Goal: Task Accomplishment & Management: Manage account settings

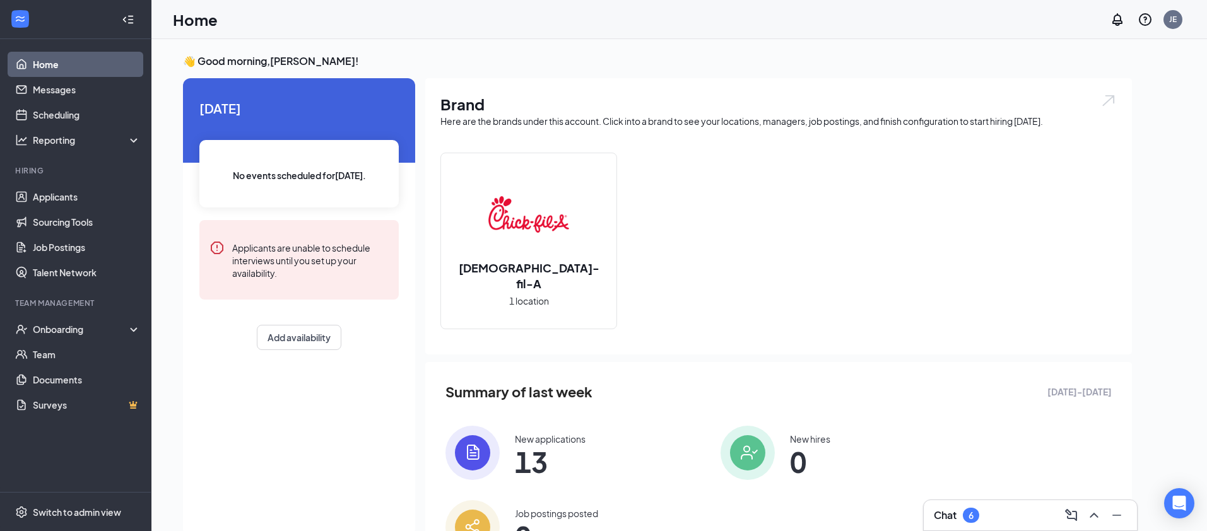
click at [486, 448] on img at bounding box center [472, 453] width 54 height 54
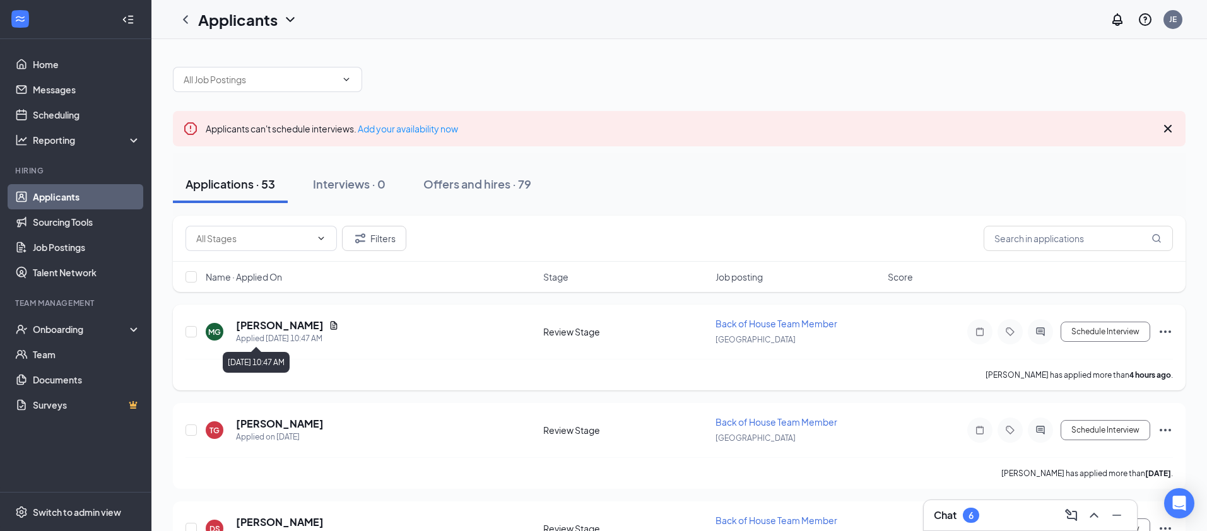
scroll to position [30, 0]
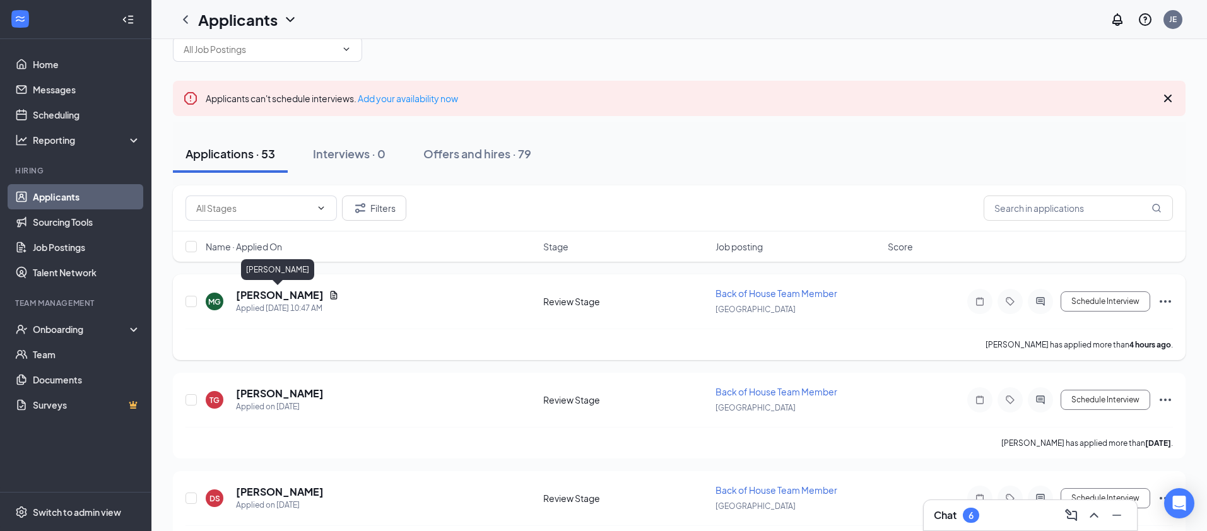
click at [270, 298] on h5 "[PERSON_NAME]" at bounding box center [280, 295] width 88 height 14
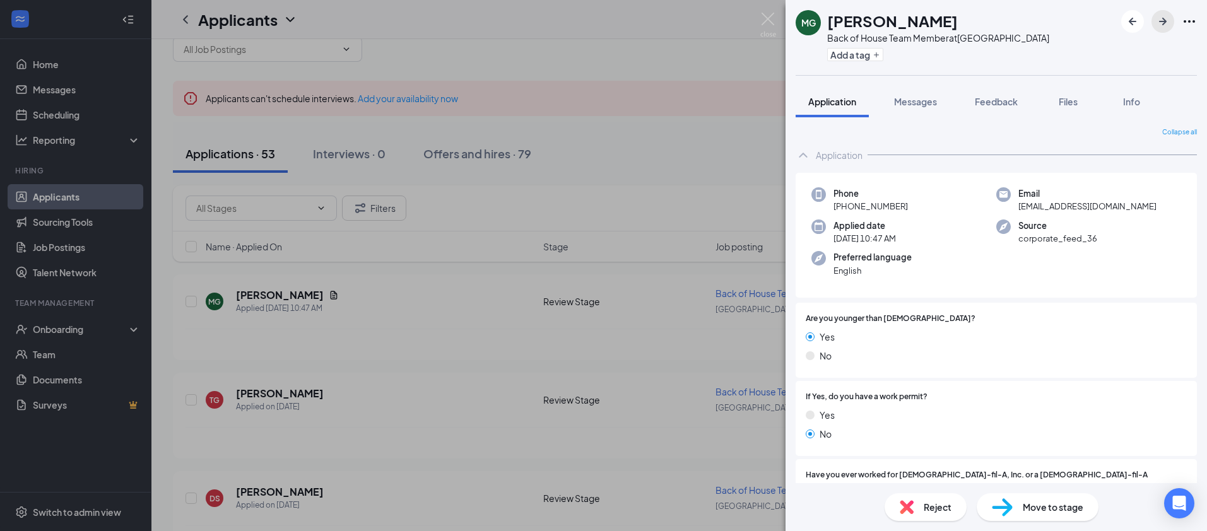
click at [1163, 19] on icon "ArrowRight" at bounding box center [1163, 22] width 8 height 8
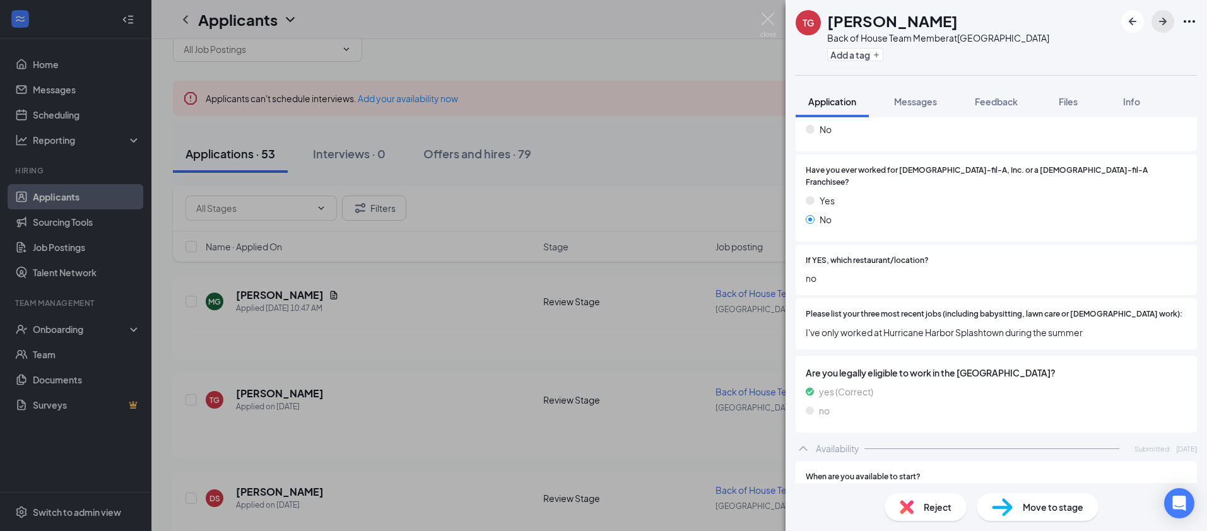
scroll to position [307, 0]
click at [1167, 17] on icon "ArrowRight" at bounding box center [1162, 21] width 15 height 15
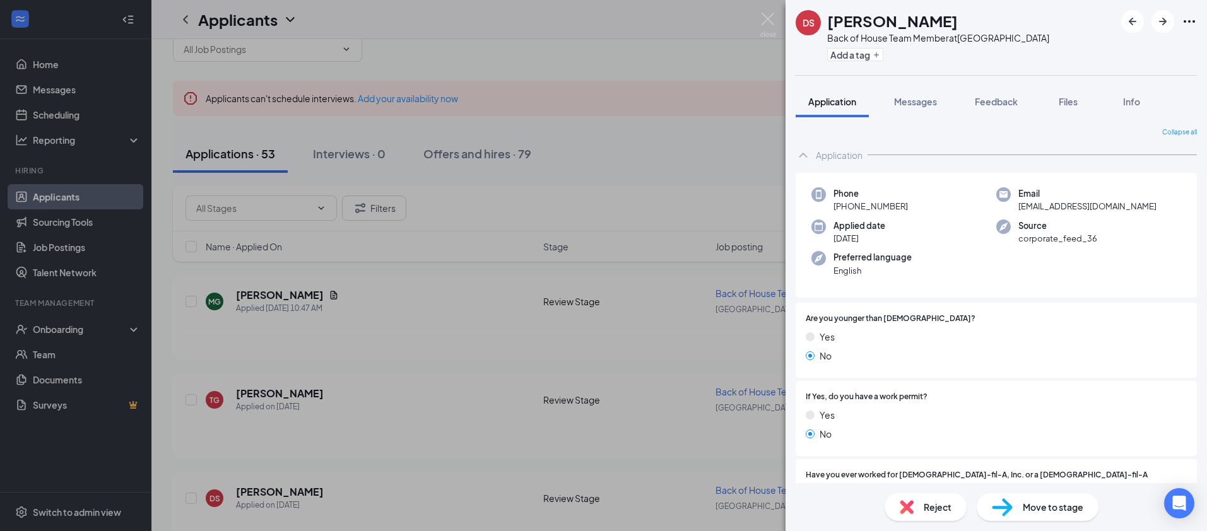
drag, startPoint x: 875, startPoint y: 207, endPoint x: 844, endPoint y: 209, distance: 31.6
click at [844, 209] on div "Phone [PHONE_NUMBER]" at bounding box center [903, 200] width 185 height 26
copy span "[PHONE_NUMBER]"
click at [478, 270] on div "DS [PERSON_NAME] Back of House Team Member at [GEOGRAPHIC_DATA] Add a tag Appli…" at bounding box center [603, 265] width 1207 height 531
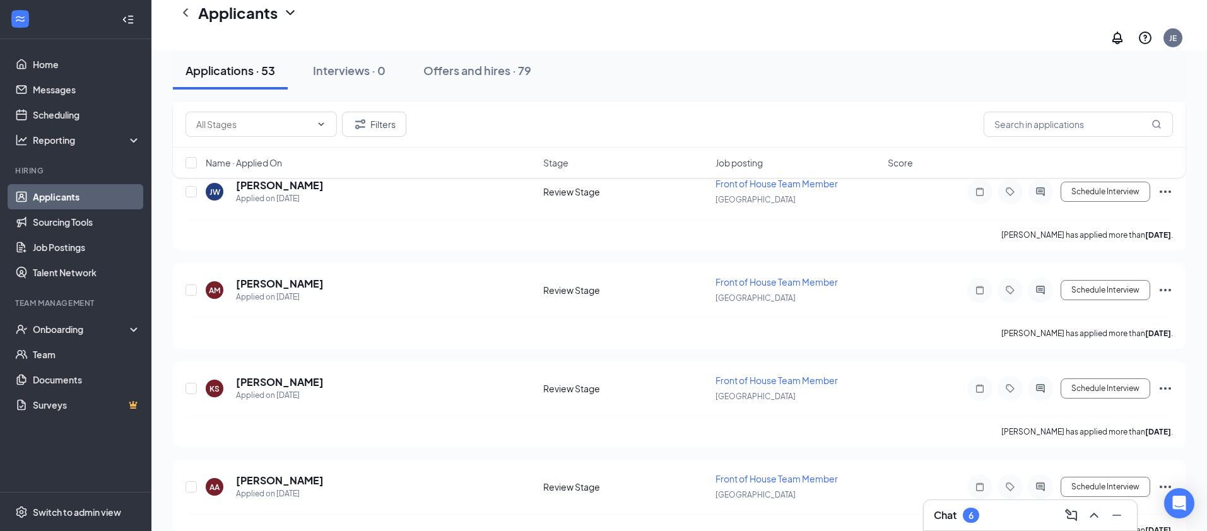
scroll to position [449, 0]
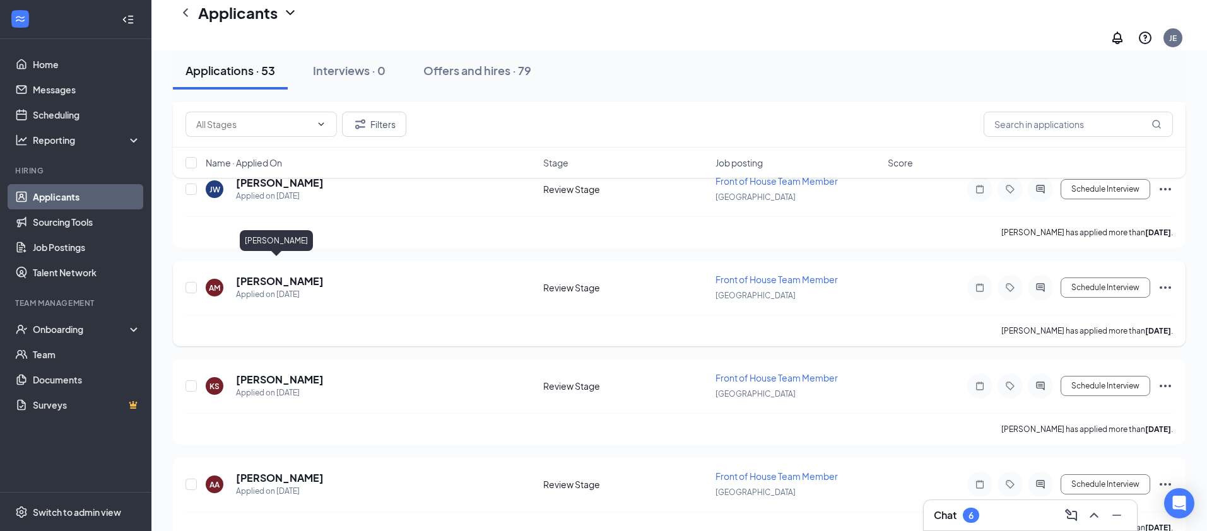
click at [288, 274] on h5 "[PERSON_NAME]" at bounding box center [280, 281] width 88 height 14
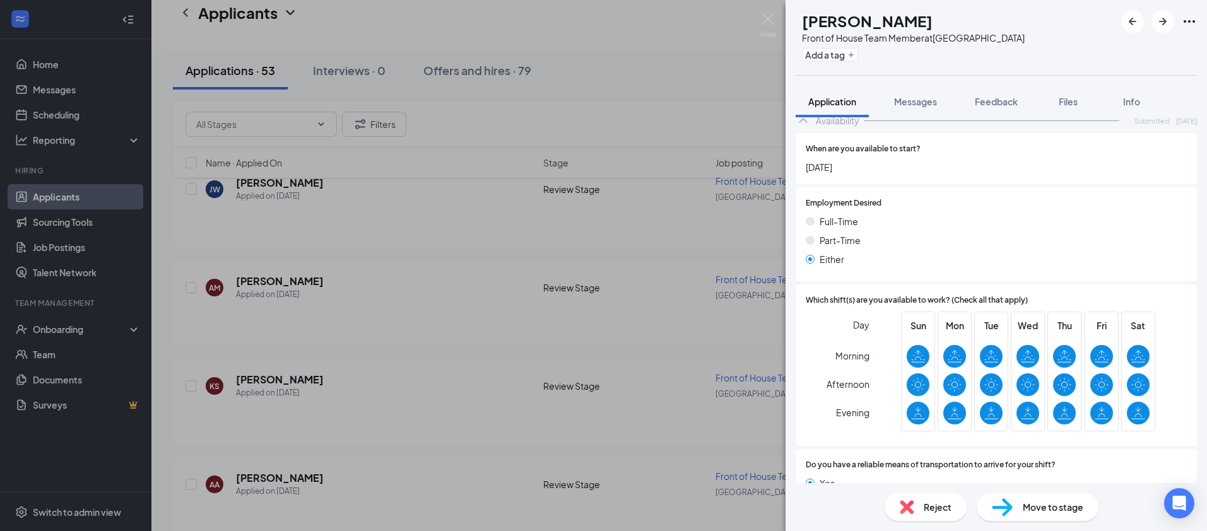
scroll to position [665, 0]
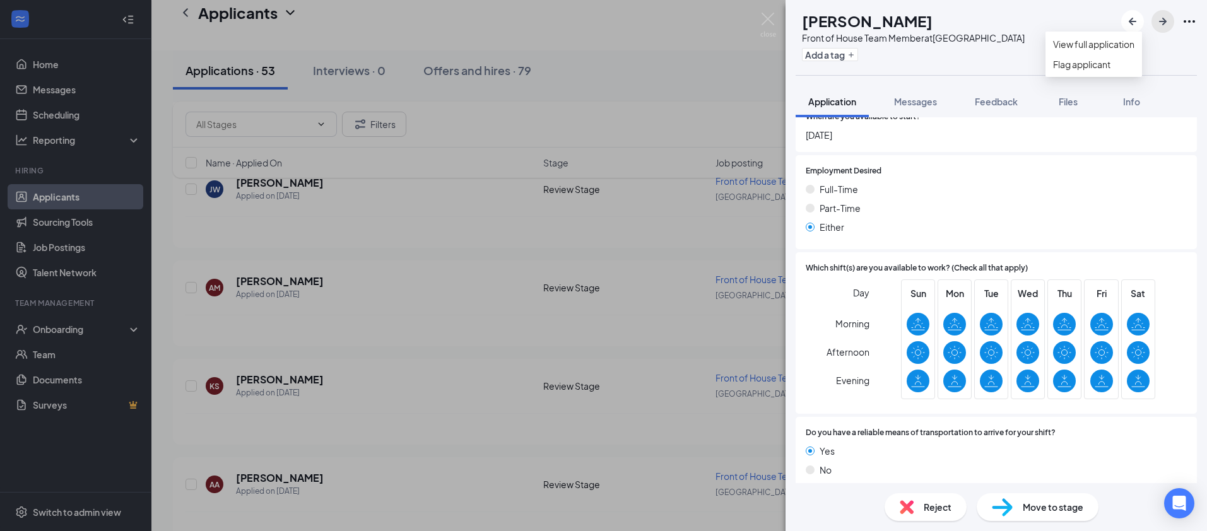
click at [1165, 24] on icon "ArrowRight" at bounding box center [1162, 21] width 15 height 15
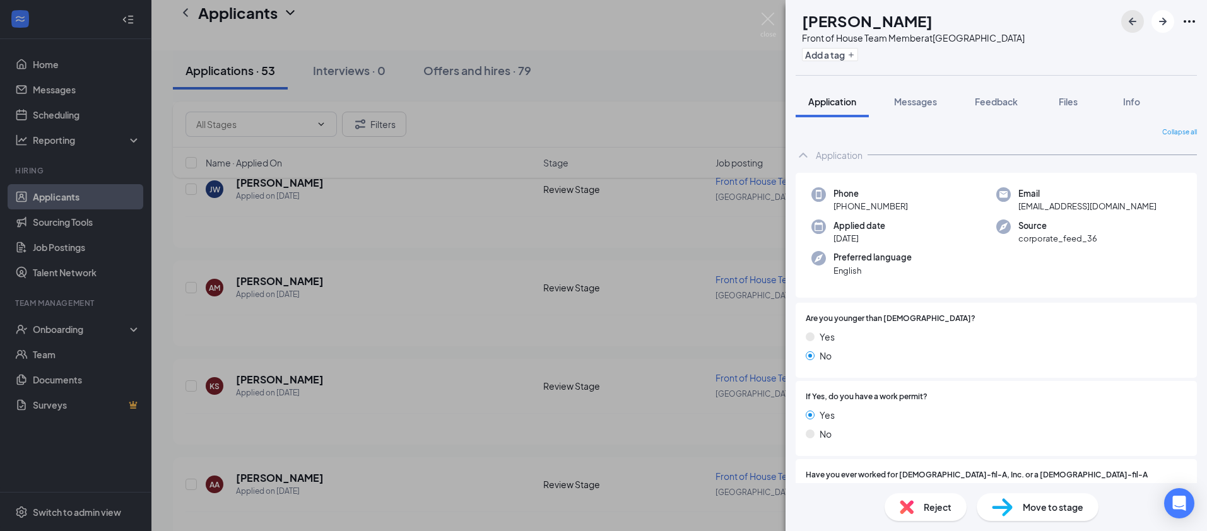
click at [1136, 25] on icon "ArrowLeftNew" at bounding box center [1132, 21] width 15 height 15
click at [921, 509] on div "Reject" at bounding box center [926, 507] width 82 height 28
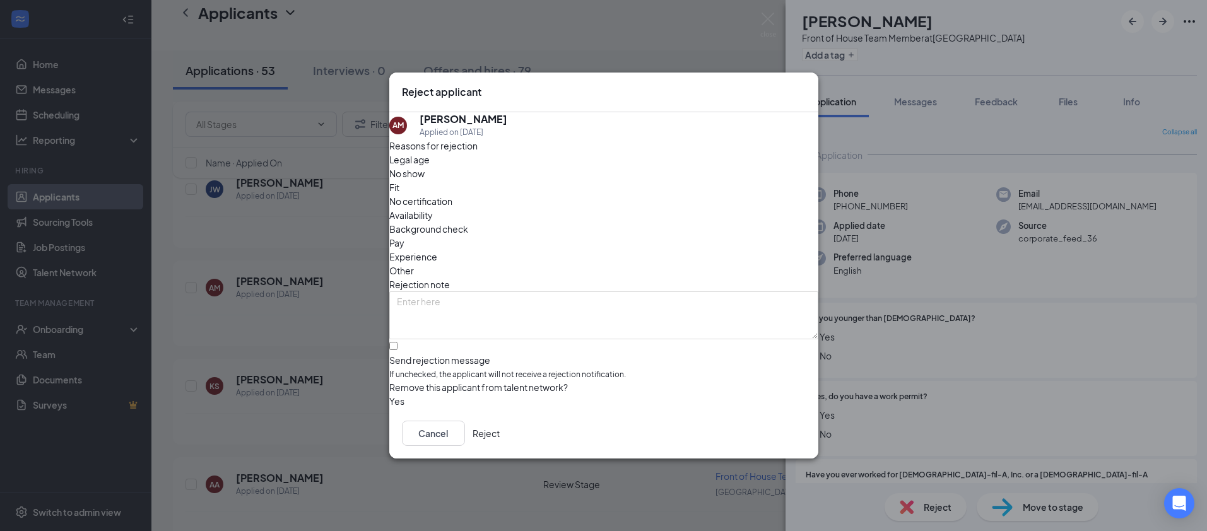
click at [414, 264] on span "Other" at bounding box center [401, 271] width 25 height 14
click at [500, 443] on button "Reject" at bounding box center [486, 433] width 27 height 25
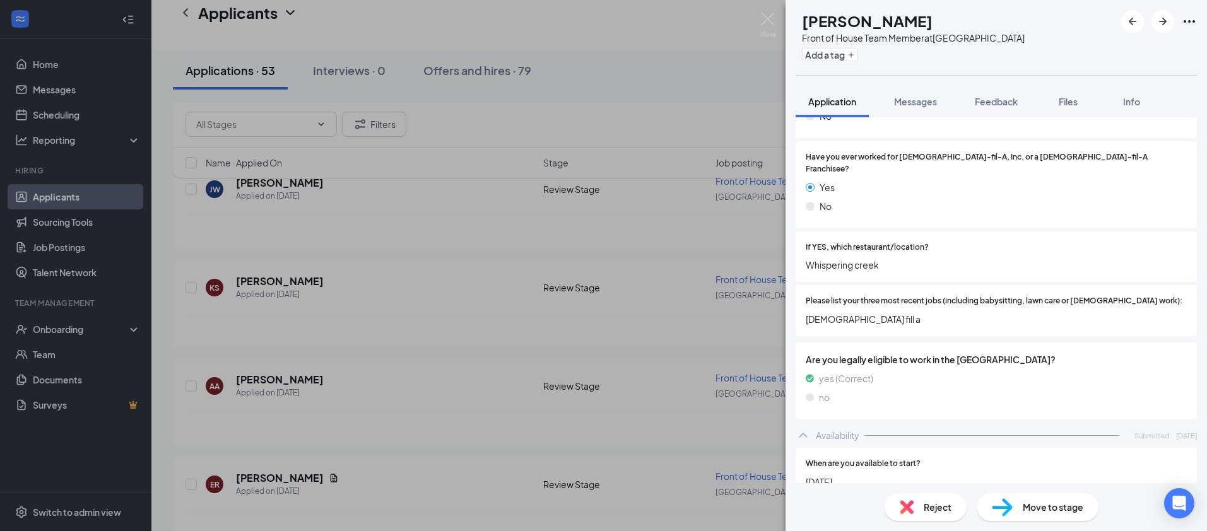
scroll to position [320, 0]
click at [924, 503] on span "Reject" at bounding box center [938, 507] width 28 height 14
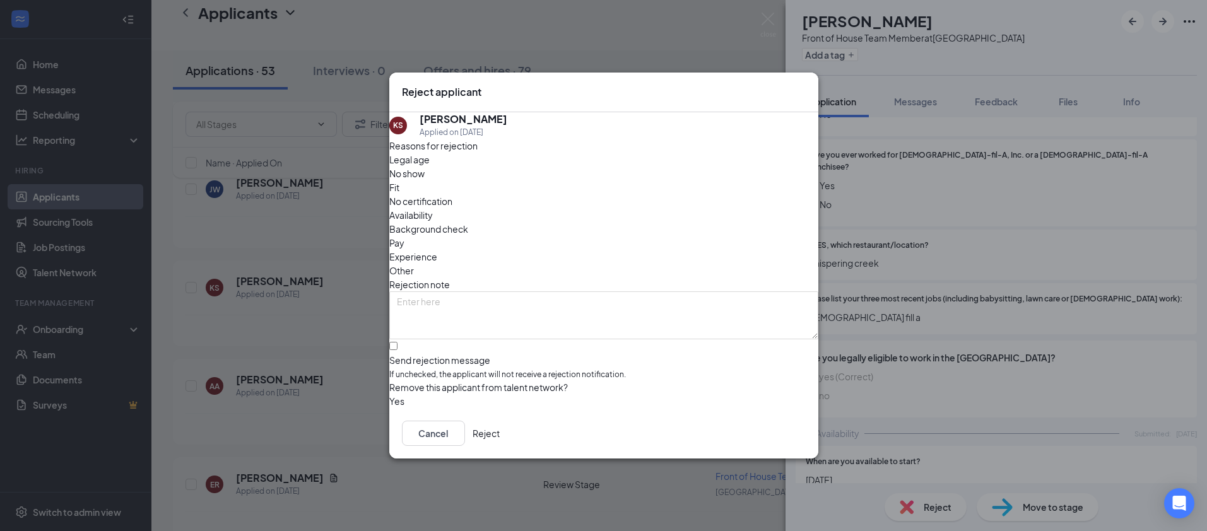
click at [414, 264] on span "Other" at bounding box center [401, 271] width 25 height 14
click at [500, 442] on button "Reject" at bounding box center [486, 433] width 27 height 25
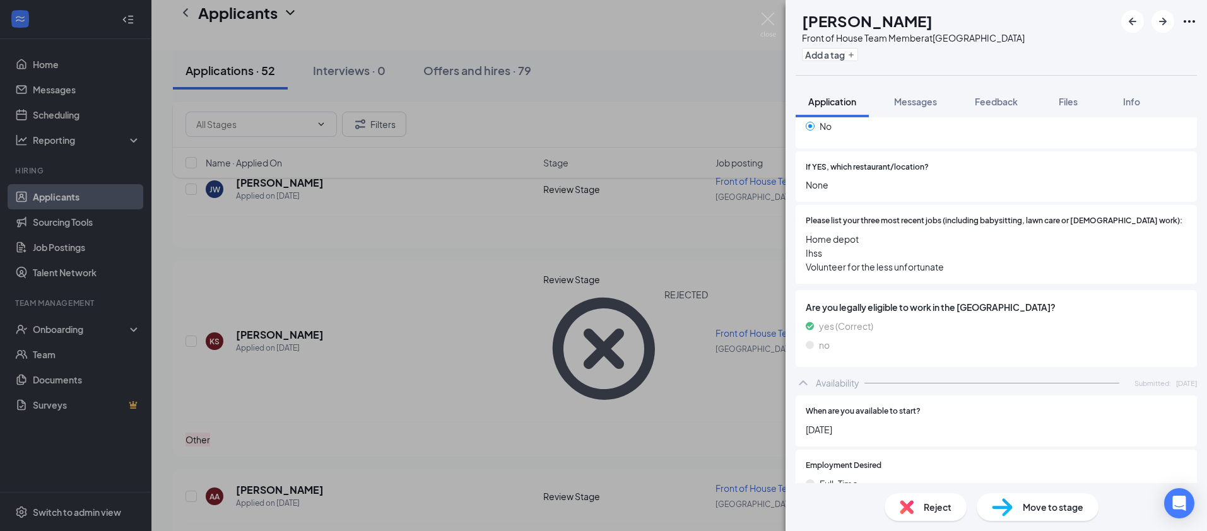
scroll to position [401, 0]
click at [1169, 18] on icon "ArrowRight" at bounding box center [1162, 21] width 15 height 15
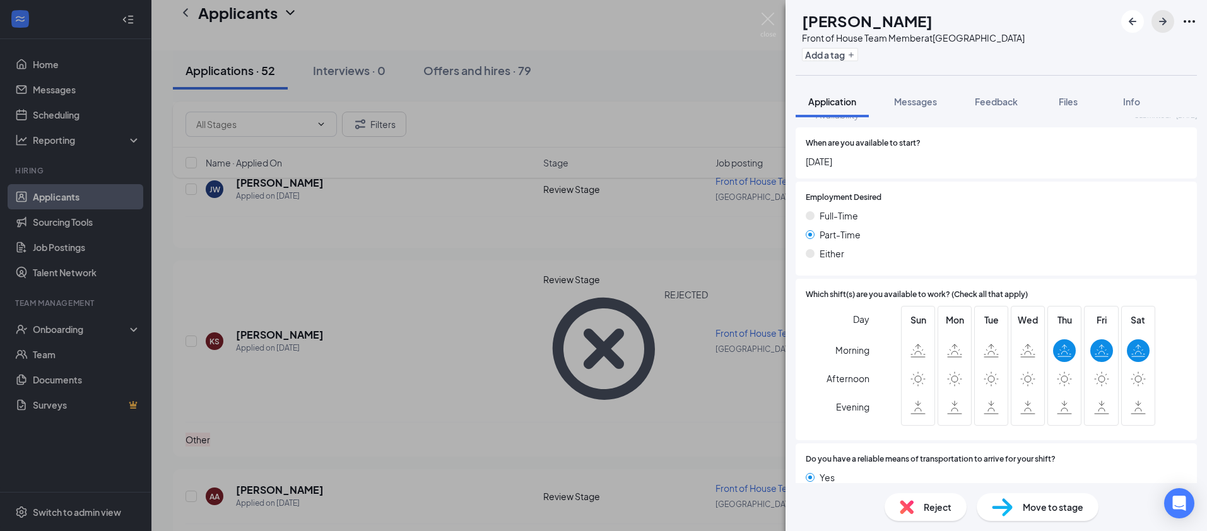
scroll to position [736, 0]
click at [953, 514] on div "Reject" at bounding box center [926, 507] width 82 height 28
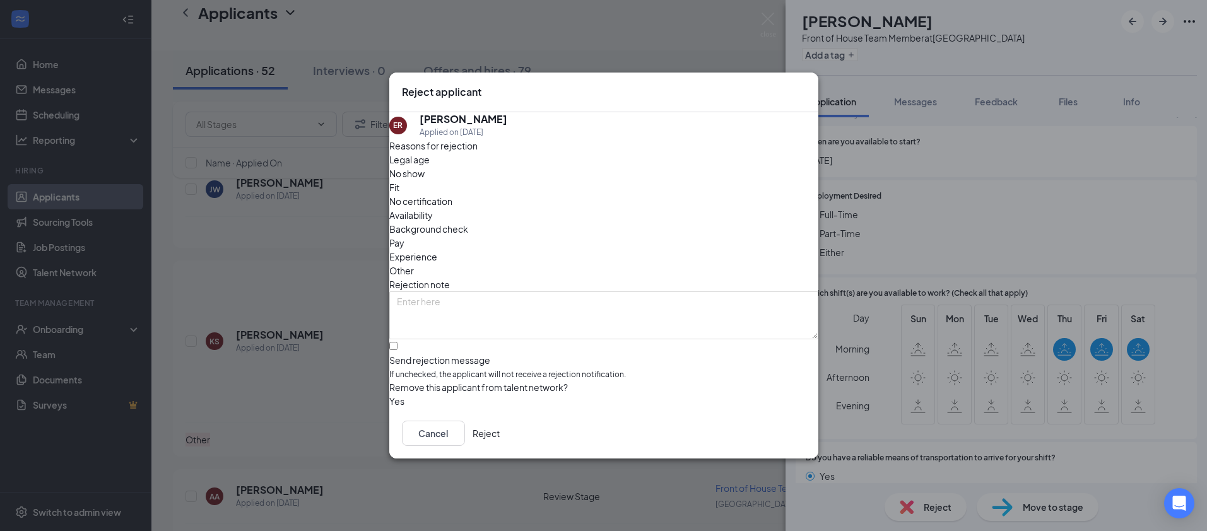
click at [414, 264] on span "Other" at bounding box center [401, 271] width 25 height 14
click at [500, 440] on button "Reject" at bounding box center [486, 433] width 27 height 25
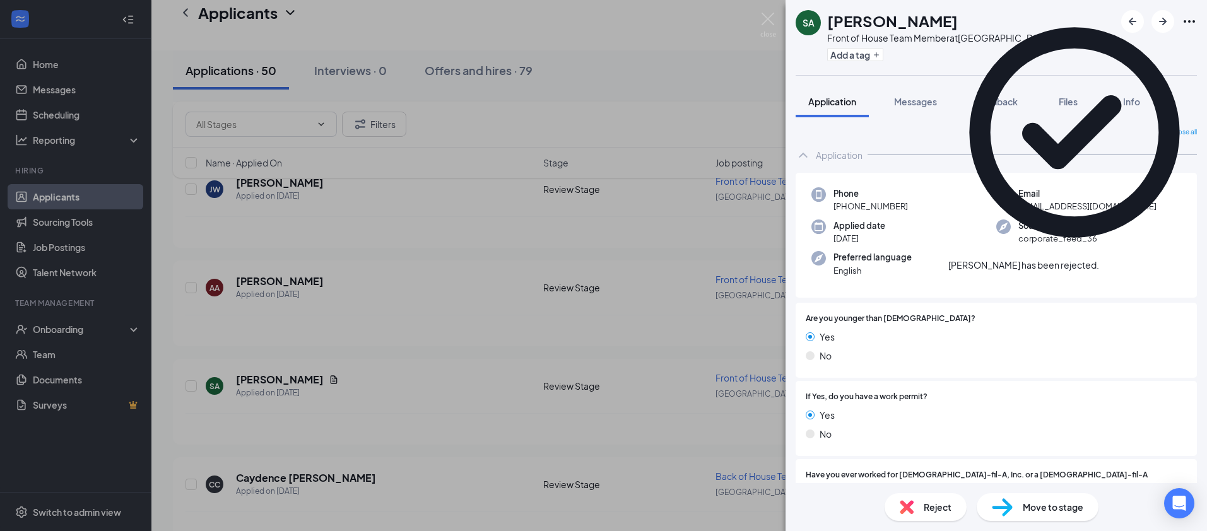
click at [1110, 262] on icon "Cross" at bounding box center [1107, 266] width 8 height 8
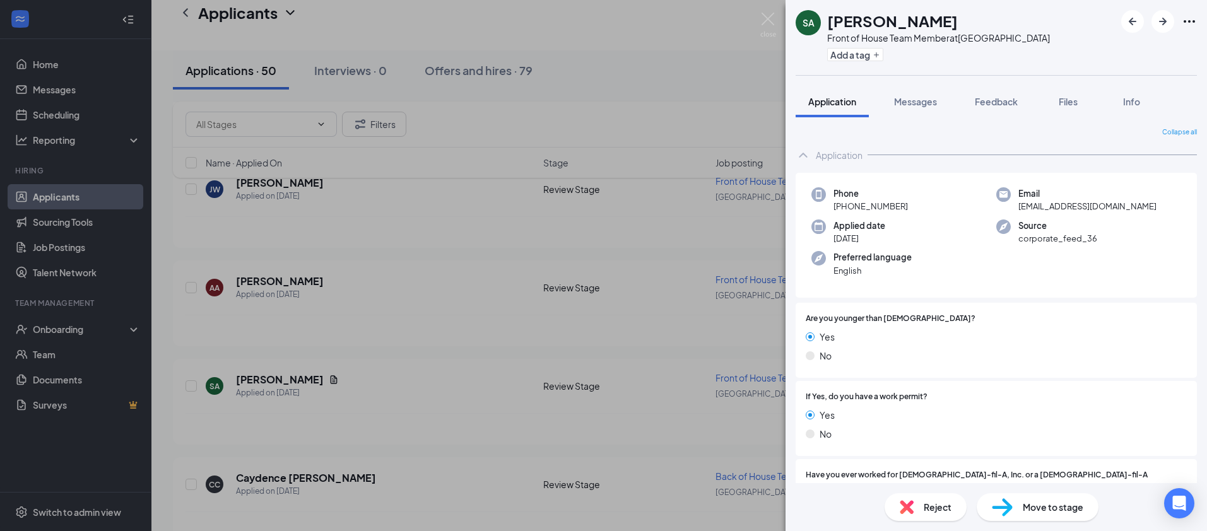
drag, startPoint x: 904, startPoint y: 206, endPoint x: 844, endPoint y: 206, distance: 59.9
click at [844, 206] on div "Phone [PHONE_NUMBER]" at bounding box center [903, 200] width 185 height 26
copy span "[PHONE_NUMBER]"
click at [574, 240] on div "SA [PERSON_NAME] Front of House Team Member at [GEOGRAPHIC_DATA] Add a tag Appl…" at bounding box center [603, 265] width 1207 height 531
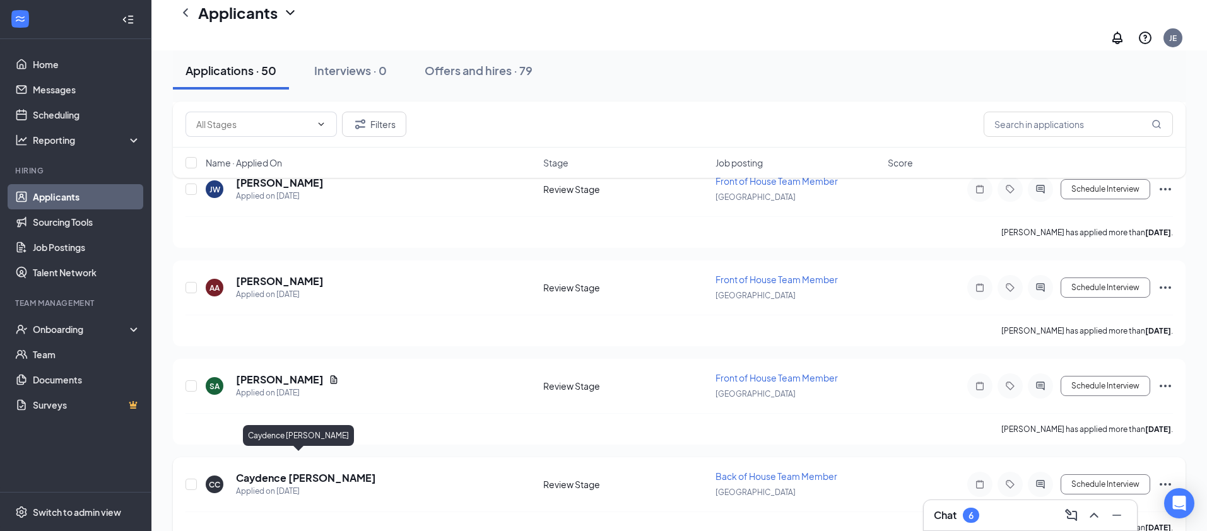
click at [291, 471] on h5 "Caydence [PERSON_NAME]" at bounding box center [306, 478] width 140 height 14
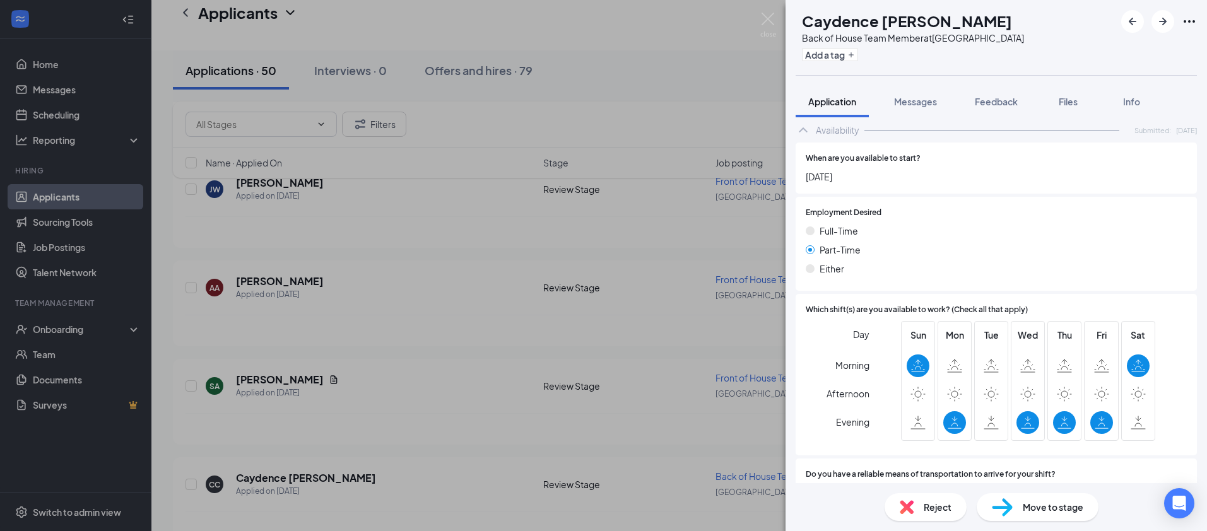
scroll to position [665, 0]
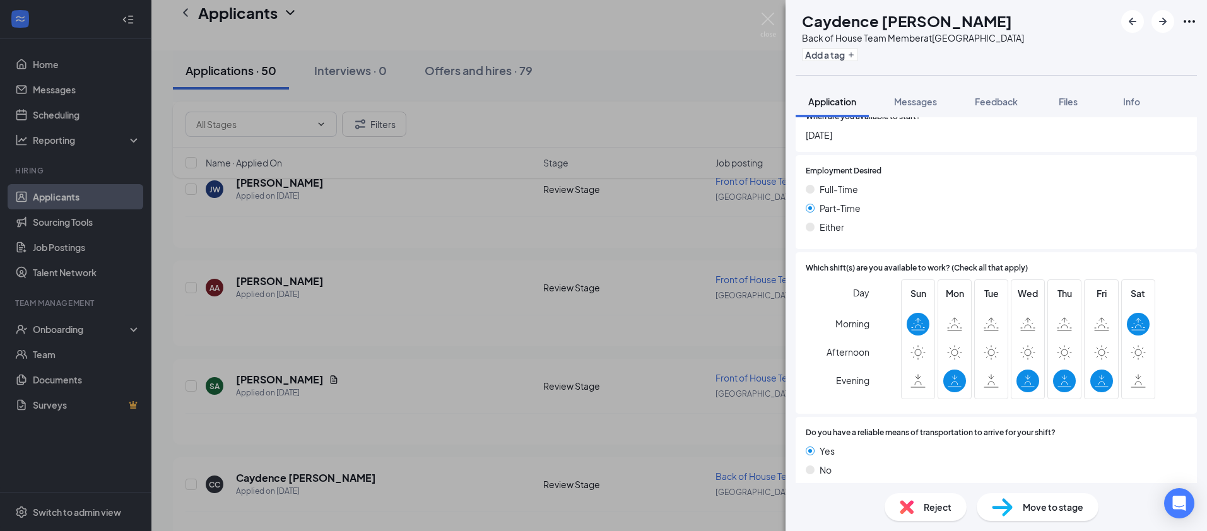
click at [355, 433] on div "CC Caydence [PERSON_NAME] Back of House Team Member at [GEOGRAPHIC_DATA] Add a …" at bounding box center [603, 265] width 1207 height 531
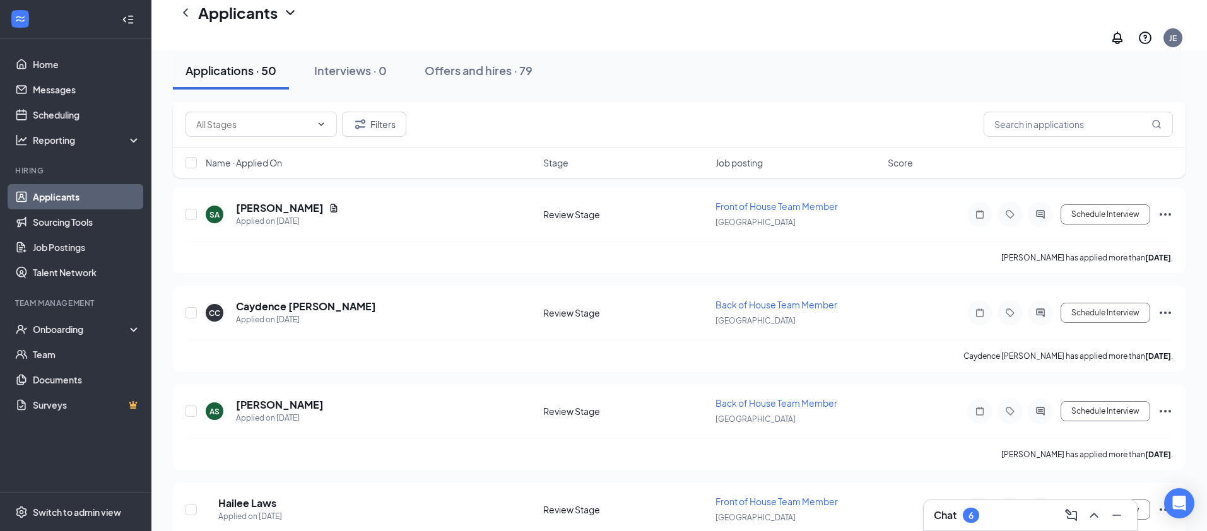
scroll to position [628, 0]
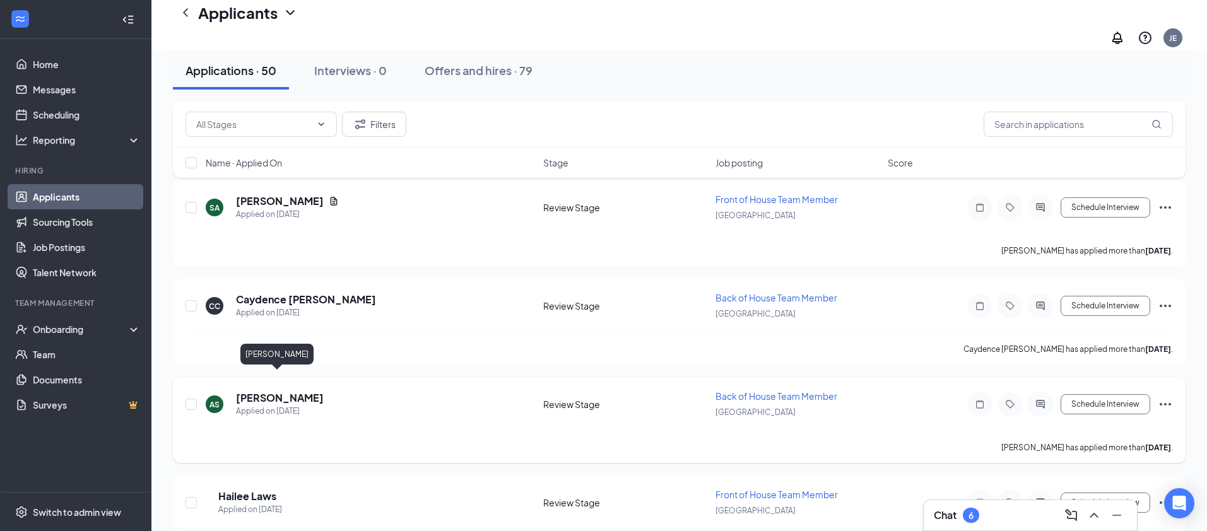
click at [280, 391] on h5 "[PERSON_NAME]" at bounding box center [280, 398] width 88 height 14
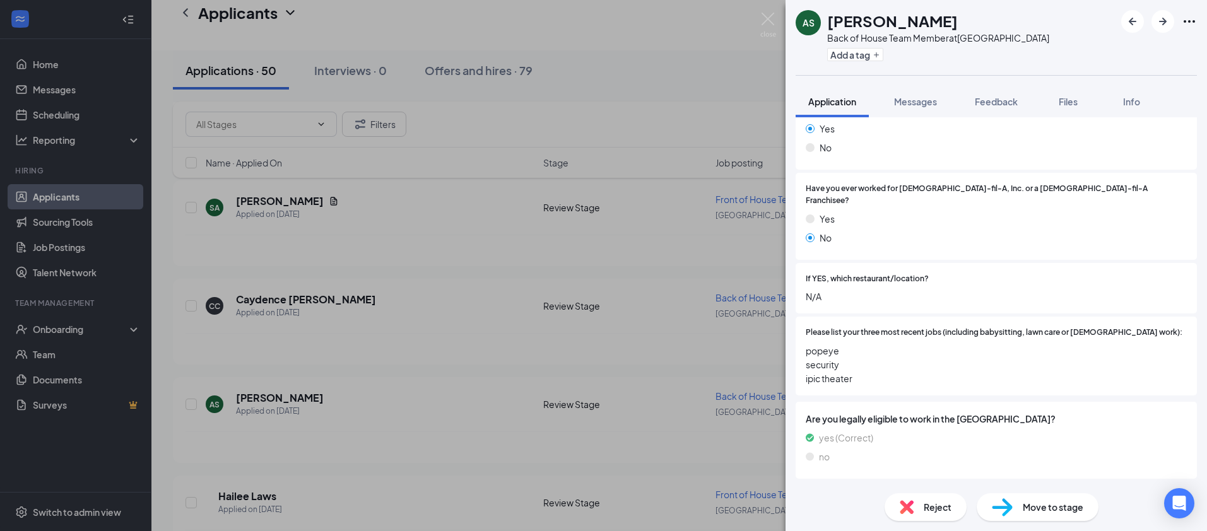
scroll to position [311, 0]
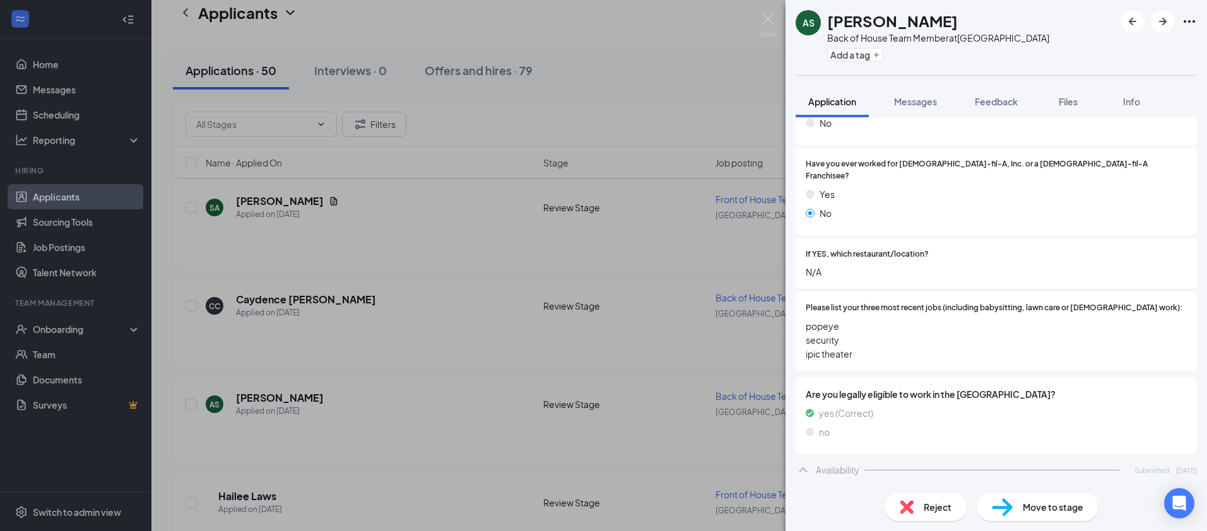
click at [353, 367] on div "AS [PERSON_NAME] Back of House Team Member at [GEOGRAPHIC_DATA] Add a tag Appli…" at bounding box center [603, 265] width 1207 height 531
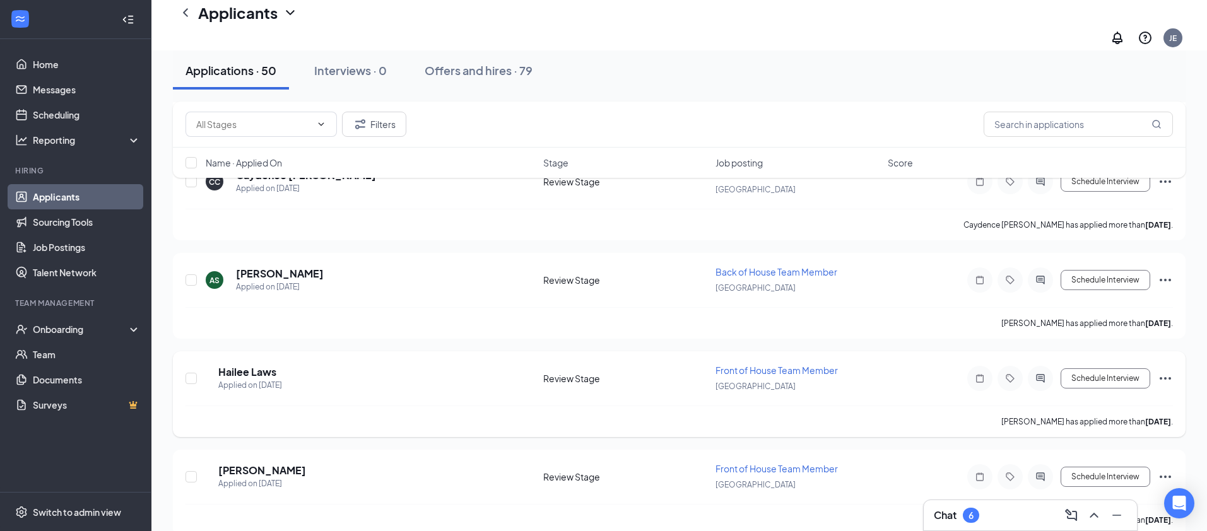
scroll to position [753, 0]
click at [273, 365] on h5 "Hailee Laws" at bounding box center [247, 372] width 58 height 14
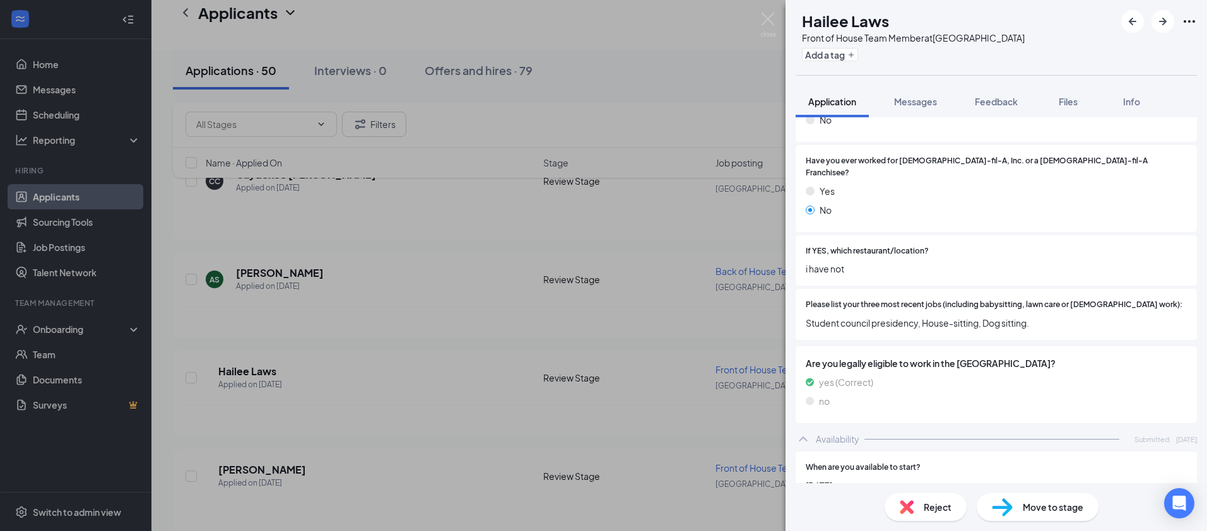
scroll to position [315, 0]
click at [319, 455] on div "HL Hailee Laws Front of House Team Member at [GEOGRAPHIC_DATA] Add a tag Applic…" at bounding box center [603, 265] width 1207 height 531
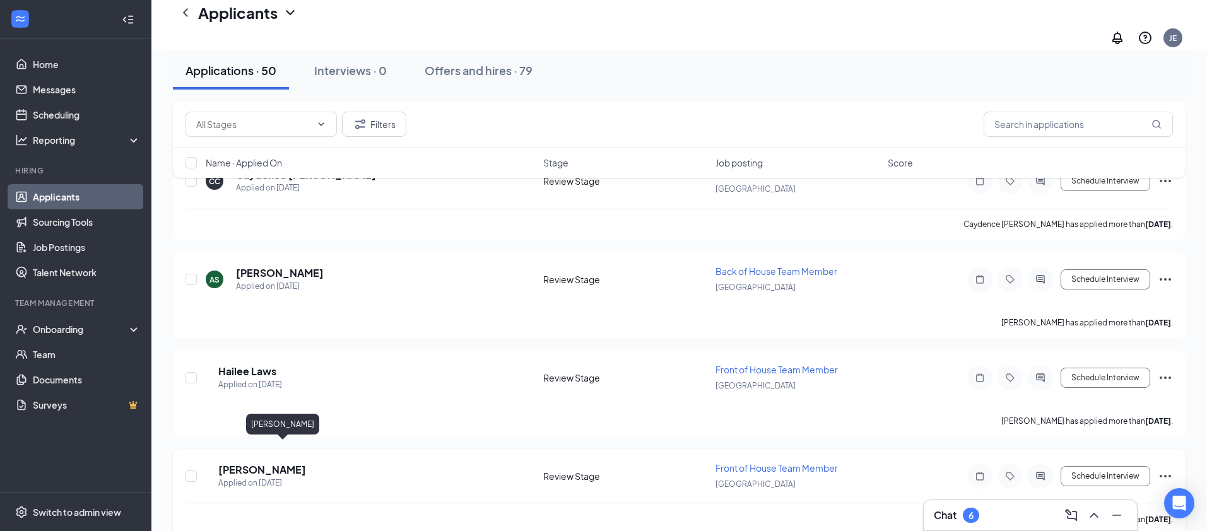
click at [306, 463] on h5 "[PERSON_NAME]" at bounding box center [262, 470] width 88 height 14
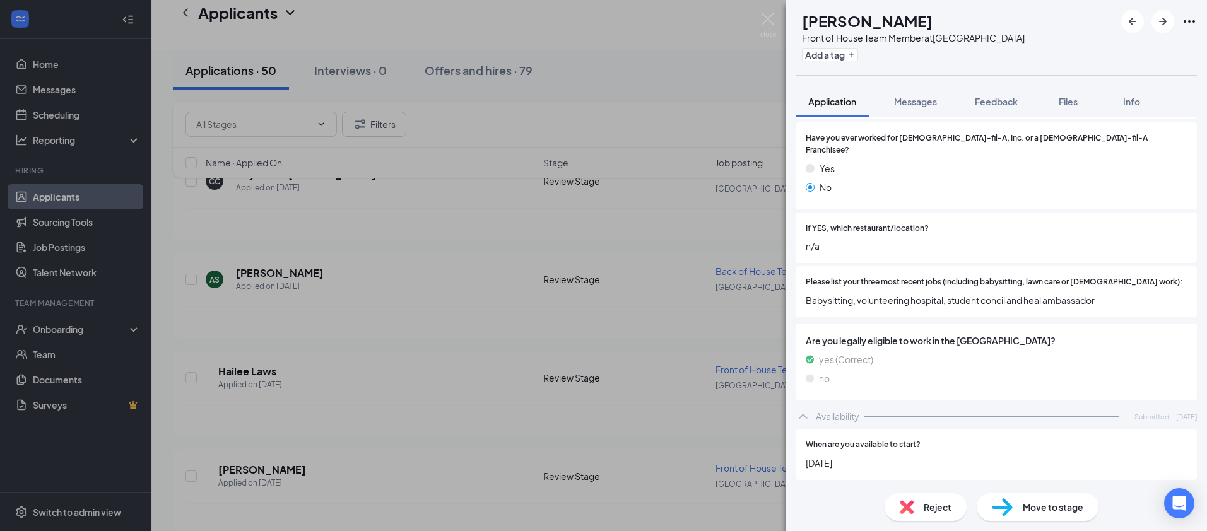
scroll to position [341, 0]
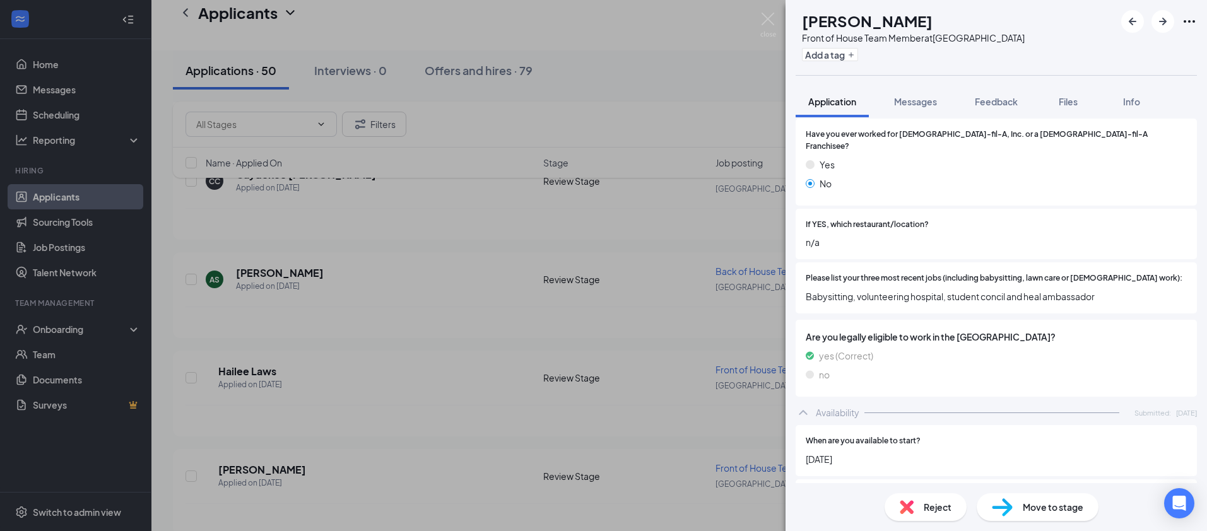
click at [234, 413] on div "[PERSON_NAME] [PERSON_NAME] Front of House Team Member at [GEOGRAPHIC_DATA] Add…" at bounding box center [603, 265] width 1207 height 531
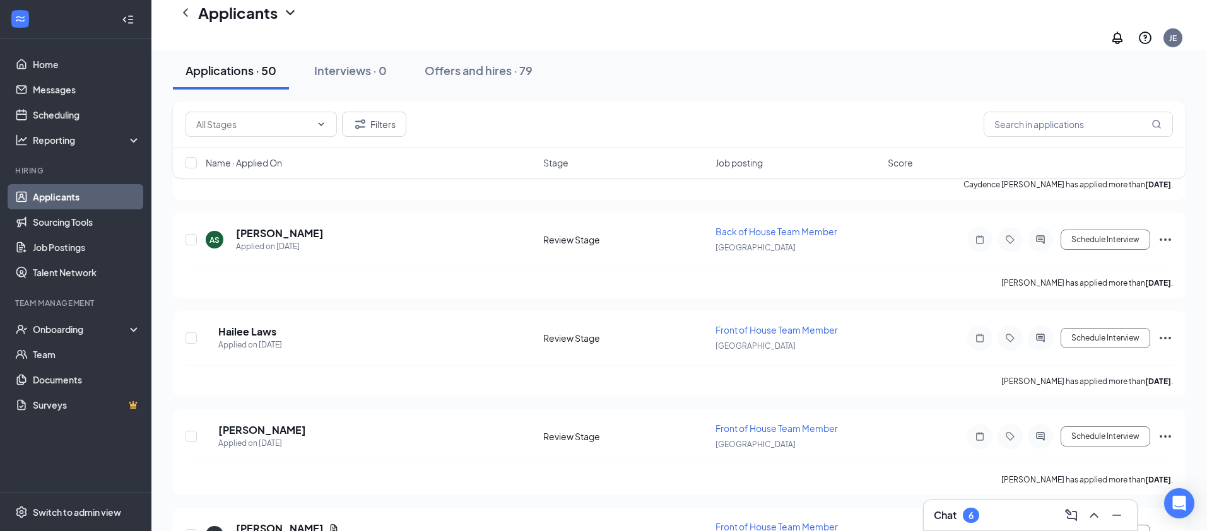
scroll to position [794, 0]
click at [268, 422] on h5 "[PERSON_NAME]" at bounding box center [262, 429] width 88 height 14
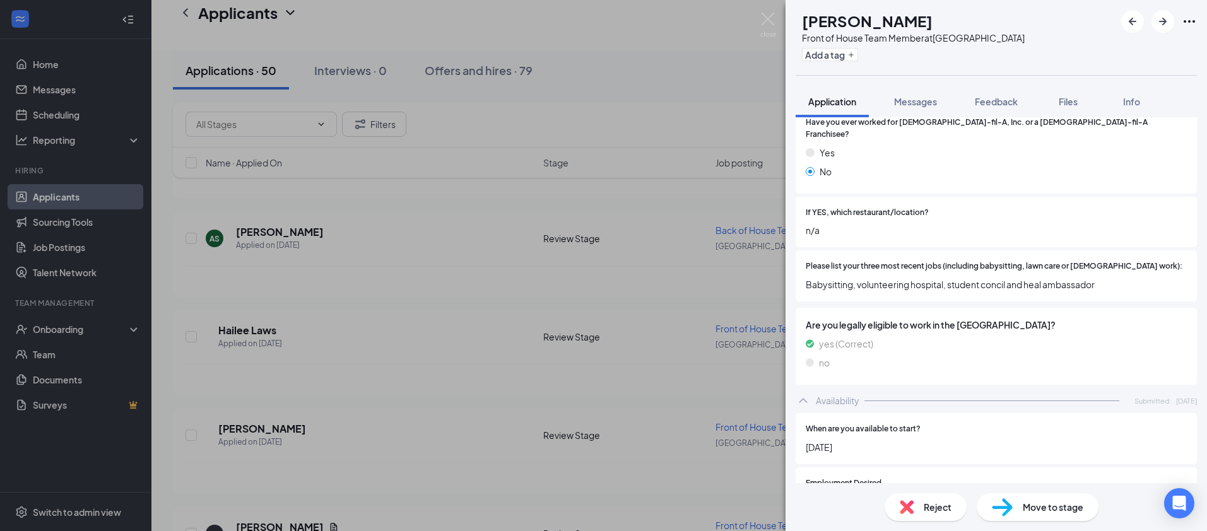
scroll to position [353, 0]
click at [1162, 23] on icon "ArrowRight" at bounding box center [1162, 21] width 15 height 15
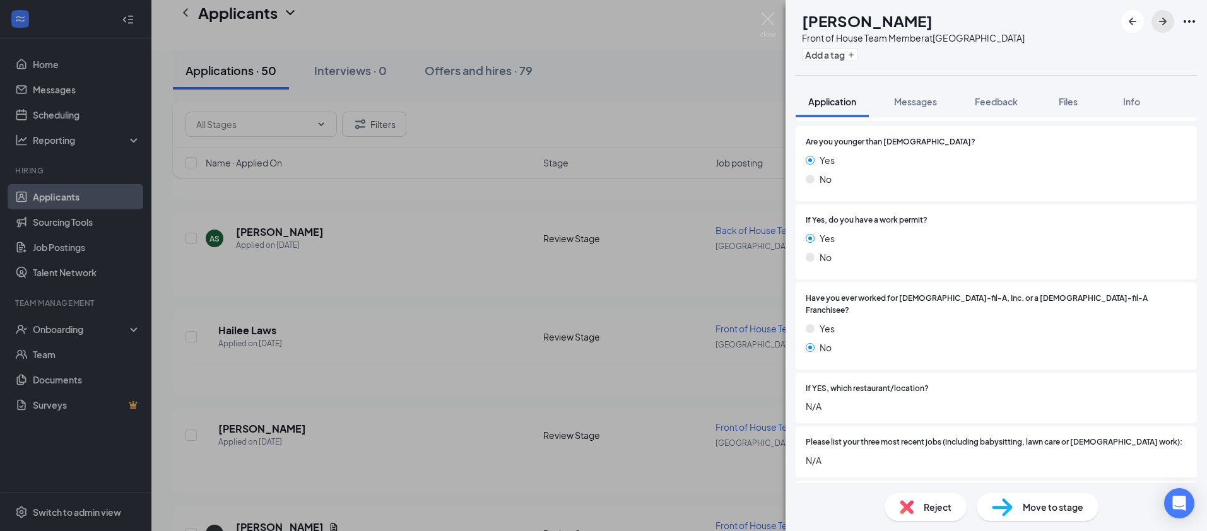
scroll to position [177, 0]
click at [1168, 15] on icon "ArrowRight" at bounding box center [1162, 21] width 15 height 15
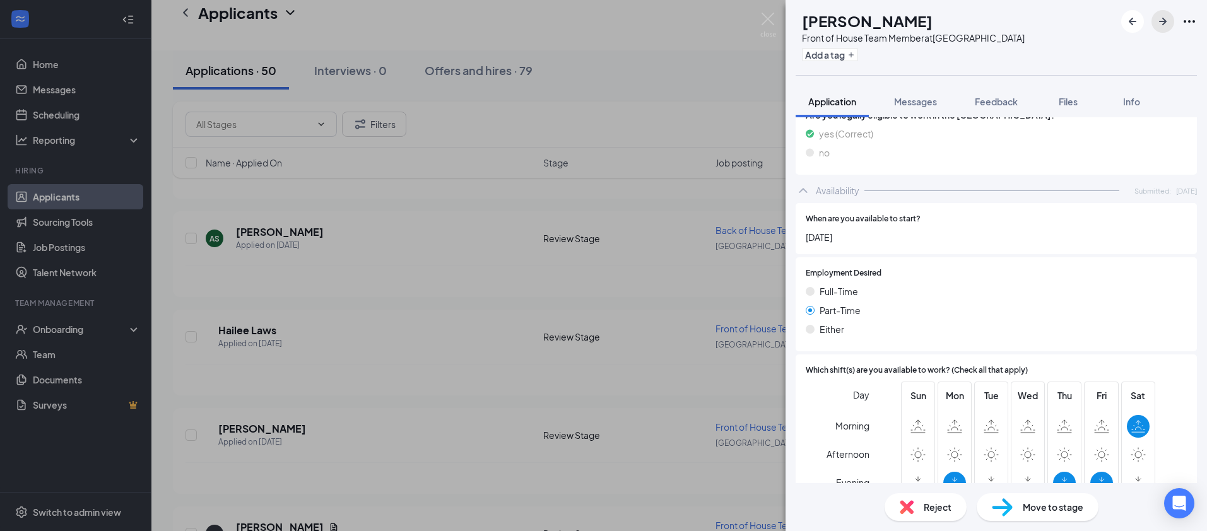
scroll to position [633, 0]
click at [1160, 27] on icon "ArrowRight" at bounding box center [1162, 21] width 15 height 15
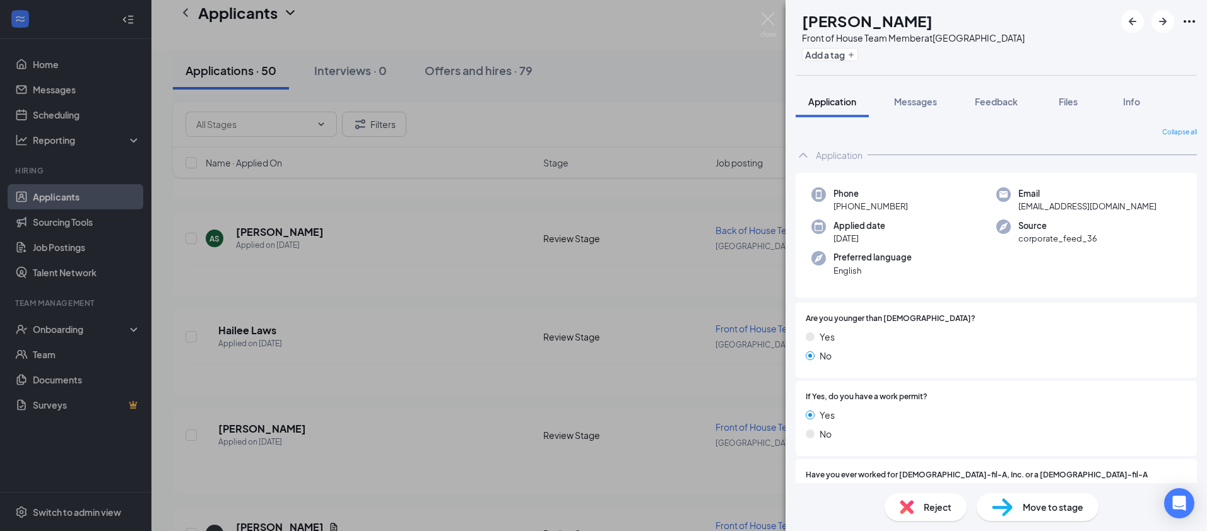
drag, startPoint x: 904, startPoint y: 206, endPoint x: 842, endPoint y: 204, distance: 61.9
click at [845, 208] on div "Phone [PHONE_NUMBER]" at bounding box center [903, 200] width 185 height 26
copy span "[PHONE_NUMBER]"
click at [460, 348] on div "AR [PERSON_NAME] Front of House Team Member at [GEOGRAPHIC_DATA] Add a tag Appl…" at bounding box center [603, 265] width 1207 height 531
click at [1163, 20] on icon "ArrowRight" at bounding box center [1162, 21] width 15 height 15
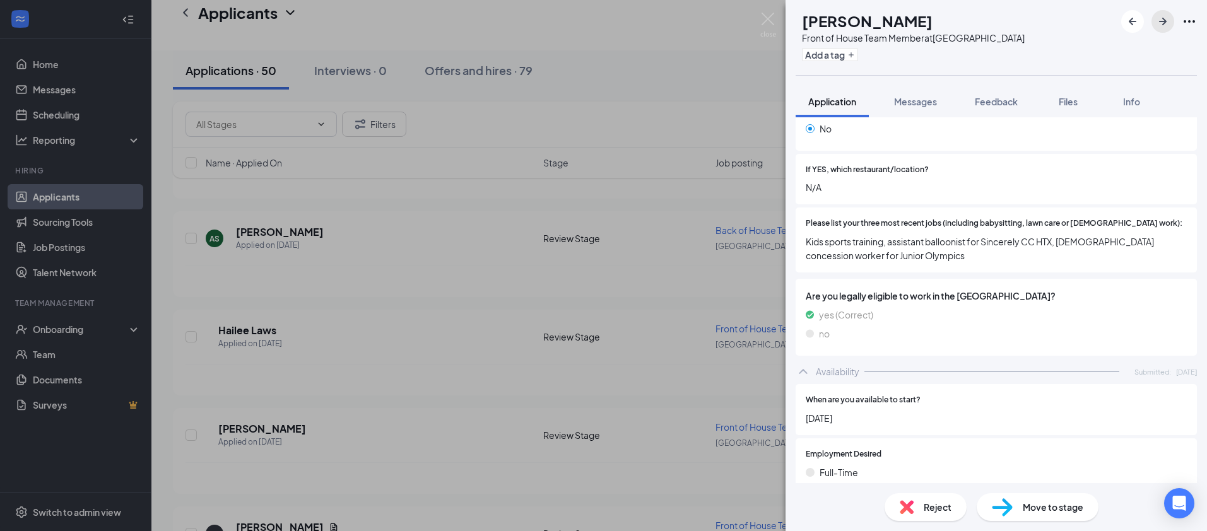
scroll to position [399, 0]
click at [1161, 35] on div "KA [PERSON_NAME] Front of House Team Member at [GEOGRAPHIC_DATA] Add a tag" at bounding box center [995, 37] width 421 height 75
click at [1163, 26] on icon "ArrowRight" at bounding box center [1162, 21] width 15 height 15
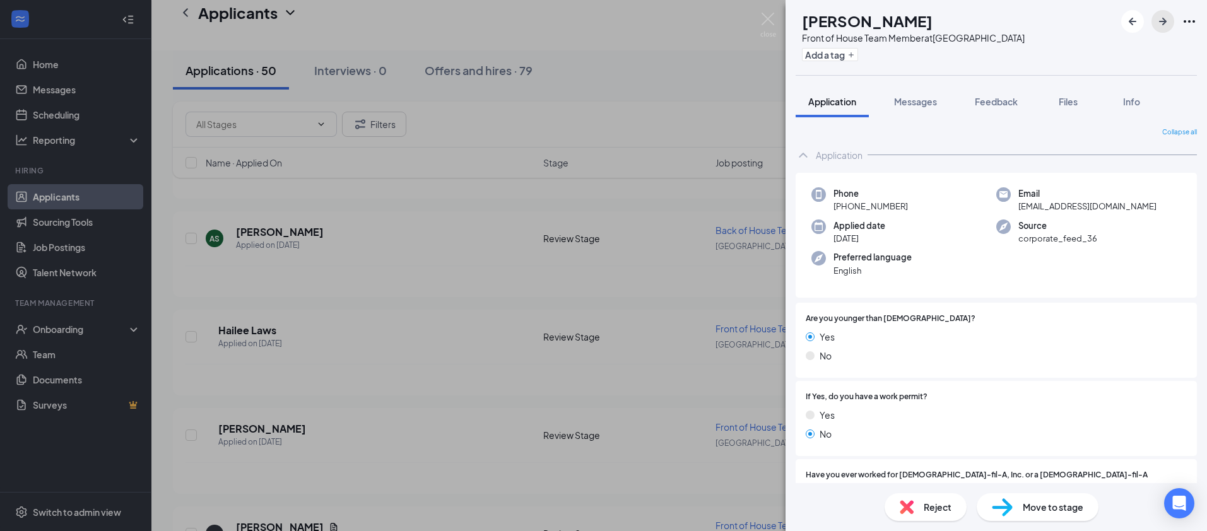
click at [1163, 26] on icon "ArrowRight" at bounding box center [1162, 21] width 15 height 15
drag, startPoint x: 902, startPoint y: 208, endPoint x: 844, endPoint y: 208, distance: 58.0
click at [843, 208] on div "Phone [PHONE_NUMBER]" at bounding box center [903, 200] width 185 height 26
copy span "[PHONE_NUMBER]"
click at [444, 387] on div "BM [PERSON_NAME] Back of House Team Member at [GEOGRAPHIC_DATA] Add a tag Appli…" at bounding box center [603, 265] width 1207 height 531
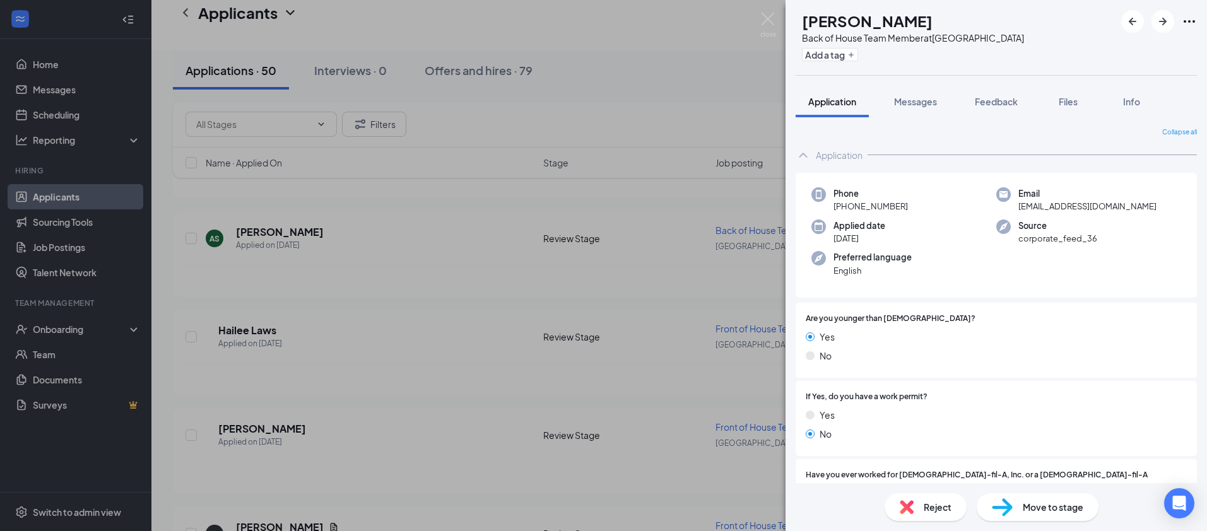
click at [773, 15] on img at bounding box center [768, 25] width 16 height 25
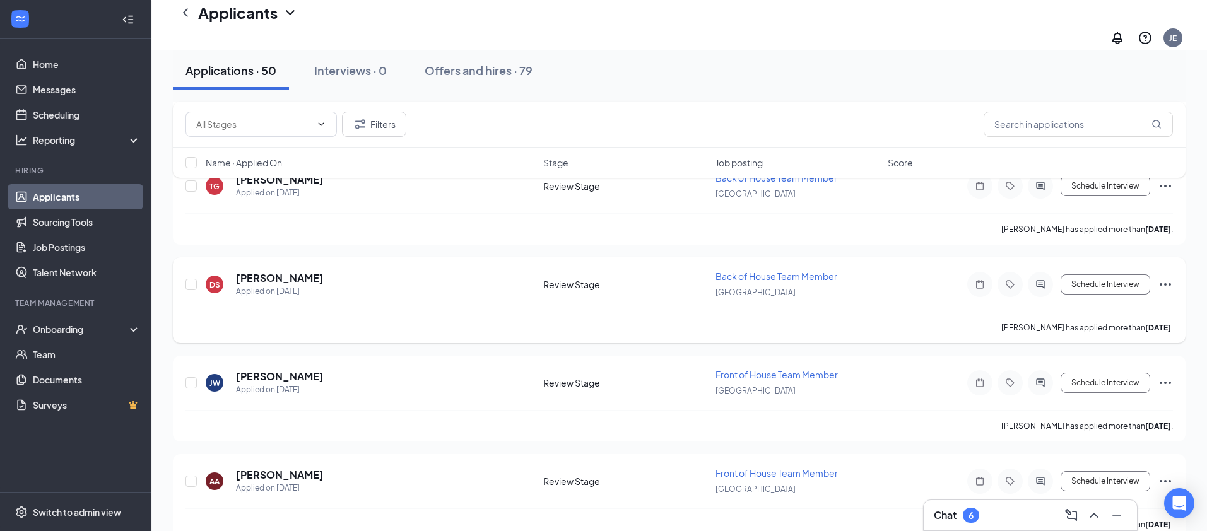
scroll to position [257, 0]
click at [1127, 273] on button "Schedule Interview" at bounding box center [1106, 283] width 90 height 20
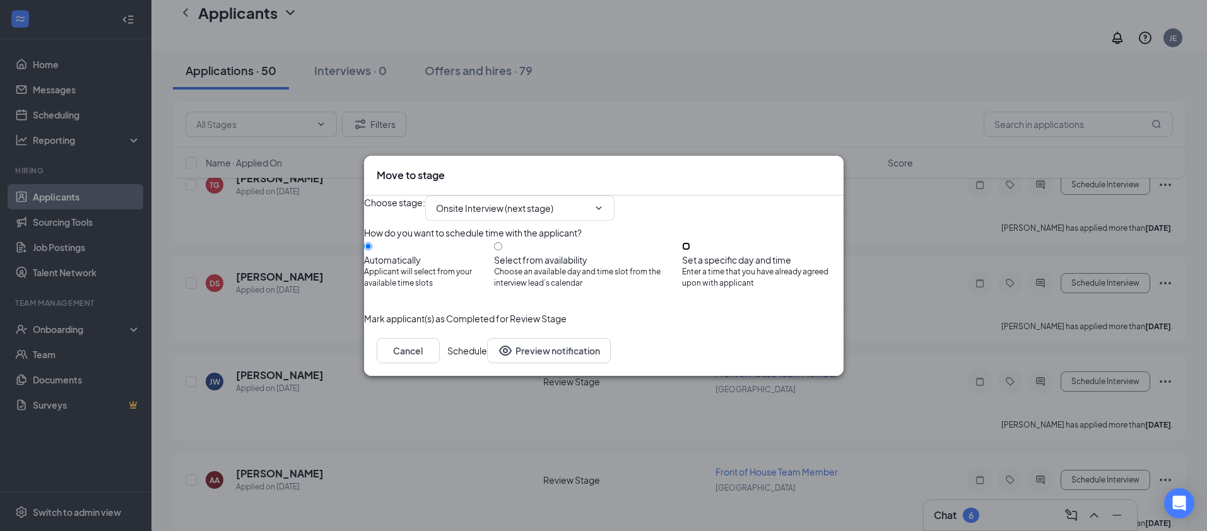
click at [690, 246] on input "Set a specific day and time Enter a time that you have already agreed upon with…" at bounding box center [686, 246] width 8 height 8
radio input "true"
radio input "false"
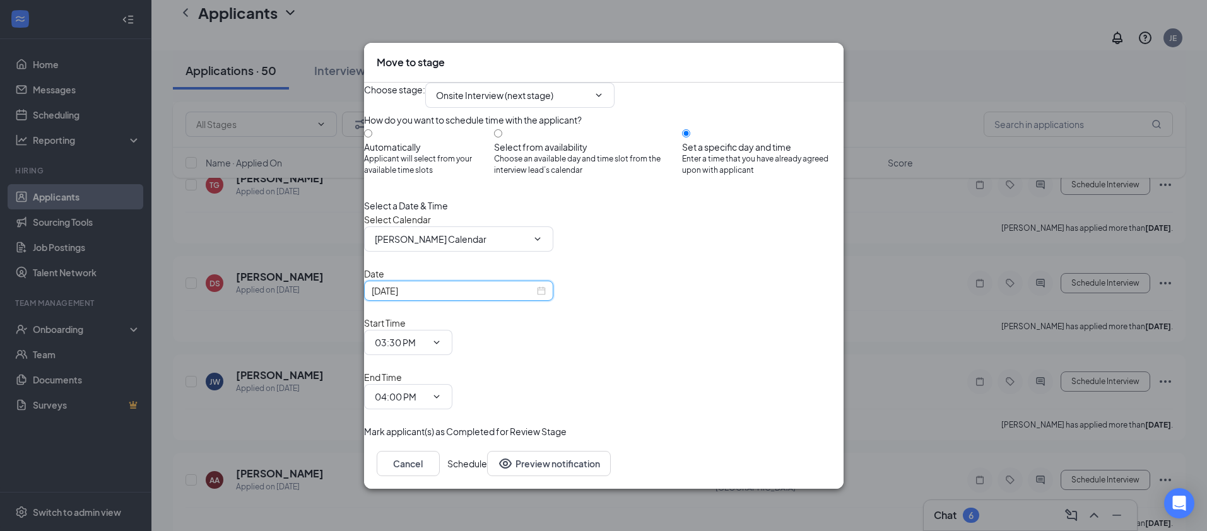
click at [501, 298] on input "[DATE]" at bounding box center [453, 291] width 163 height 14
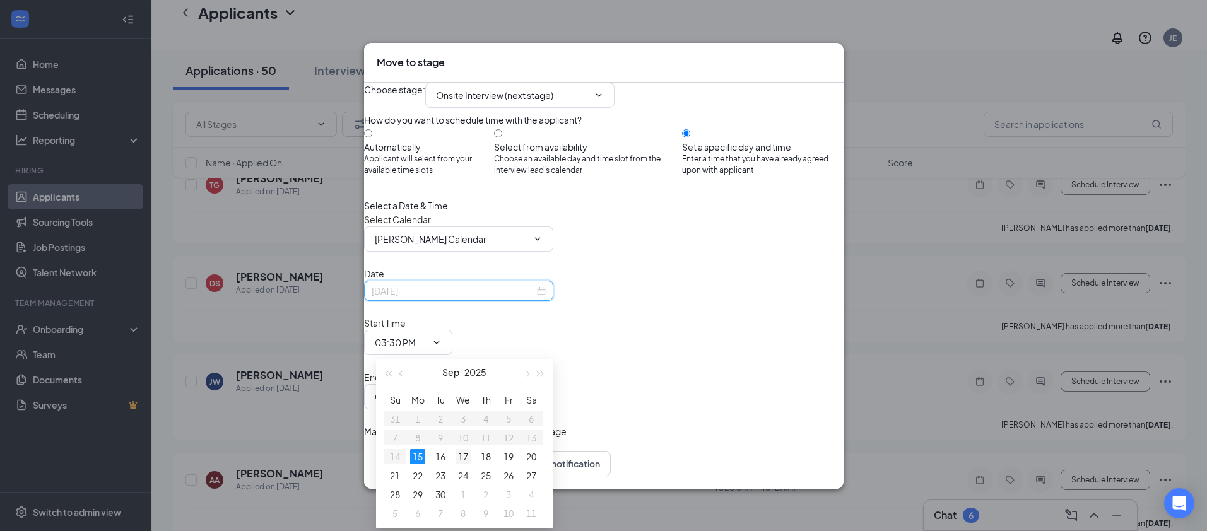
type input "[DATE]"
click at [471, 458] on td "17" at bounding box center [463, 456] width 23 height 19
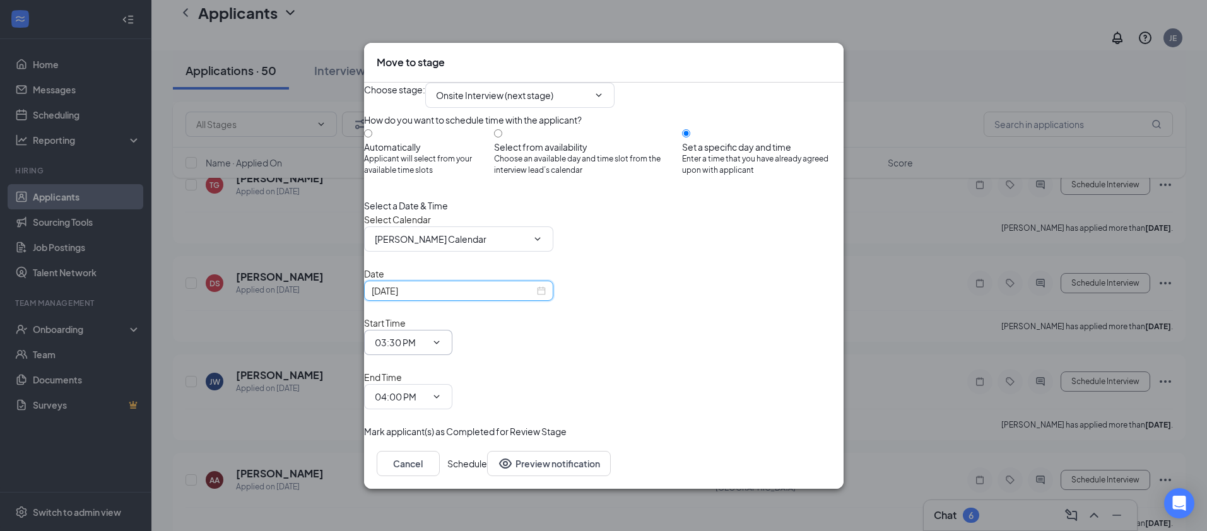
click at [427, 346] on input "03:30 PM" at bounding box center [401, 343] width 52 height 14
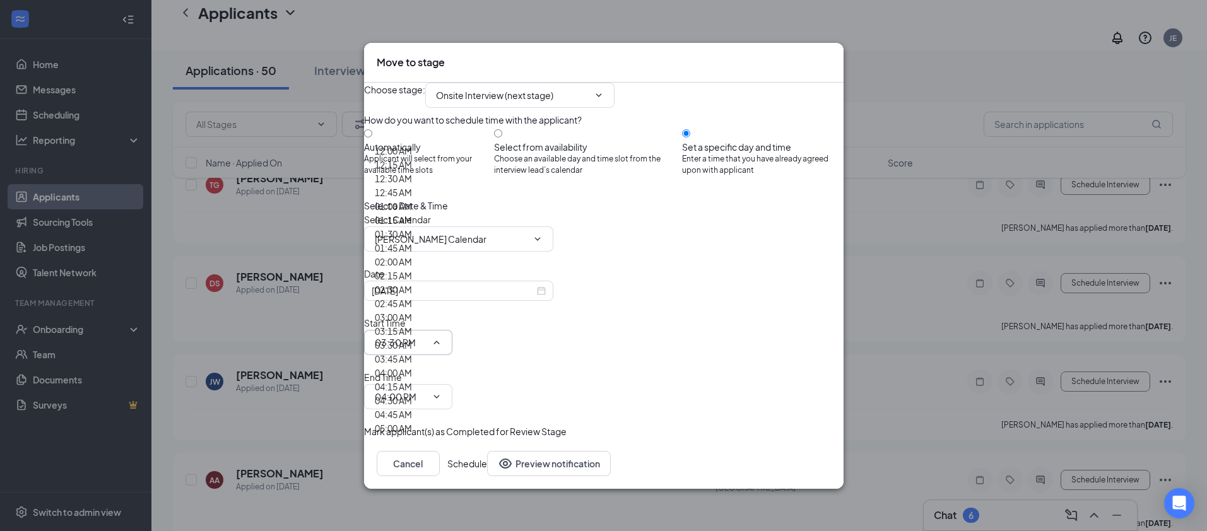
scroll to position [1913, 0]
type input "05:15 PM"
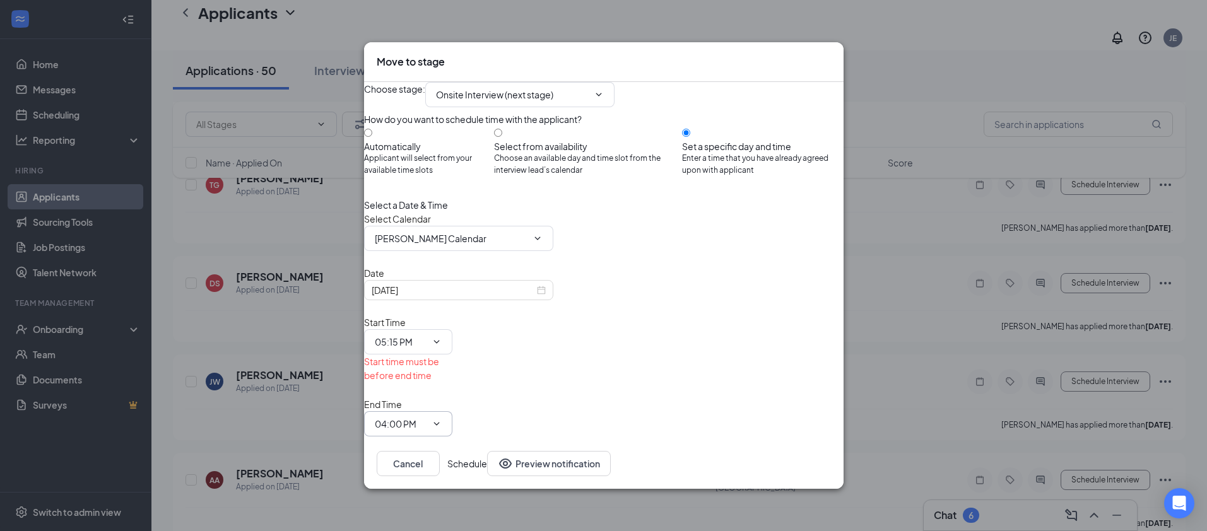
click at [427, 417] on input "04:00 PM" at bounding box center [401, 424] width 52 height 14
type input "05:30 PM"
click at [500, 252] on span "[PERSON_NAME] Calendar" at bounding box center [458, 239] width 189 height 25
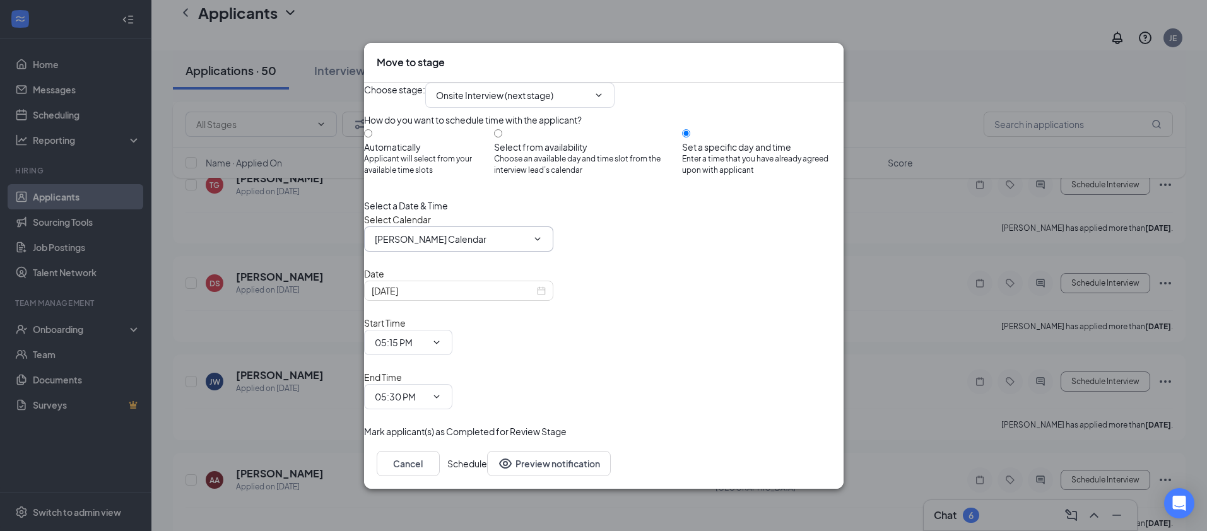
click at [498, 246] on input "[PERSON_NAME] Calendar" at bounding box center [451, 239] width 153 height 14
click at [486, 127] on div "[PERSON_NAME] Calendar" at bounding box center [431, 121] width 112 height 14
type input "[PERSON_NAME] Calendar"
click at [695, 252] on div "Select Calendar [PERSON_NAME] Calendar [PERSON_NAME] Calendar [PERSON_NAME] Cal…" at bounding box center [604, 232] width 480 height 39
click at [487, 451] on button "Schedule" at bounding box center [467, 463] width 40 height 25
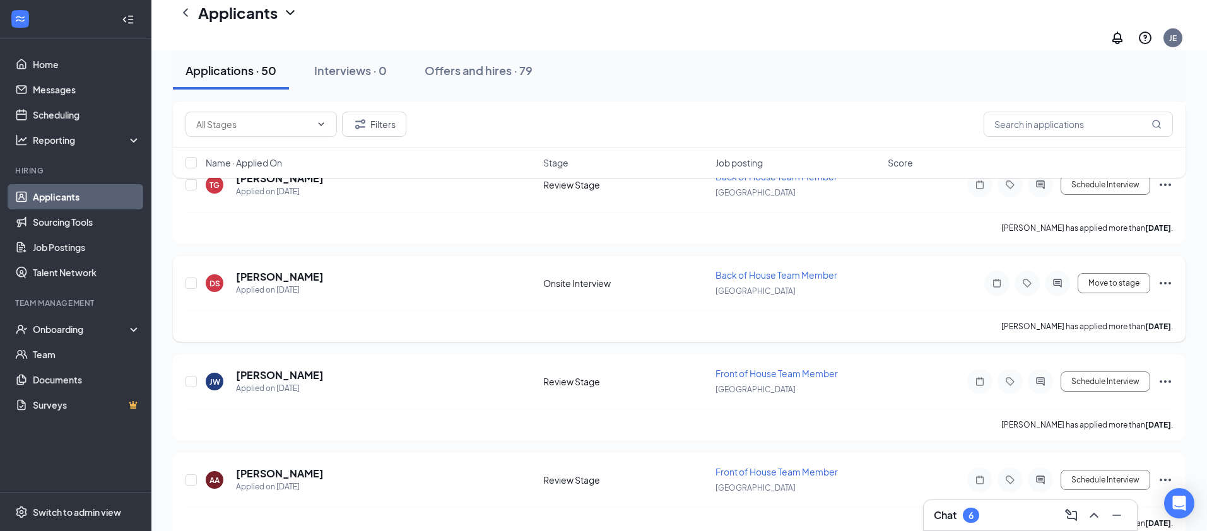
click at [1158, 276] on icon "Ellipses" at bounding box center [1165, 283] width 15 height 15
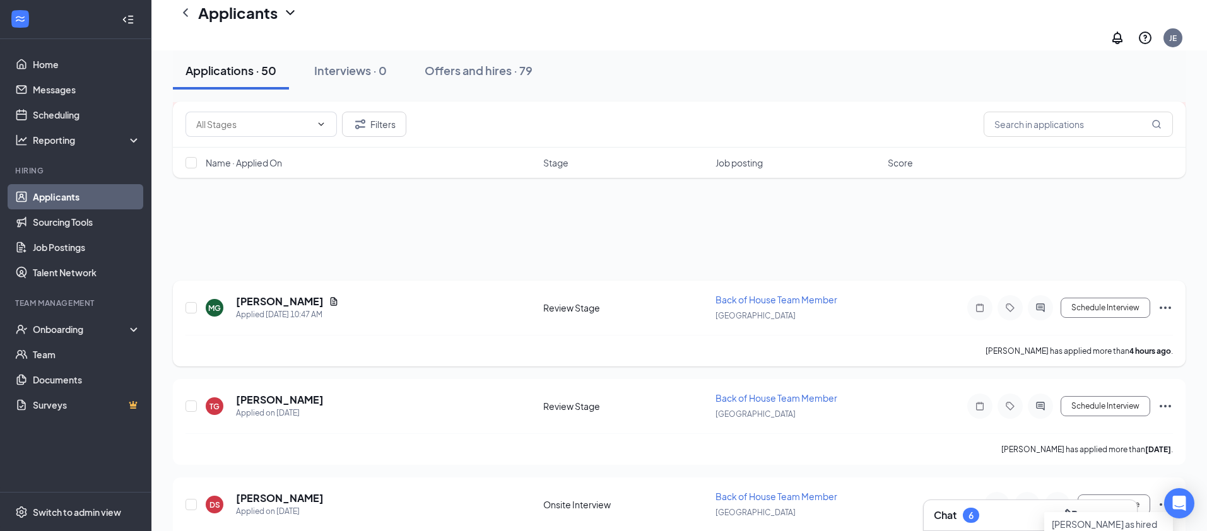
scroll to position [0, 0]
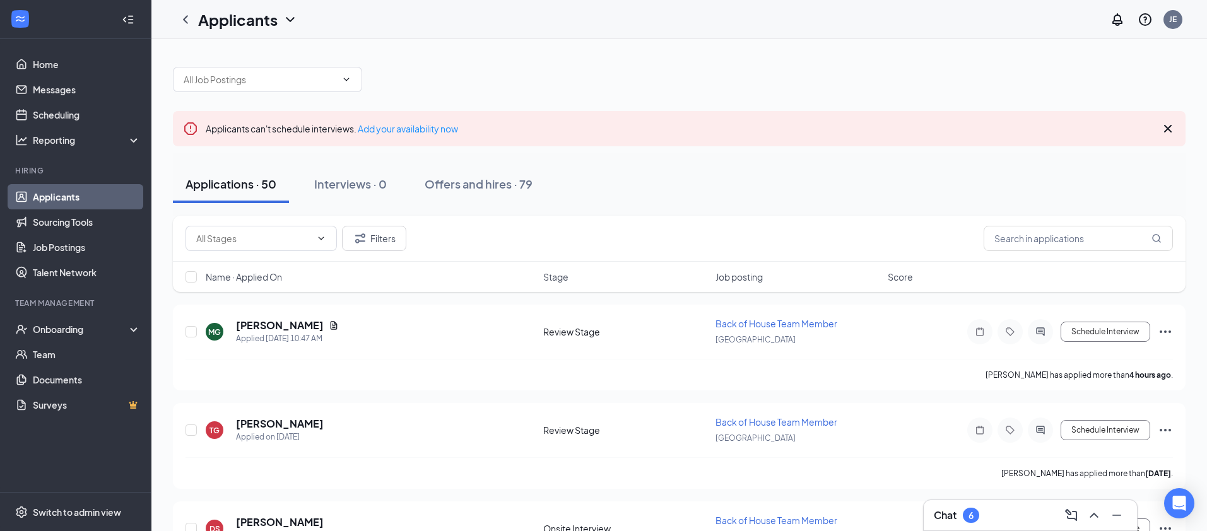
click at [683, 180] on div "Applications · 50 Interviews · 0 Offers and hires · 79" at bounding box center [679, 184] width 1013 height 38
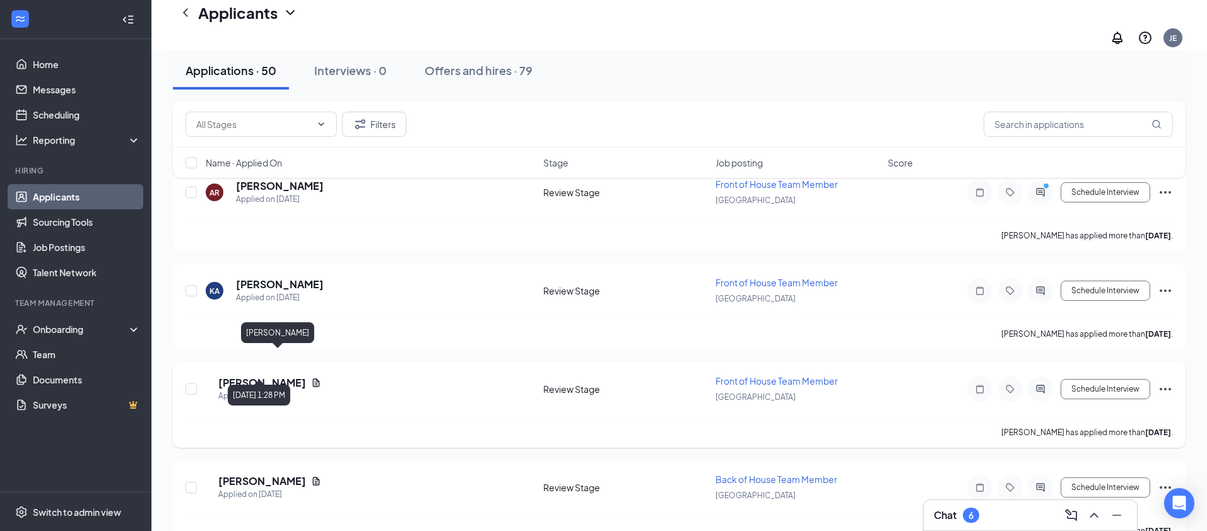
scroll to position [1401, 0]
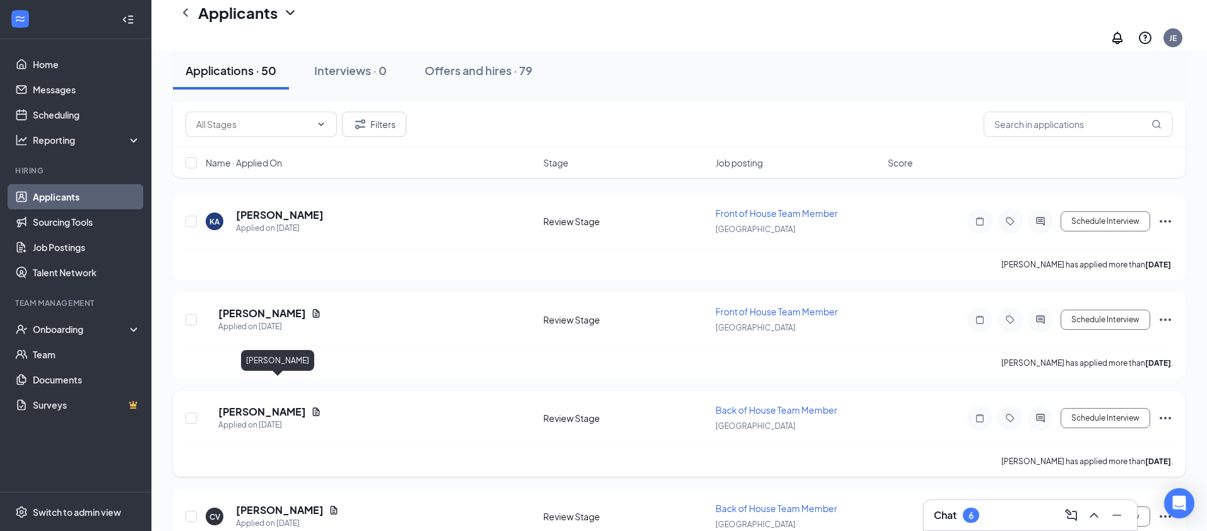
click at [289, 405] on h5 "[PERSON_NAME]" at bounding box center [262, 412] width 88 height 14
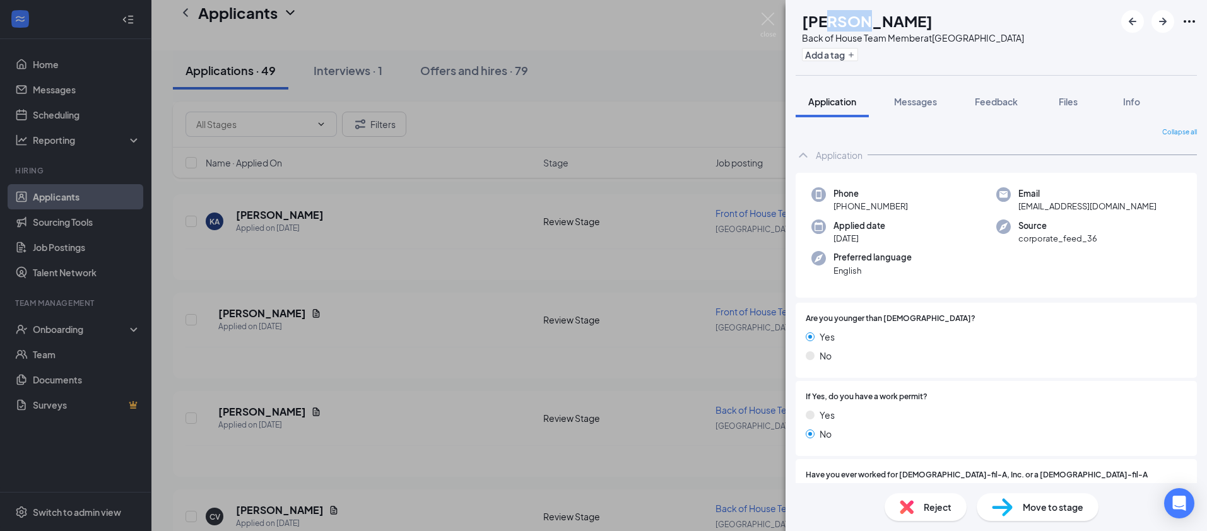
drag, startPoint x: 890, startPoint y: 21, endPoint x: 854, endPoint y: 19, distance: 36.0
click at [854, 19] on h1 "[PERSON_NAME]" at bounding box center [867, 20] width 131 height 21
click at [897, 61] on div "Add a tag" at bounding box center [913, 54] width 222 height 21
drag, startPoint x: 906, startPoint y: 206, endPoint x: 844, endPoint y: 207, distance: 62.5
click at [844, 207] on div "Phone [PHONE_NUMBER]" at bounding box center [903, 200] width 185 height 26
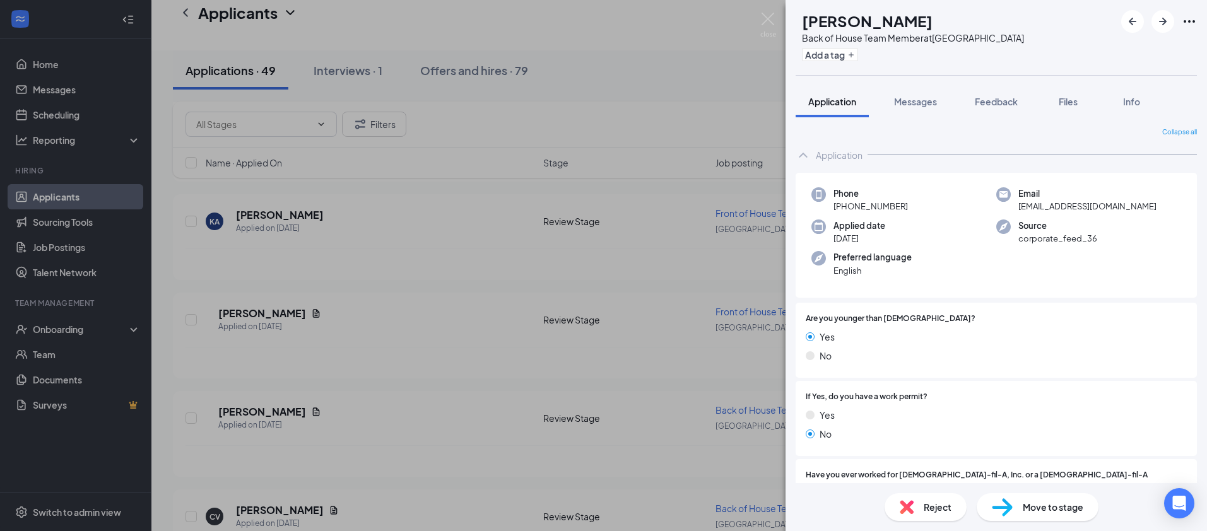
copy span "[PHONE_NUMBER]"
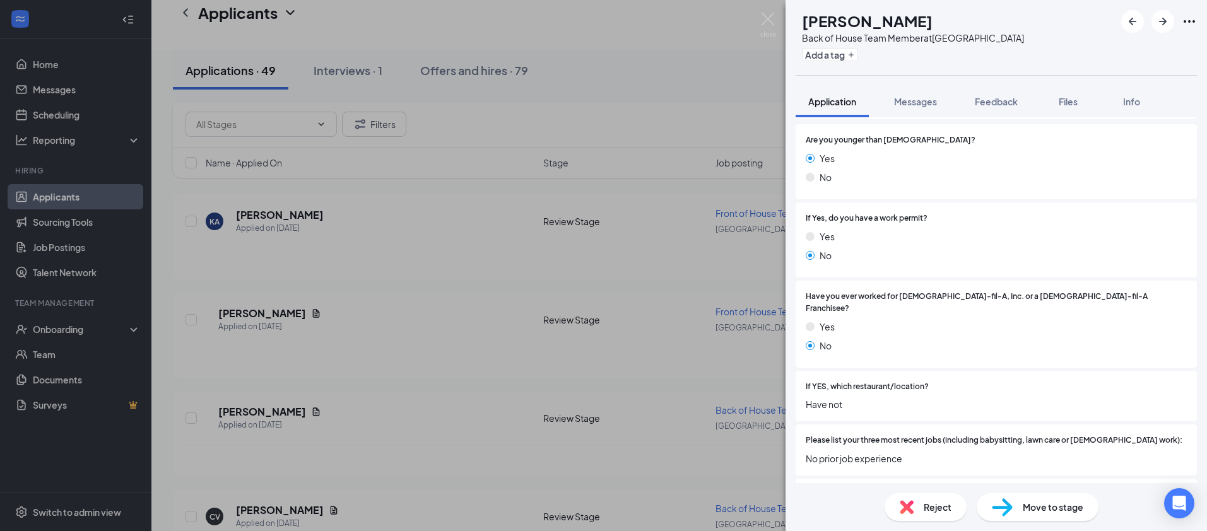
scroll to position [180, 0]
click at [452, 399] on div "BM [PERSON_NAME] Back of House Team Member at [GEOGRAPHIC_DATA] Add a tag Appli…" at bounding box center [603, 265] width 1207 height 531
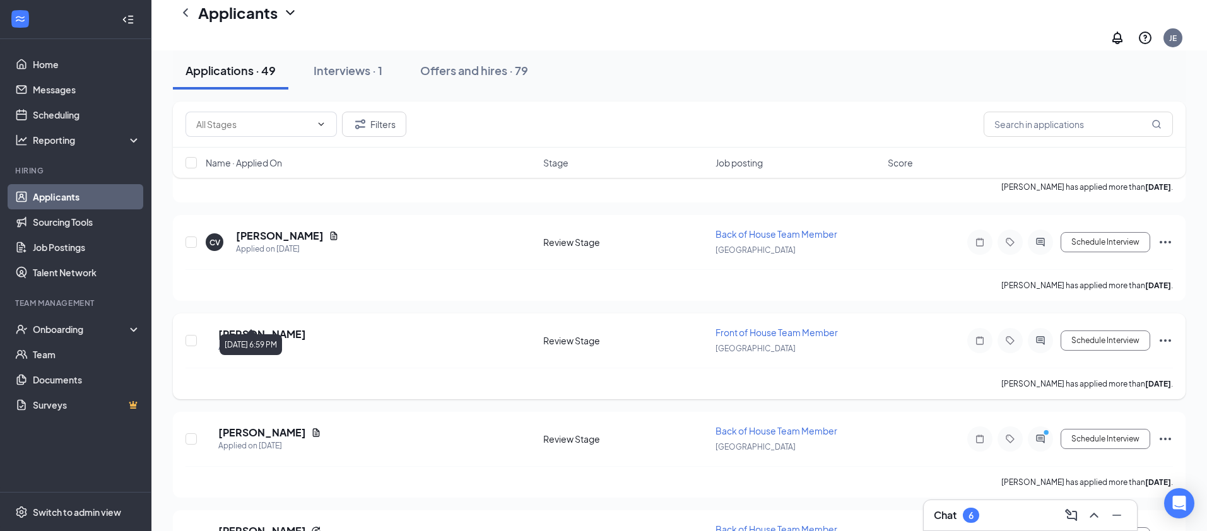
scroll to position [1578, 0]
click at [300, 228] on h5 "[PERSON_NAME]" at bounding box center [280, 235] width 88 height 14
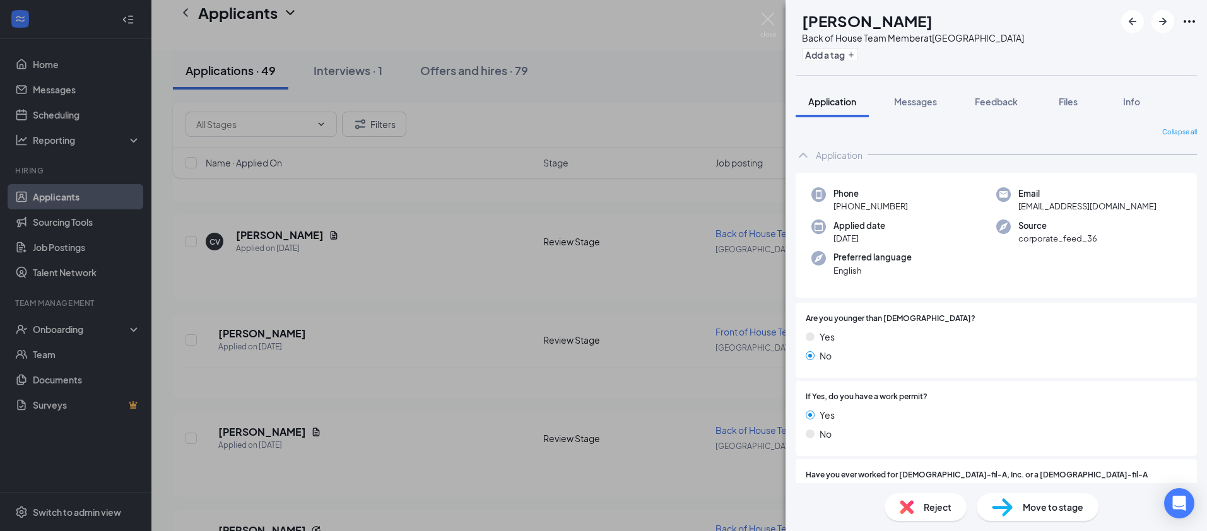
click at [485, 378] on div "CV [PERSON_NAME] Back of House Team Member at [GEOGRAPHIC_DATA] Add a tag Appli…" at bounding box center [603, 265] width 1207 height 531
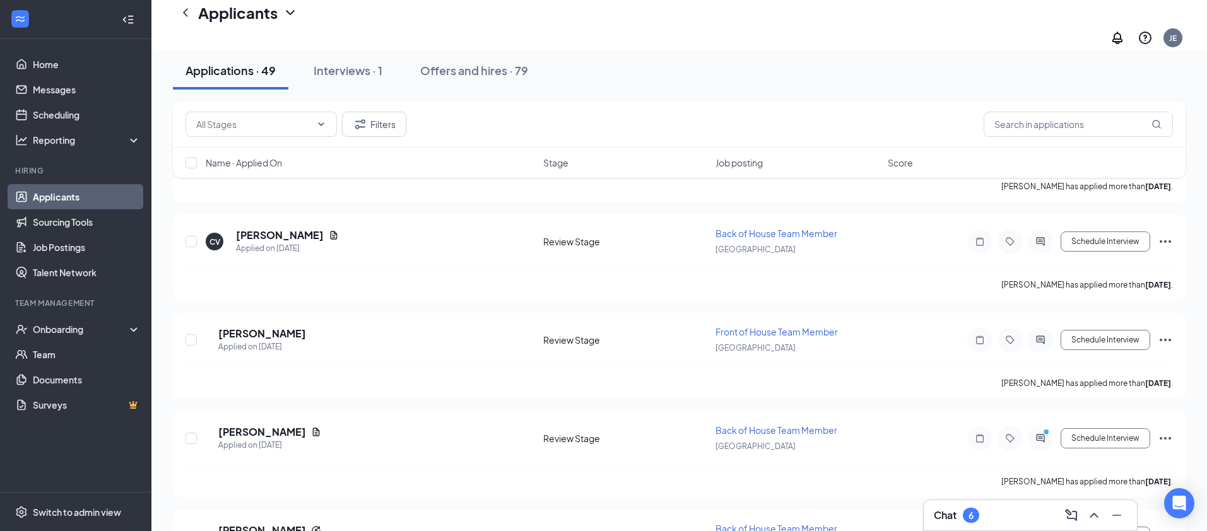
scroll to position [1615, 0]
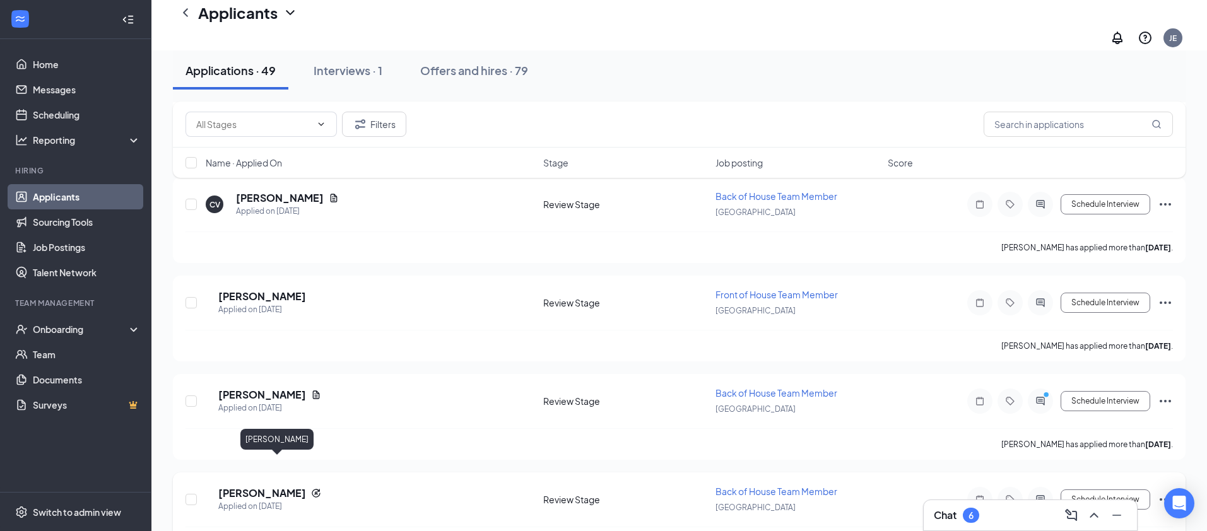
click at [276, 486] on h5 "[PERSON_NAME]" at bounding box center [262, 493] width 88 height 14
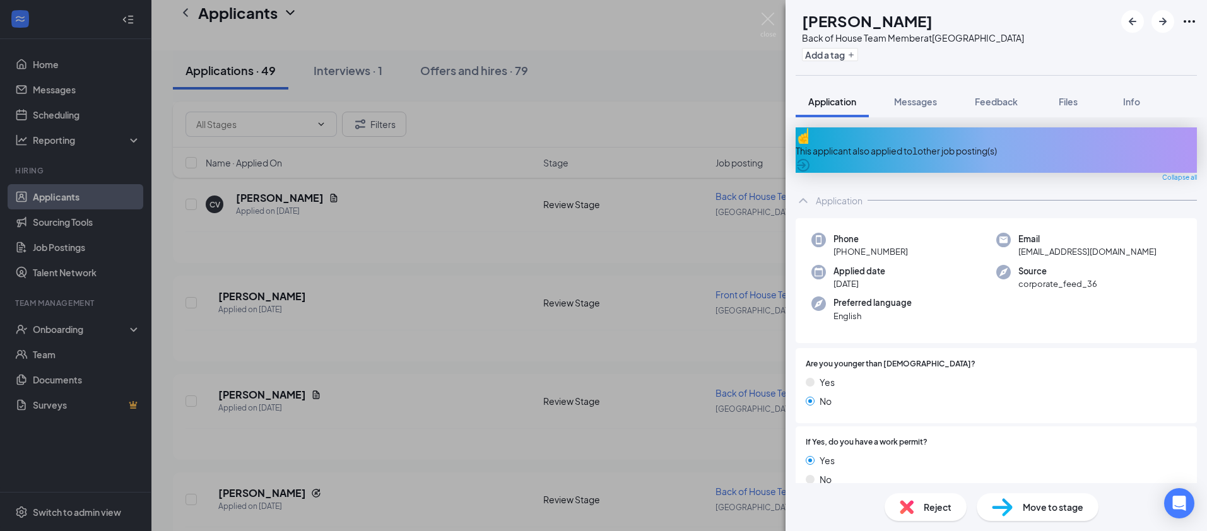
drag, startPoint x: 907, startPoint y: 243, endPoint x: 844, endPoint y: 243, distance: 62.5
click at [844, 243] on div "Phone [PHONE_NUMBER]" at bounding box center [903, 246] width 185 height 26
copy span "[PHONE_NUMBER]"
click at [919, 310] on div "Preferred language English" at bounding box center [903, 310] width 185 height 26
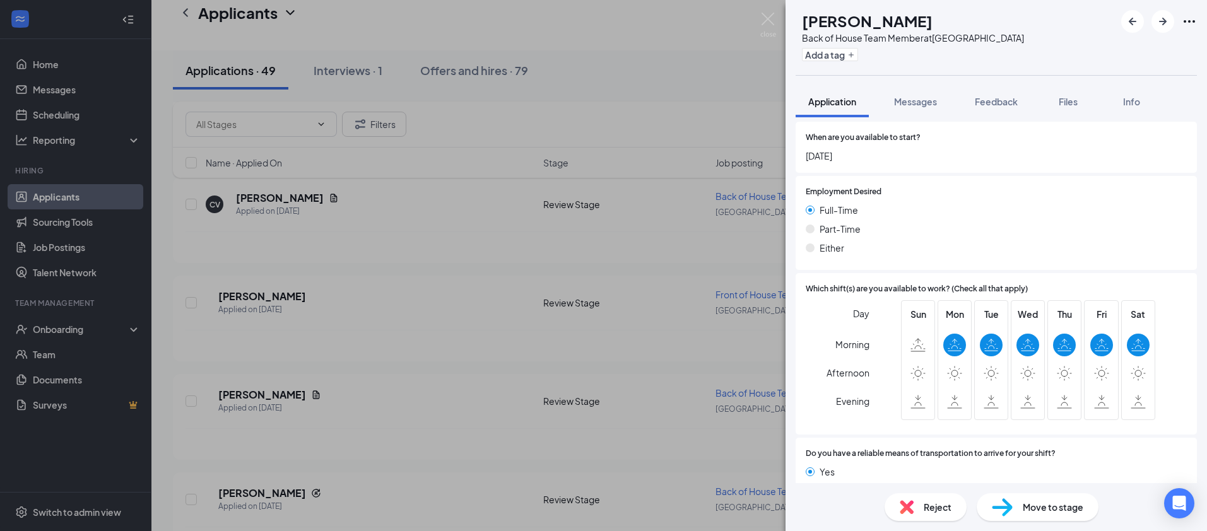
scroll to position [700, 0]
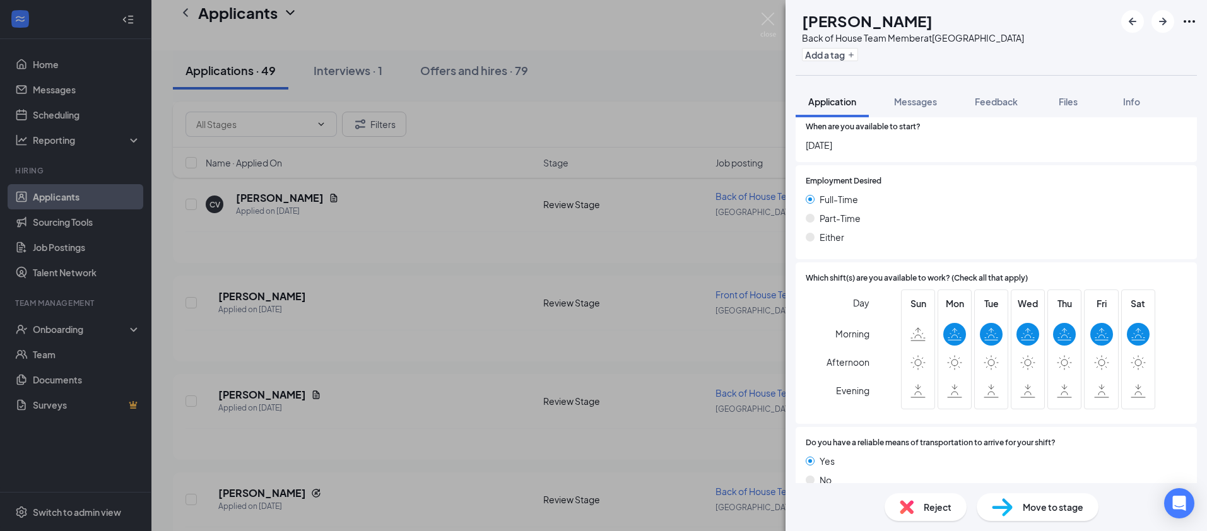
click at [542, 350] on div "IH [PERSON_NAME] Back of House Team Member at [GEOGRAPHIC_DATA] Add a tag Appli…" at bounding box center [603, 265] width 1207 height 531
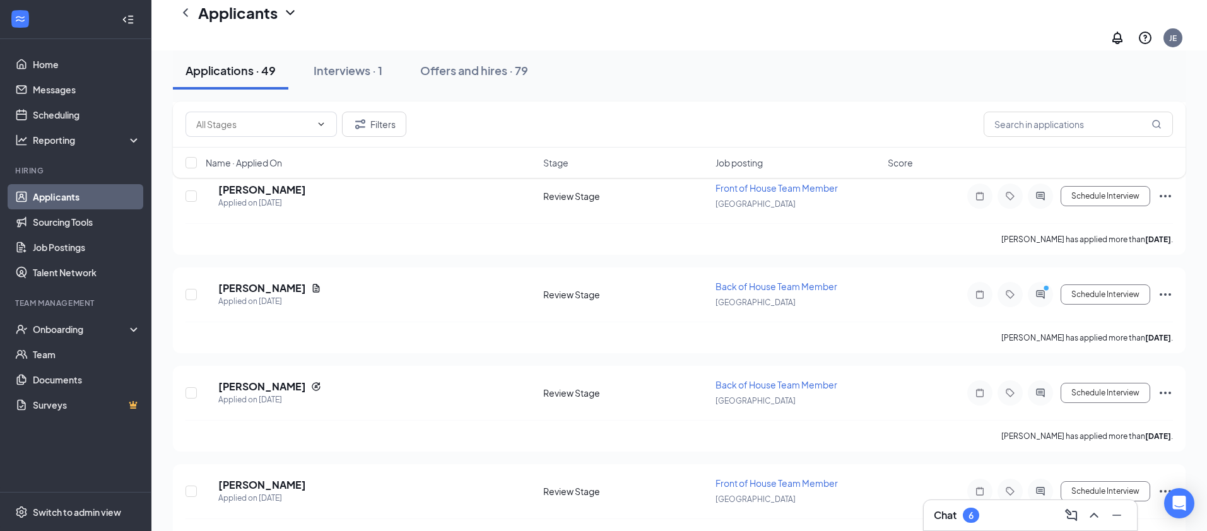
scroll to position [1726, 0]
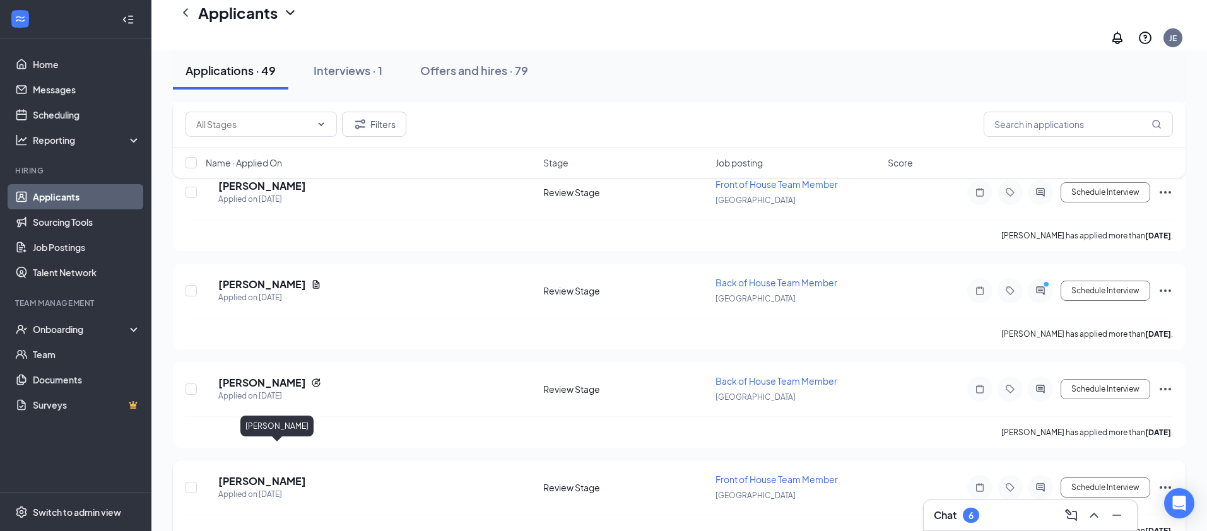
click at [288, 474] on h5 "[PERSON_NAME]" at bounding box center [262, 481] width 88 height 14
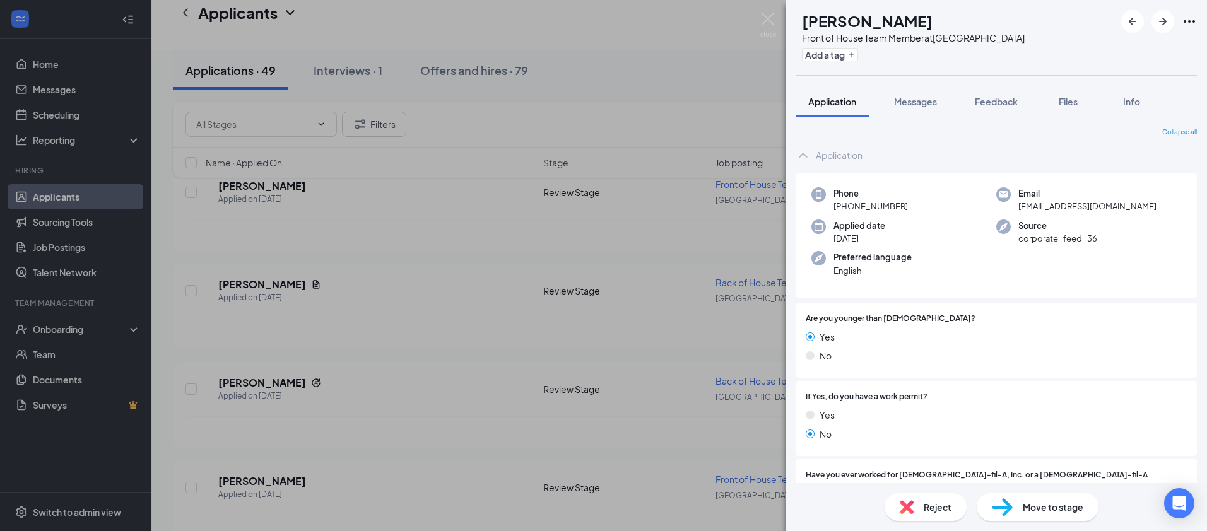
click at [503, 338] on div "GG [PERSON_NAME] Front of House Team Member at [GEOGRAPHIC_DATA] Add a tag Appl…" at bounding box center [603, 265] width 1207 height 531
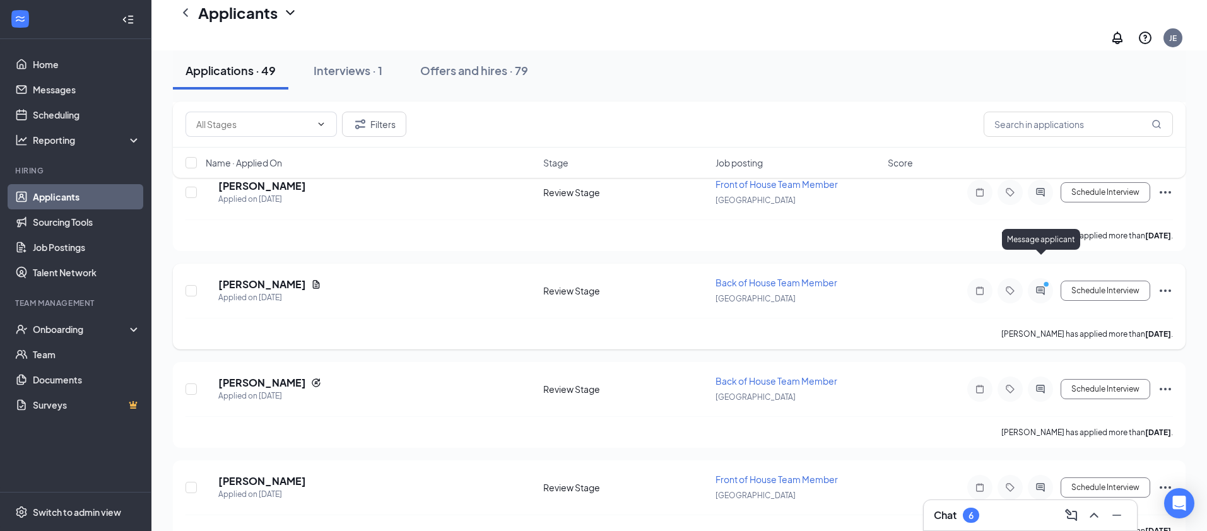
click at [1045, 286] on icon "ActiveChat" at bounding box center [1040, 291] width 15 height 10
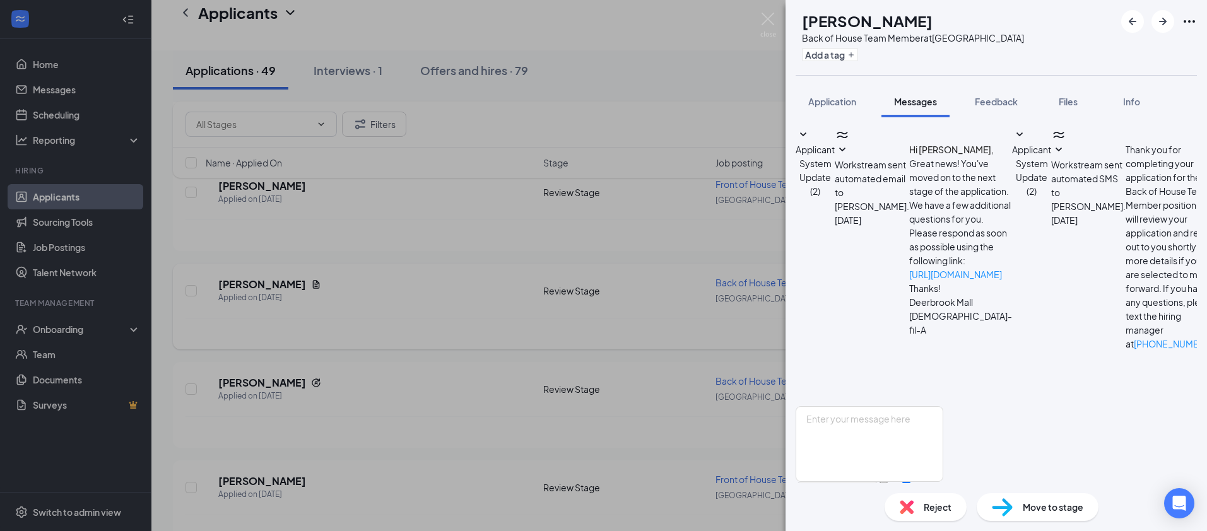
scroll to position [162, 0]
drag, startPoint x: 361, startPoint y: 305, endPoint x: 350, endPoint y: 282, distance: 25.1
click at [361, 305] on div "JP [PERSON_NAME] Back of House Team Member at [GEOGRAPHIC_DATA] Add a tag Appli…" at bounding box center [603, 265] width 1207 height 531
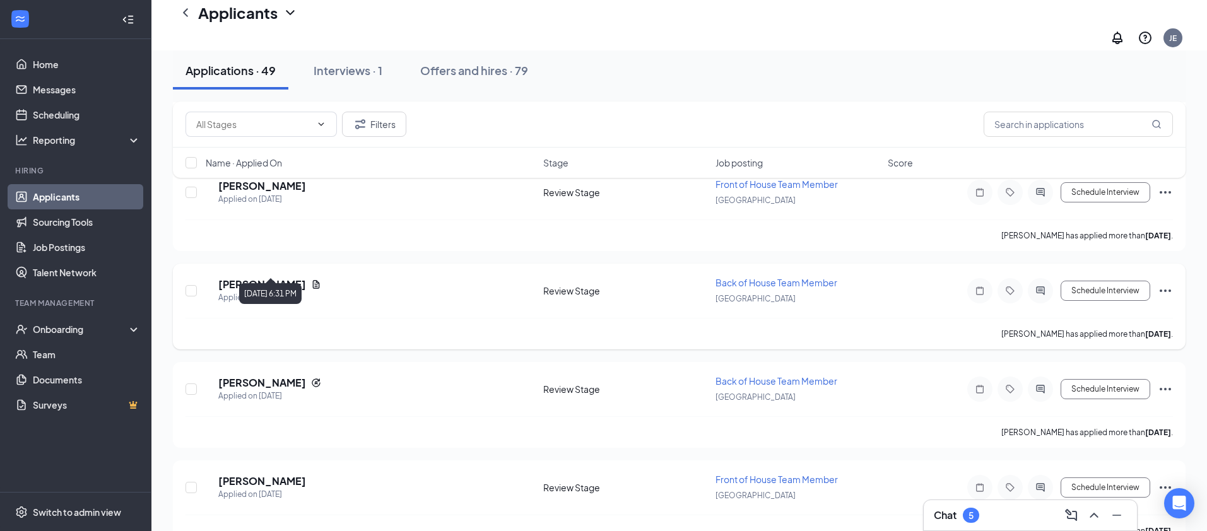
click at [321, 291] on div "Applied on [DATE]" at bounding box center [269, 297] width 103 height 13
click at [306, 278] on h5 "[PERSON_NAME]" at bounding box center [262, 285] width 88 height 14
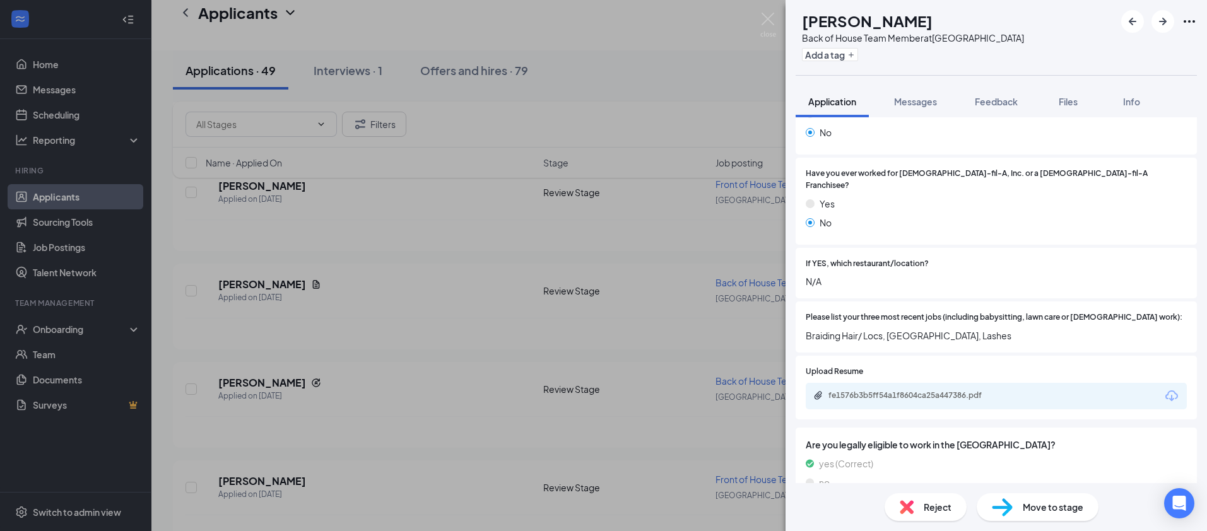
scroll to position [314, 0]
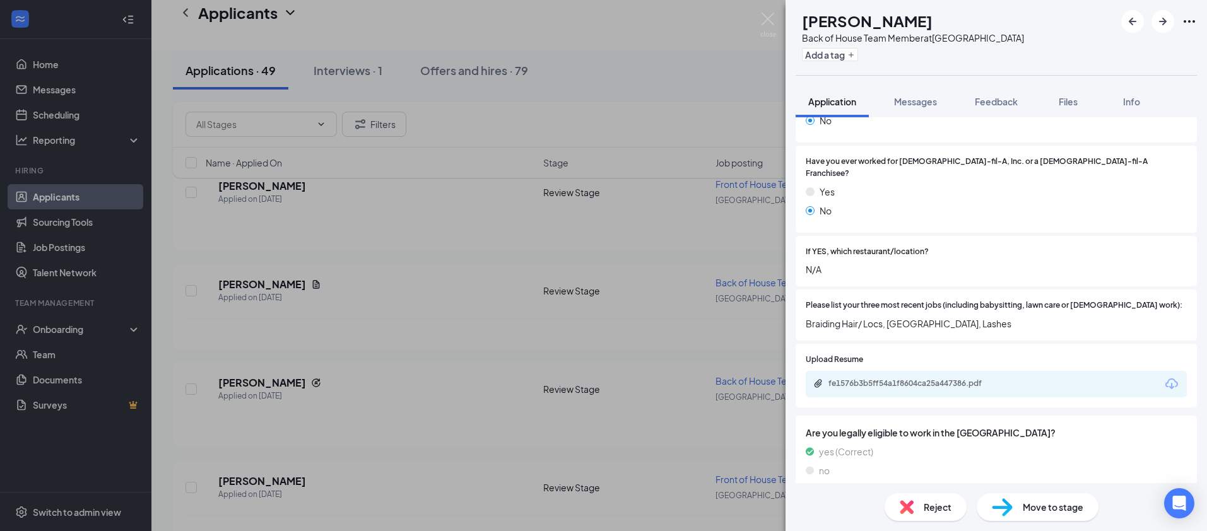
click at [652, 351] on div "JP [PERSON_NAME] Back of House Team Member at [GEOGRAPHIC_DATA] Add a tag Appli…" at bounding box center [603, 265] width 1207 height 531
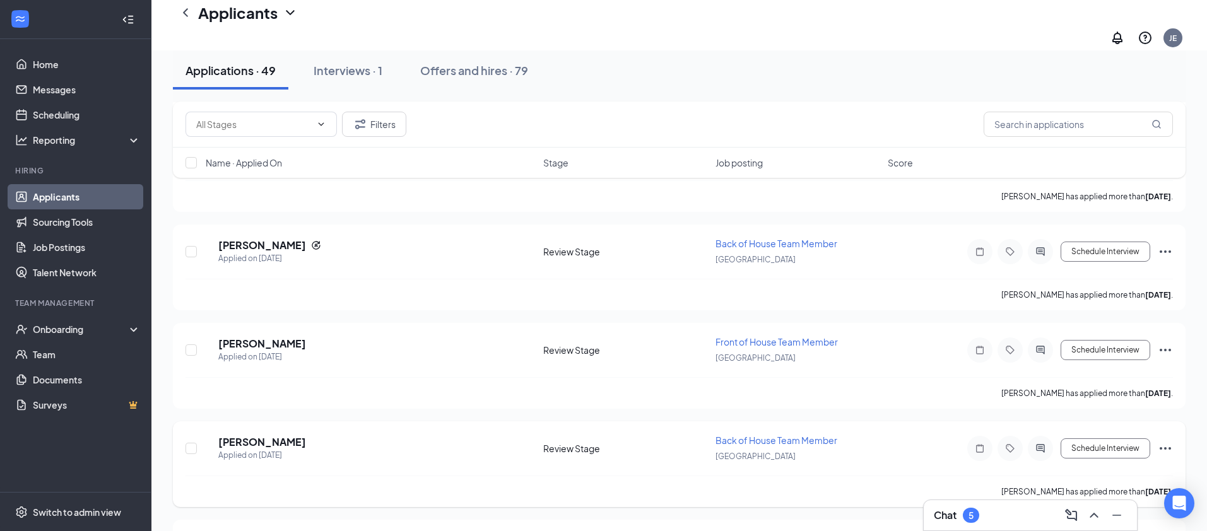
scroll to position [1897, 0]
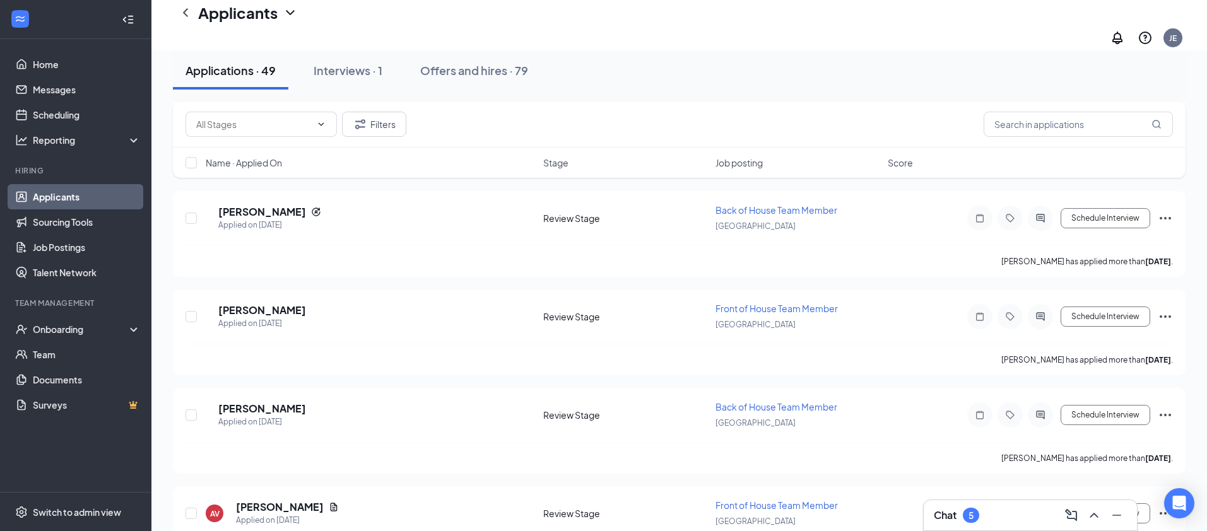
click at [960, 518] on div "Chat 5" at bounding box center [956, 515] width 45 height 15
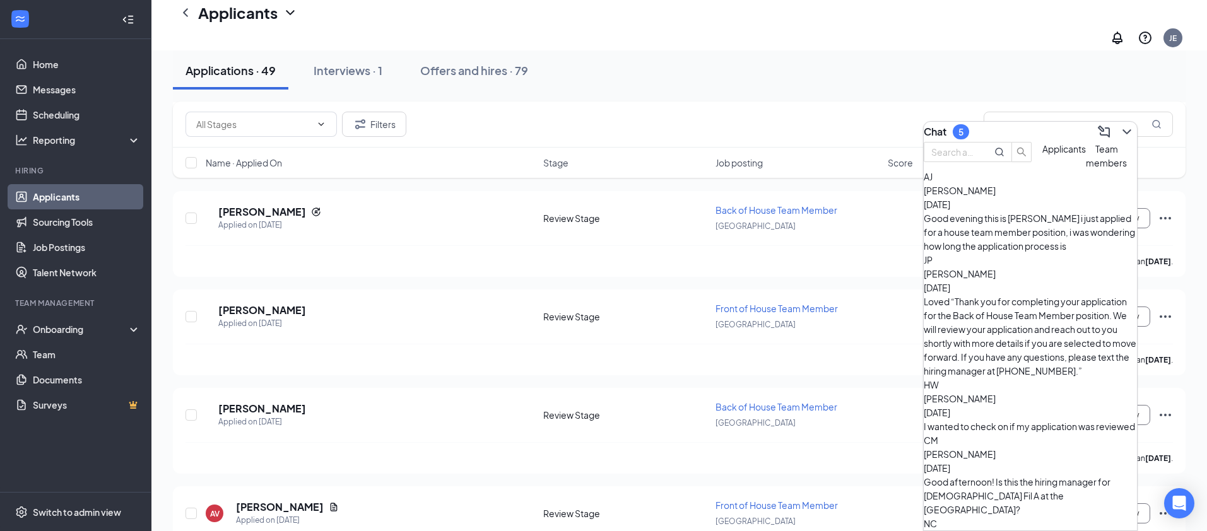
click at [991, 252] on div "[PERSON_NAME] [DATE] Good evening this is [PERSON_NAME] i just applied for a ho…" at bounding box center [1030, 211] width 213 height 83
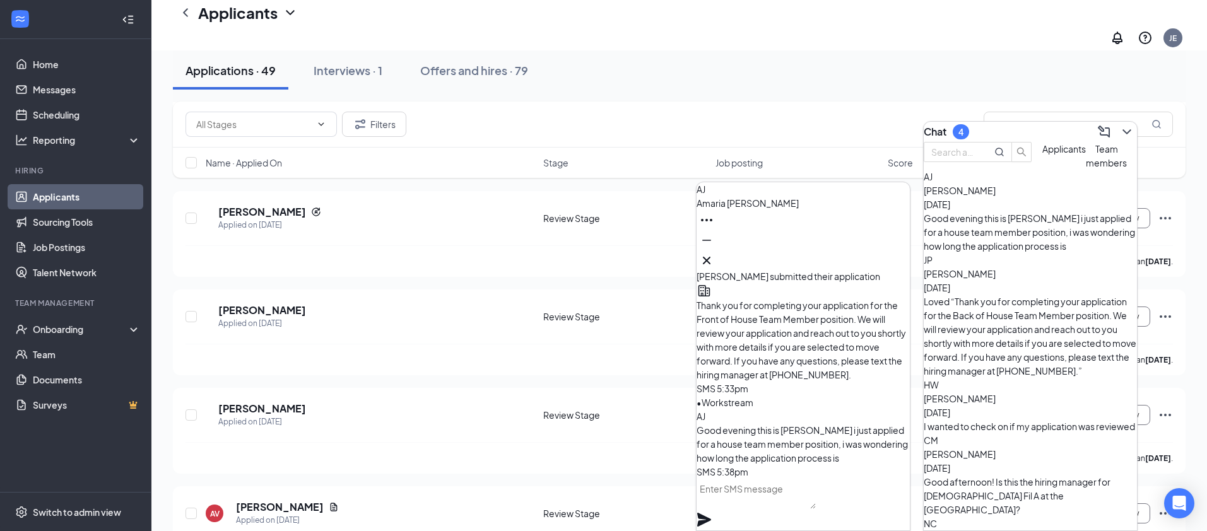
click at [1045, 420] on div "I wanted to check on if my application was reviewed" at bounding box center [1030, 427] width 213 height 14
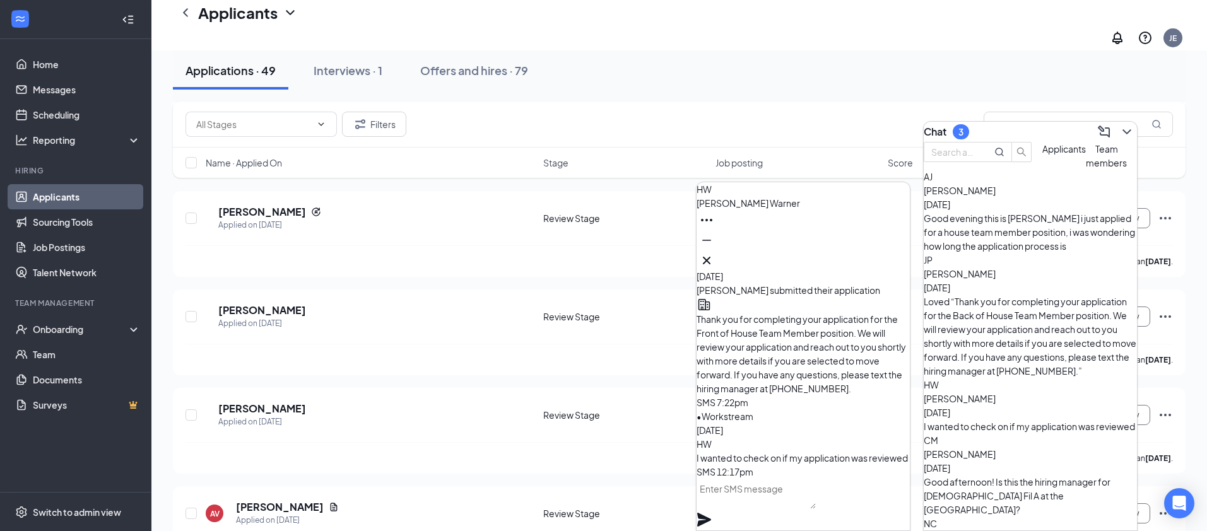
click at [1027, 475] on div "Good afternoon! Is this the hiring manager for [DEMOGRAPHIC_DATA] Fil A at the …" at bounding box center [1030, 496] width 213 height 42
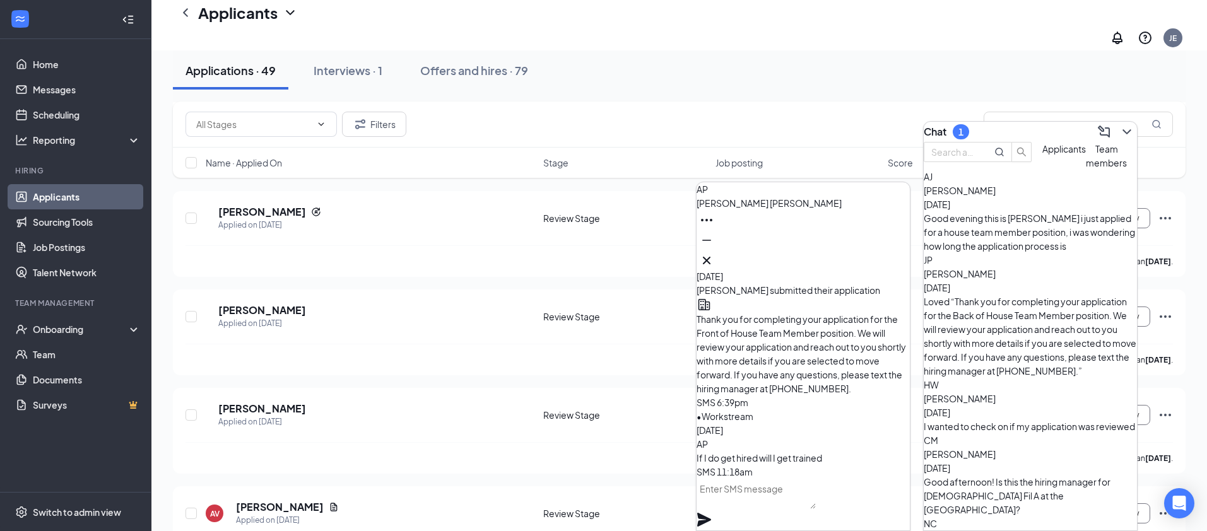
click at [996, 531] on span "[PERSON_NAME]" at bounding box center [960, 537] width 72 height 11
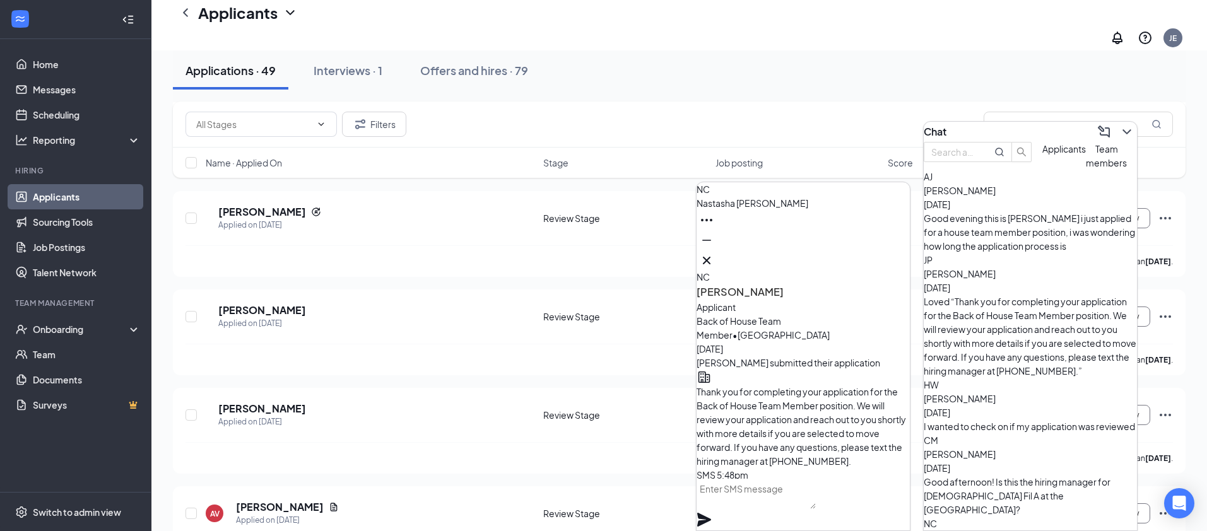
scroll to position [0, 0]
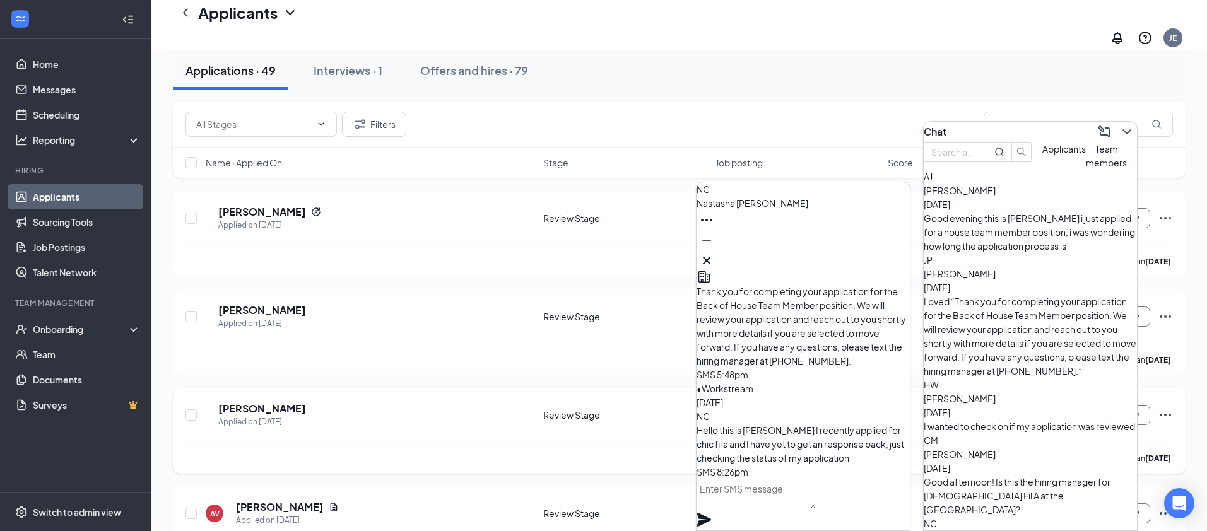
click at [584, 388] on div "[PERSON_NAME] [PERSON_NAME] Applied on [DATE] Review Stage Back of House Team M…" at bounding box center [679, 431] width 1013 height 86
click at [1119, 129] on icon "ChevronDown" at bounding box center [1126, 131] width 15 height 15
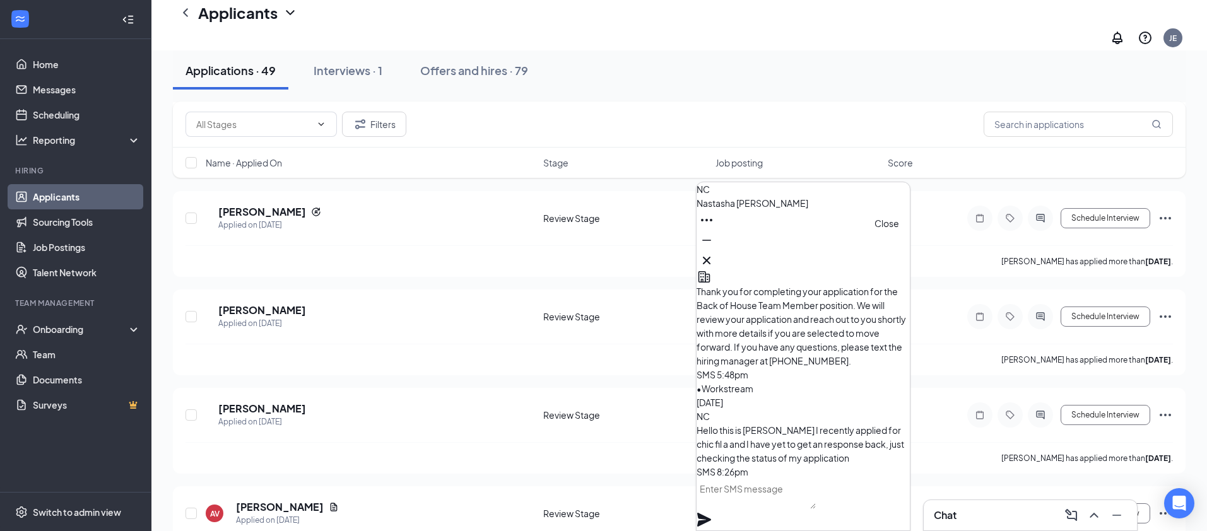
click at [710, 257] on icon "Cross" at bounding box center [707, 261] width 8 height 8
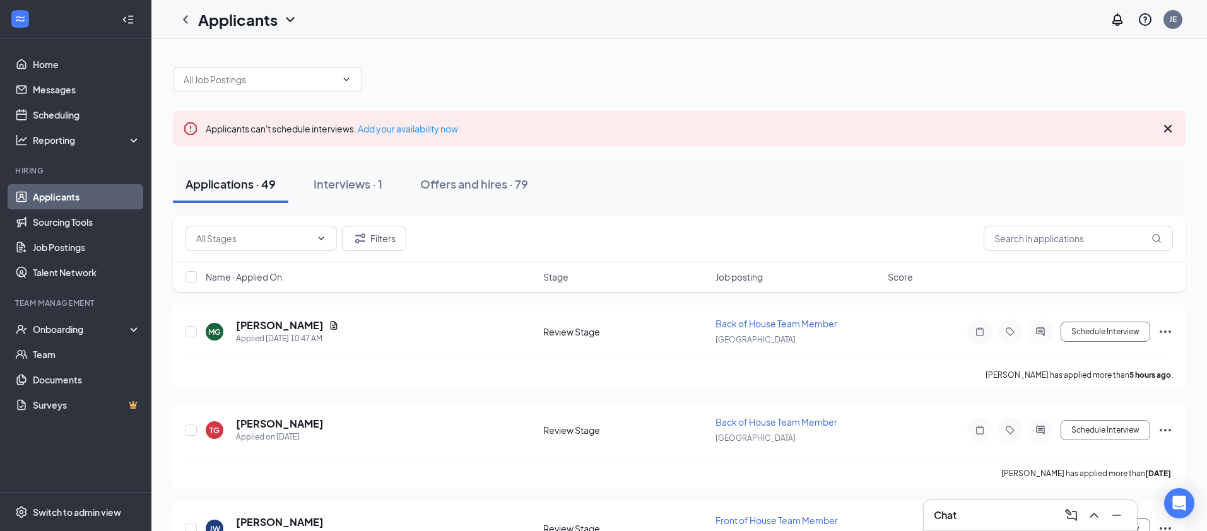
click at [1169, 127] on icon "Cross" at bounding box center [1168, 129] width 8 height 8
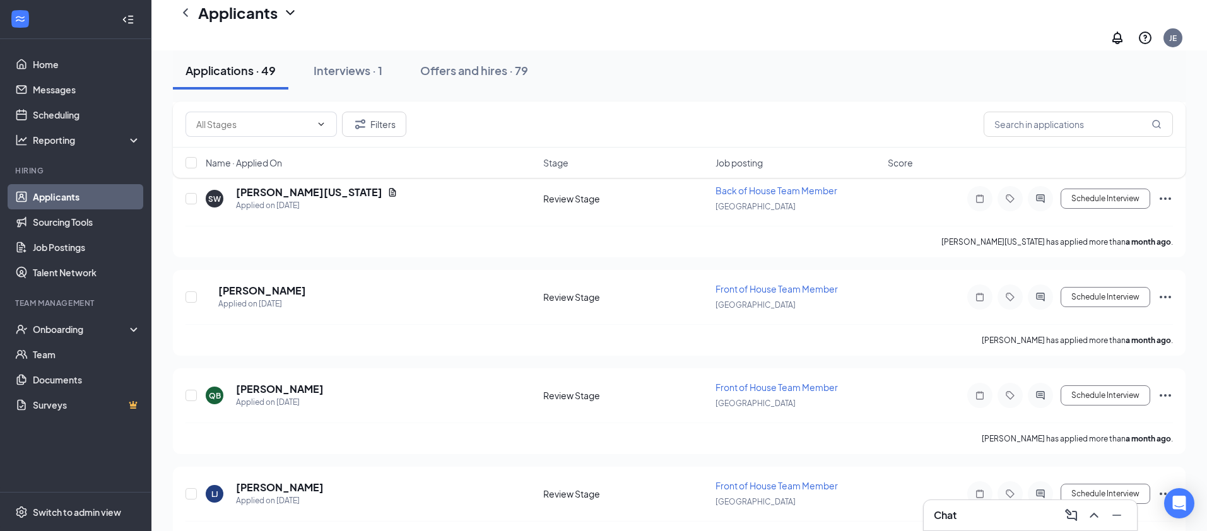
scroll to position [4492, 0]
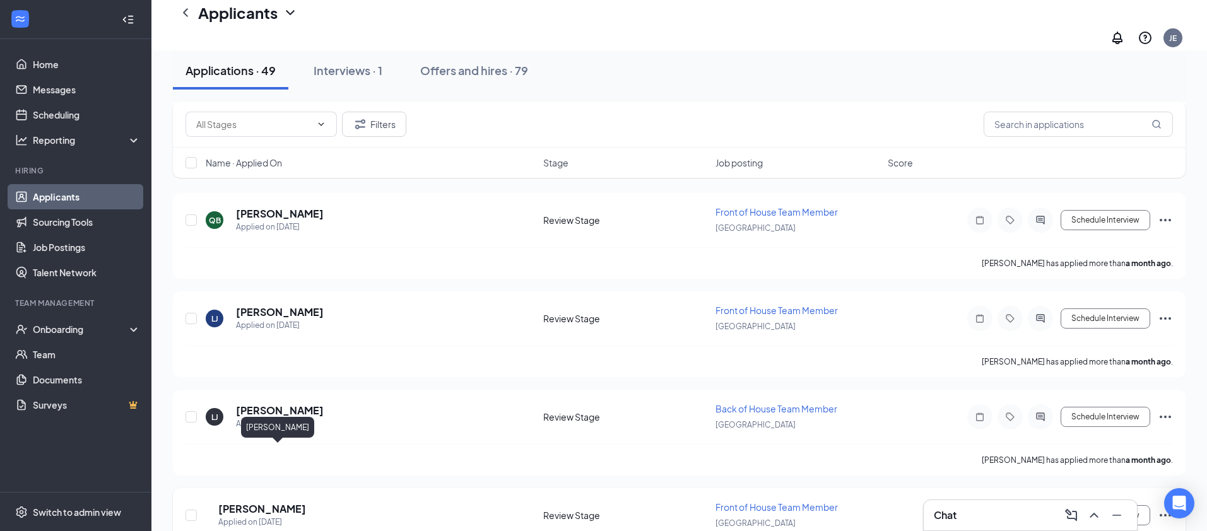
click at [275, 502] on h5 "[PERSON_NAME]" at bounding box center [262, 509] width 88 height 14
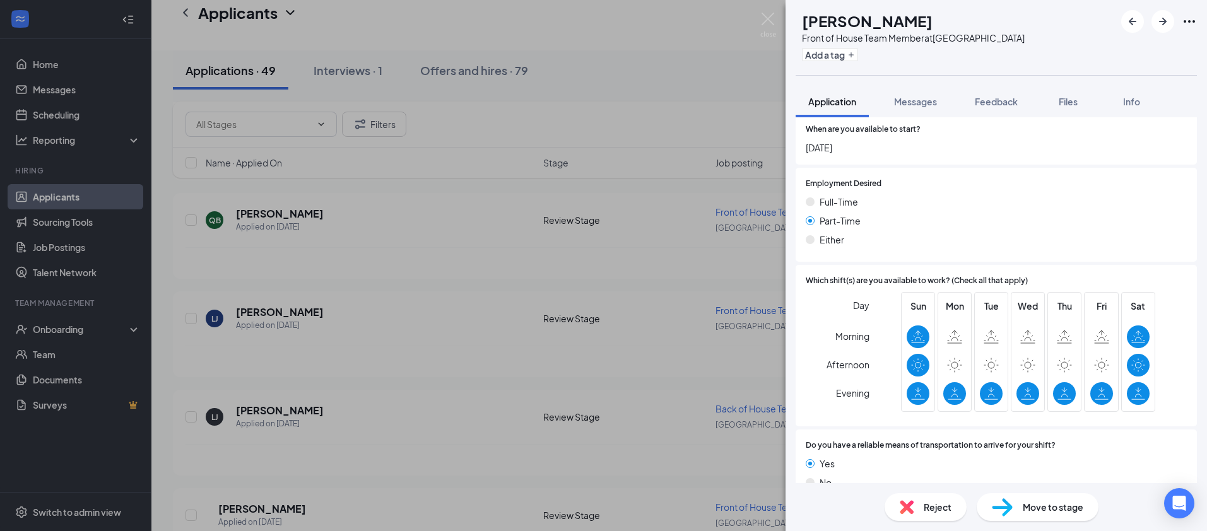
scroll to position [665, 0]
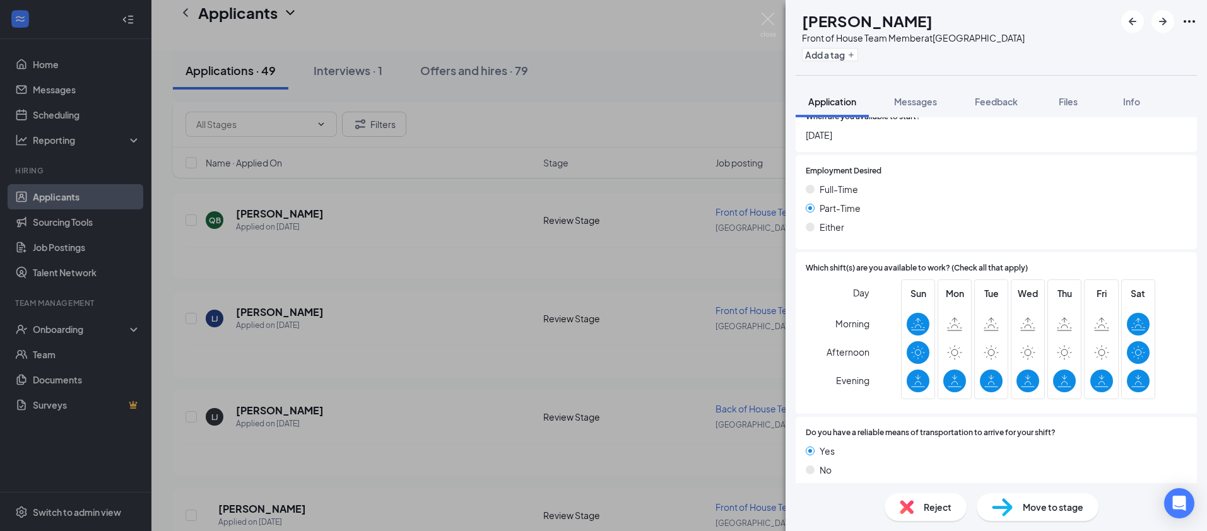
drag, startPoint x: 335, startPoint y: 365, endPoint x: 315, endPoint y: 363, distance: 19.7
click at [334, 365] on div "[PERSON_NAME] Front of House Team Member at [GEOGRAPHIC_DATA] Add a tag Applica…" at bounding box center [603, 265] width 1207 height 531
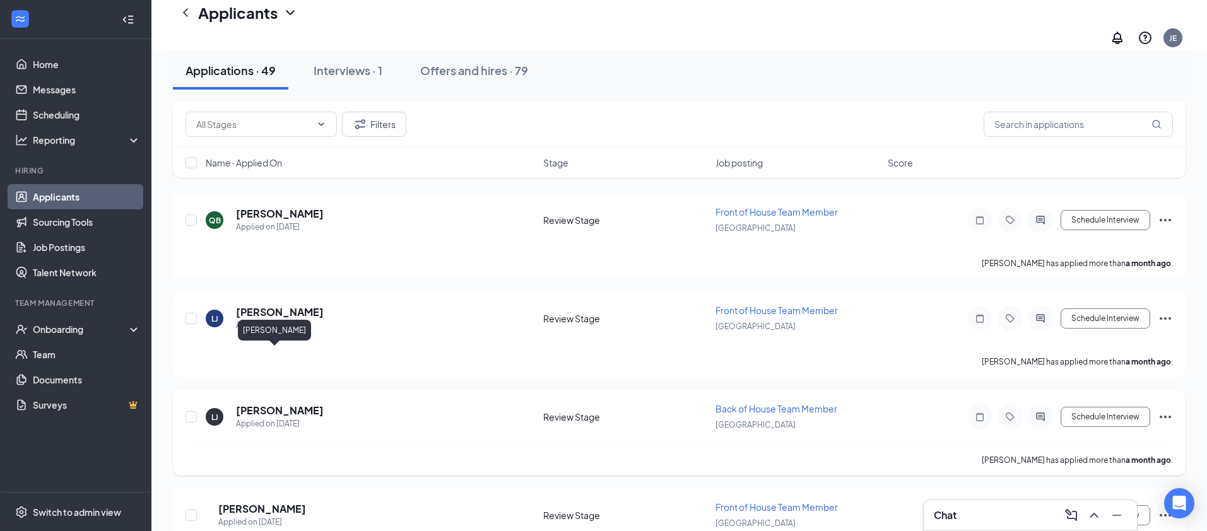
click at [278, 404] on h5 "[PERSON_NAME]" at bounding box center [280, 411] width 88 height 14
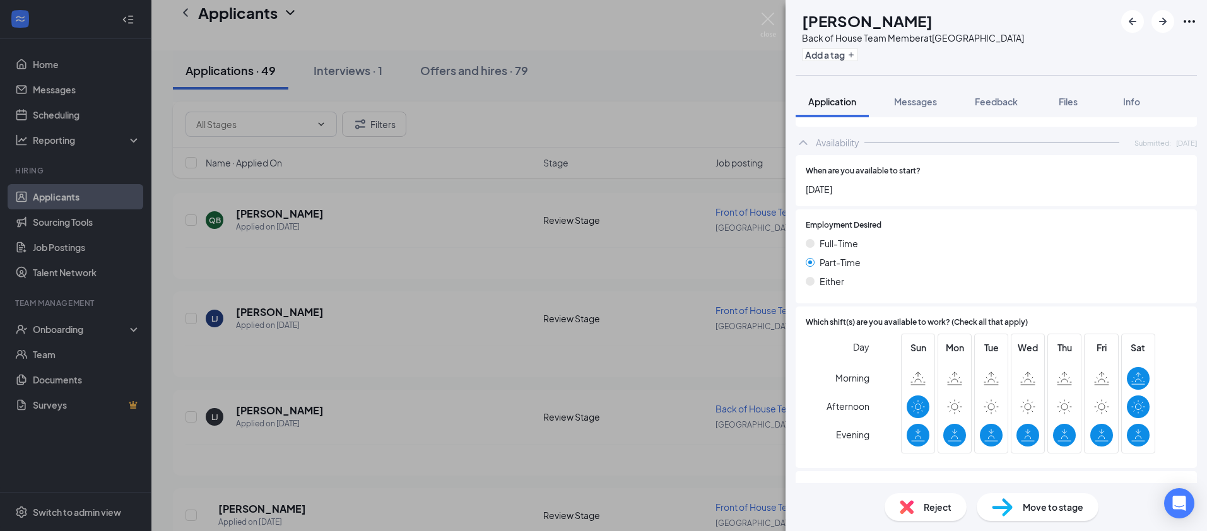
scroll to position [700, 0]
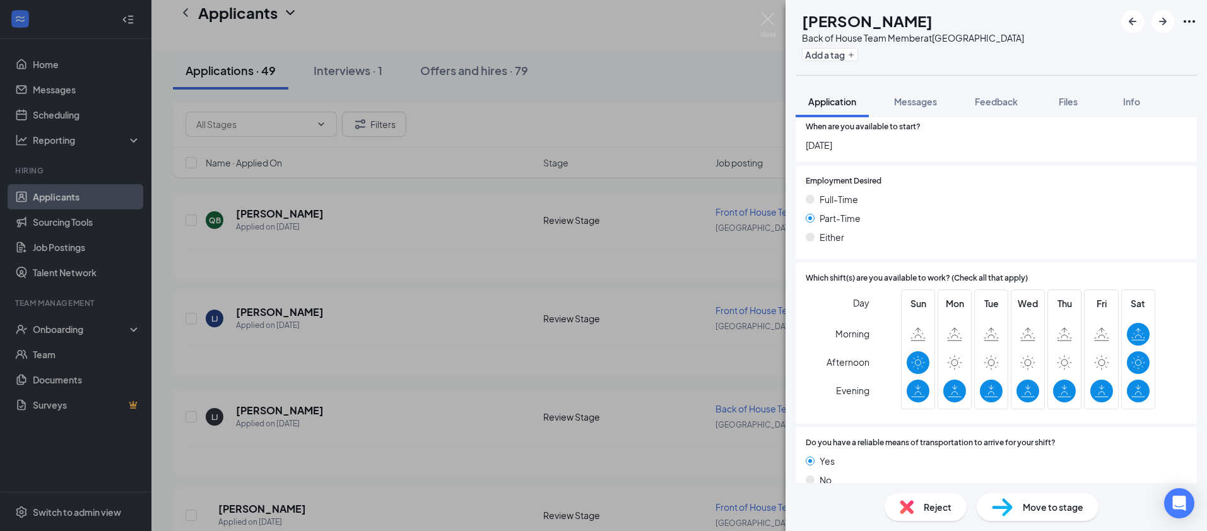
click at [270, 290] on div "[PERSON_NAME] [PERSON_NAME] Back of House Team Member at [GEOGRAPHIC_DATA] Add …" at bounding box center [603, 265] width 1207 height 531
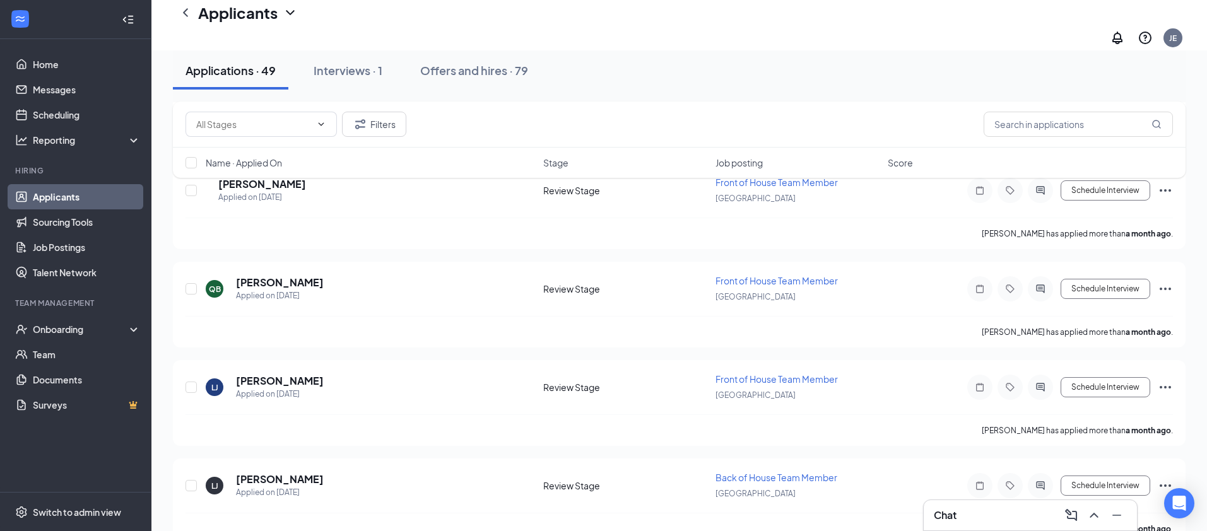
scroll to position [4417, 0]
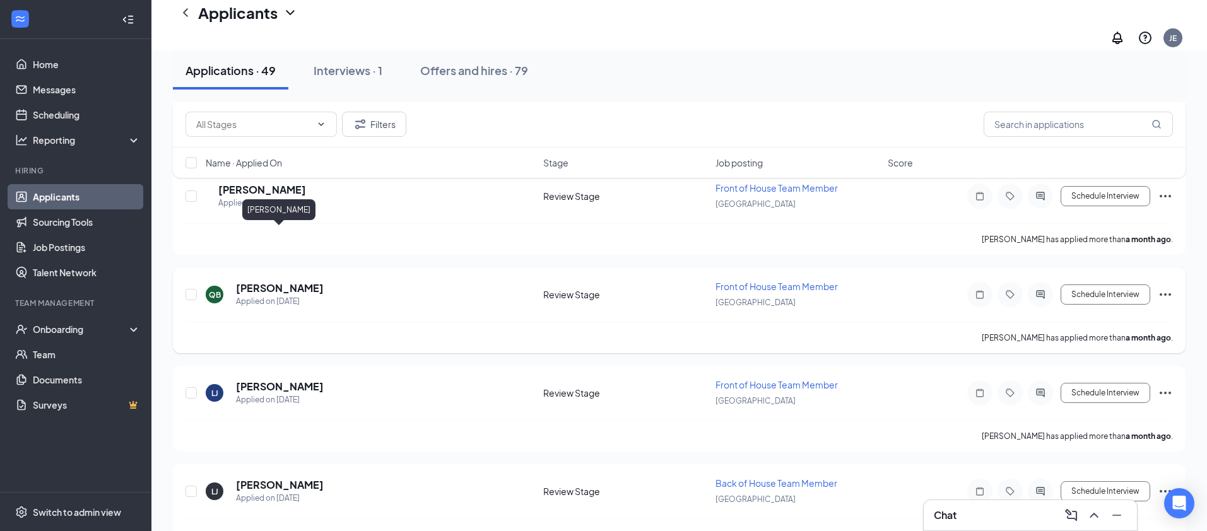
click at [297, 281] on h5 "[PERSON_NAME]" at bounding box center [280, 288] width 88 height 14
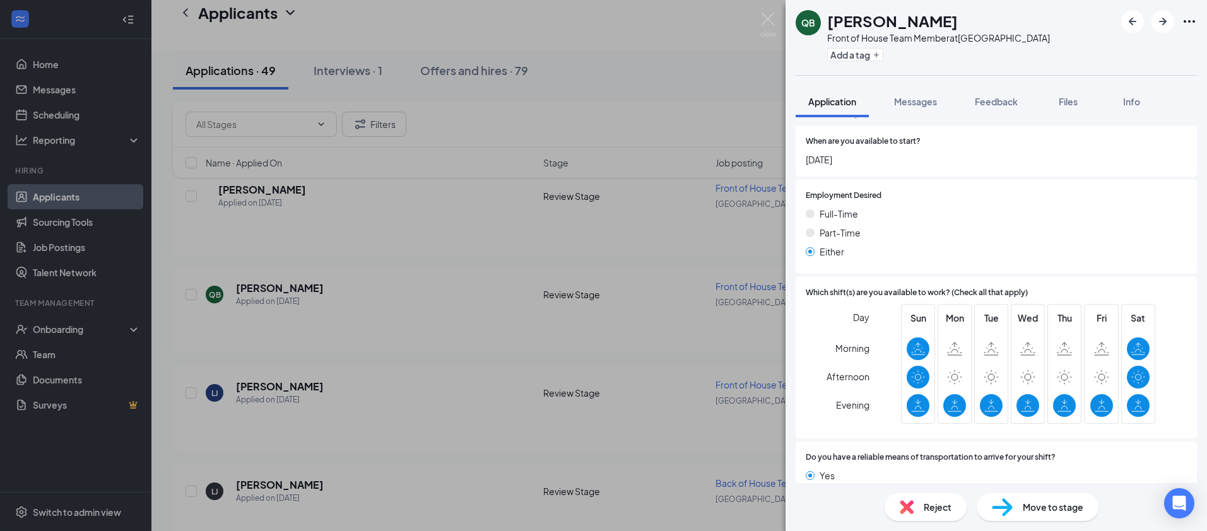
scroll to position [693, 0]
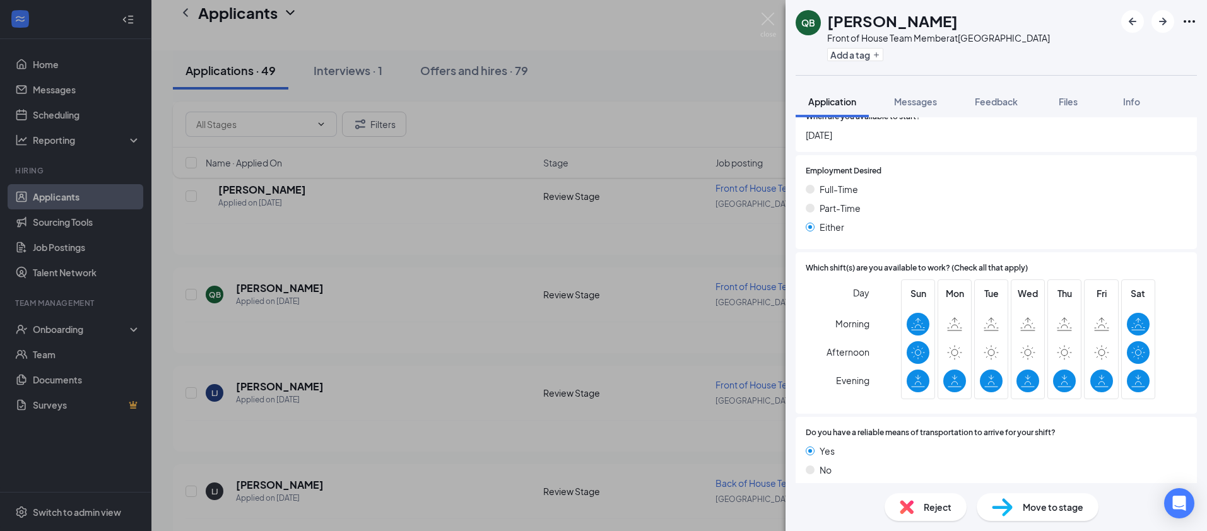
click at [257, 281] on div "QB [PERSON_NAME] Front of House Team Member at [GEOGRAPHIC_DATA] Add a tag Appl…" at bounding box center [603, 265] width 1207 height 531
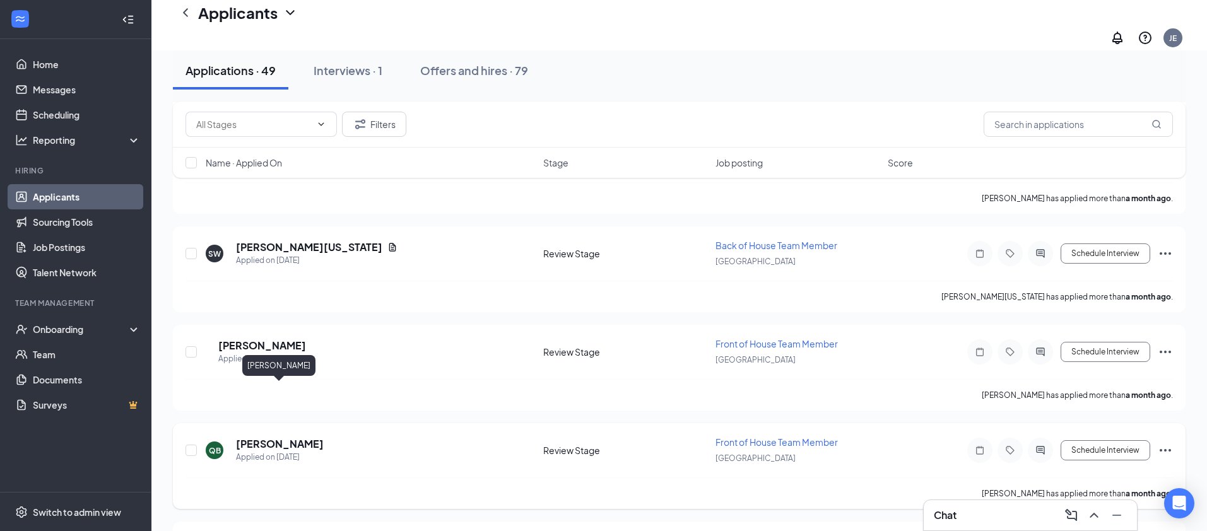
scroll to position [4256, 0]
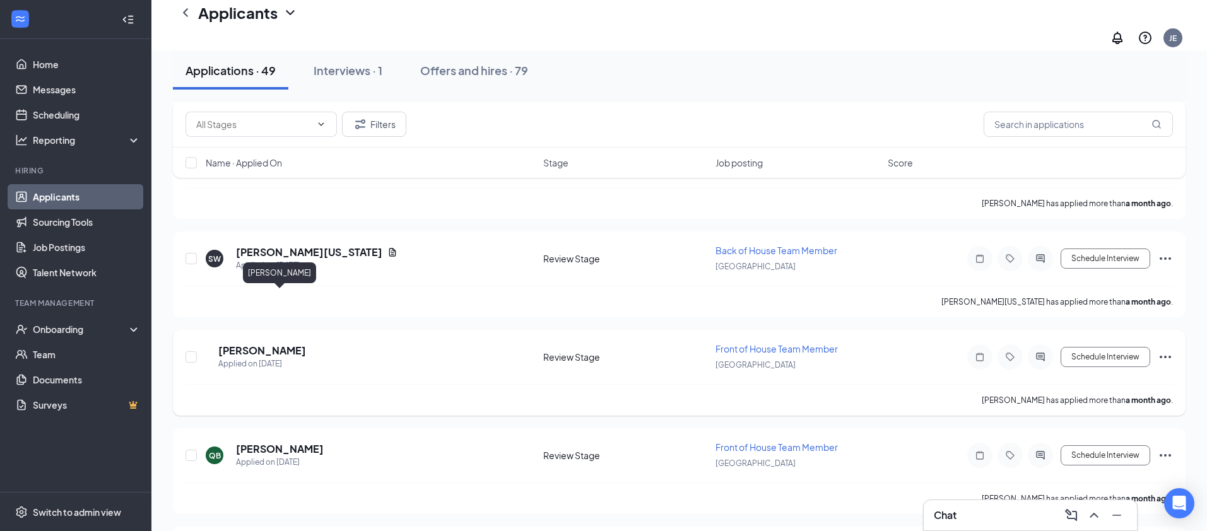
click at [263, 344] on h5 "[PERSON_NAME]" at bounding box center [262, 351] width 88 height 14
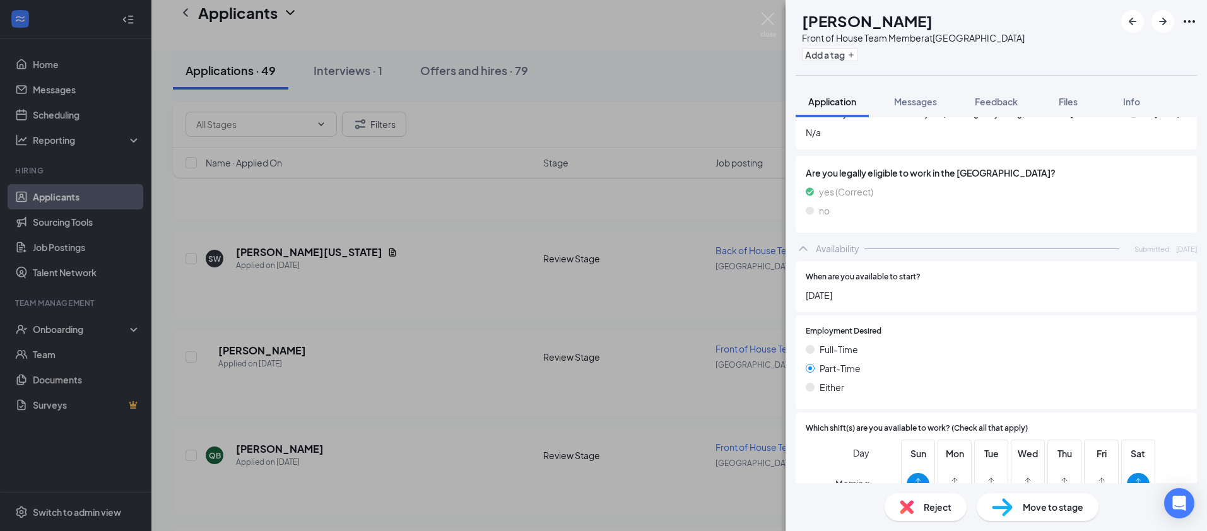
scroll to position [665, 0]
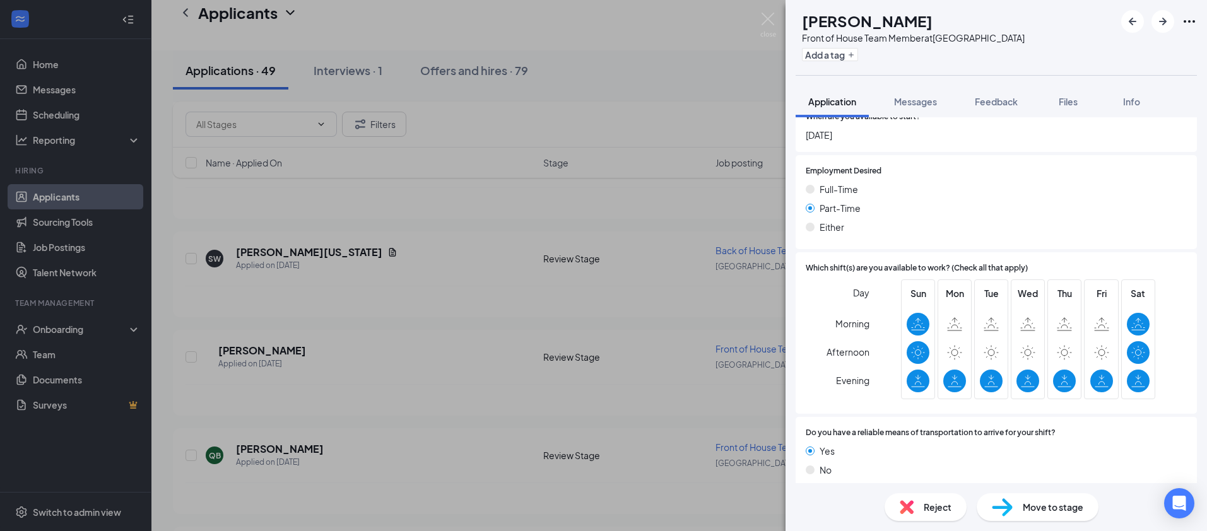
click at [485, 283] on div "[PERSON_NAME] Front of House Team Member at [GEOGRAPHIC_DATA] Add a tag Applica…" at bounding box center [603, 265] width 1207 height 531
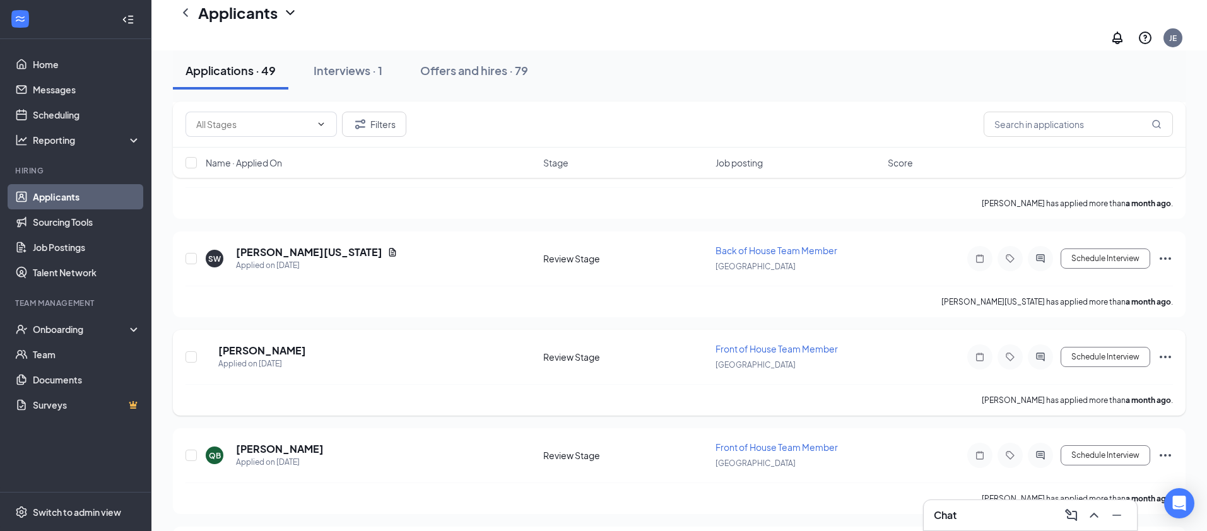
click at [485, 330] on div "[PERSON_NAME] Applied on [DATE] Review Stage Front of House Team Member Deerbro…" at bounding box center [679, 373] width 1013 height 86
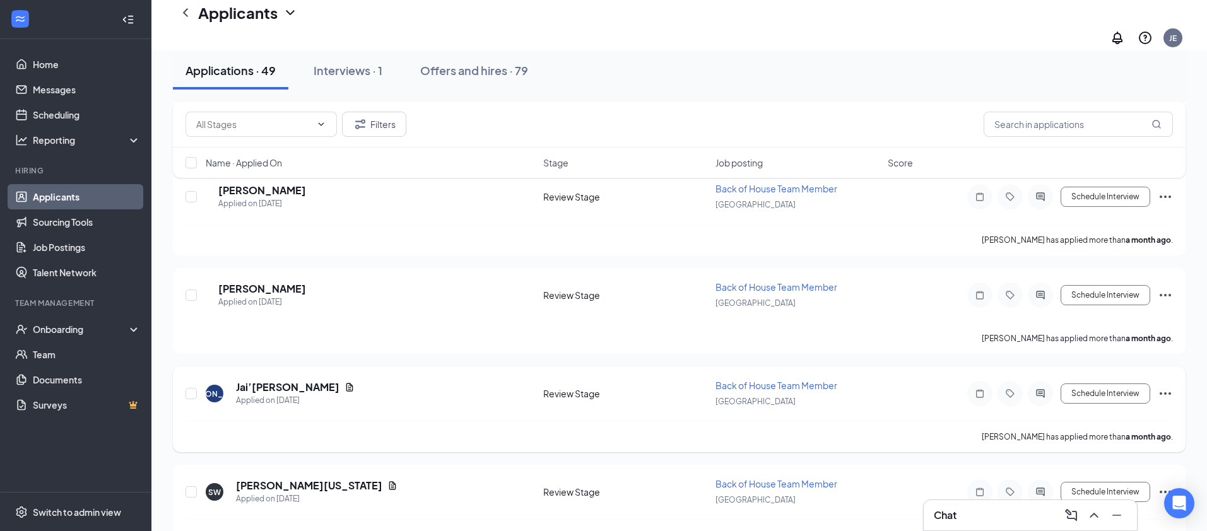
scroll to position [4004, 0]
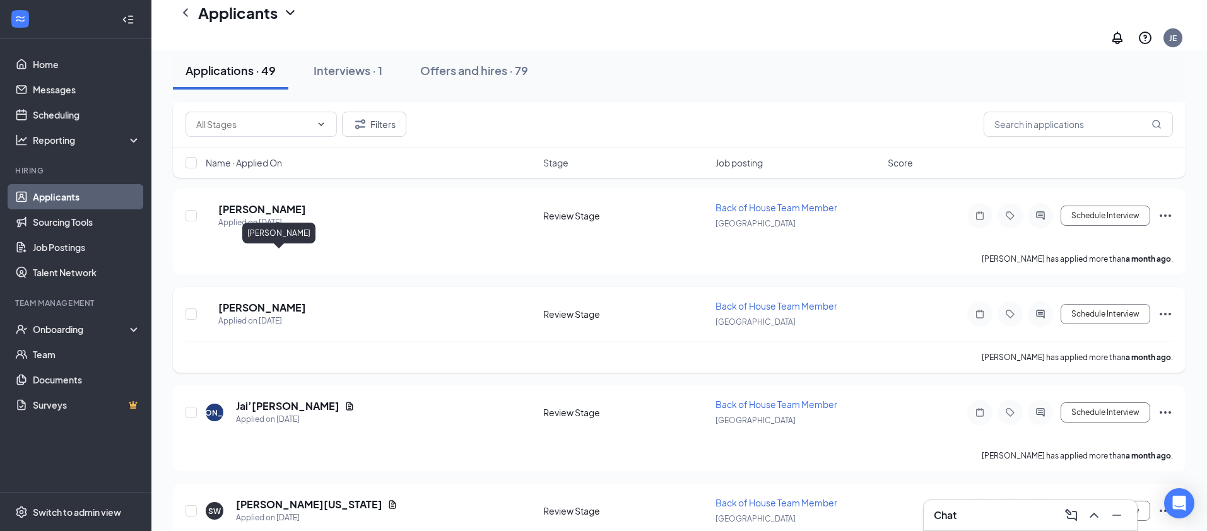
click at [295, 301] on h5 "[PERSON_NAME]" at bounding box center [262, 308] width 88 height 14
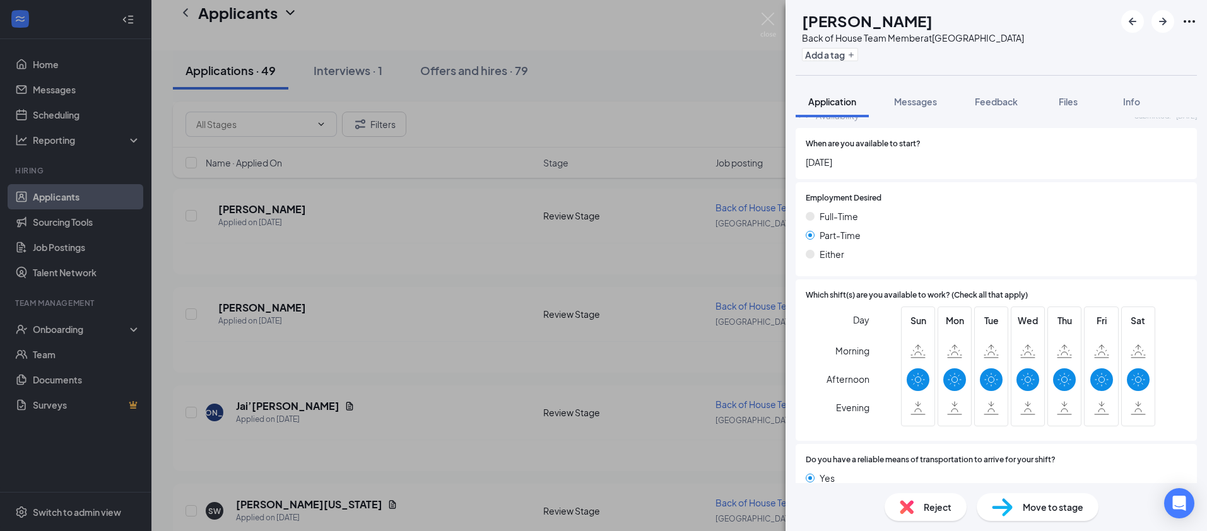
scroll to position [644, 0]
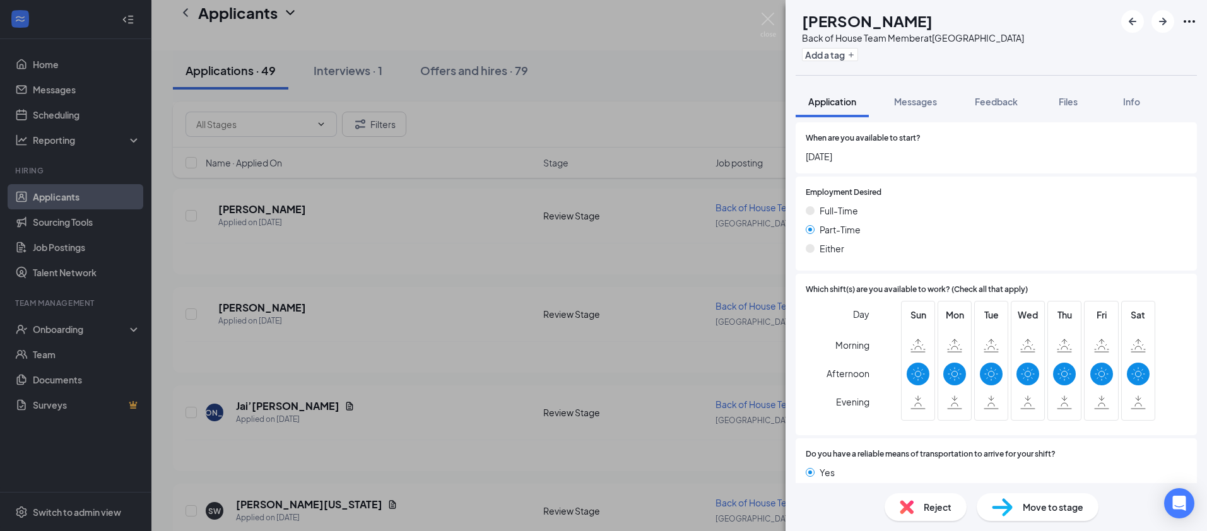
click at [408, 300] on div "[PERSON_NAME] Back of House Team Member at [GEOGRAPHIC_DATA] Add a tag Applicat…" at bounding box center [603, 265] width 1207 height 531
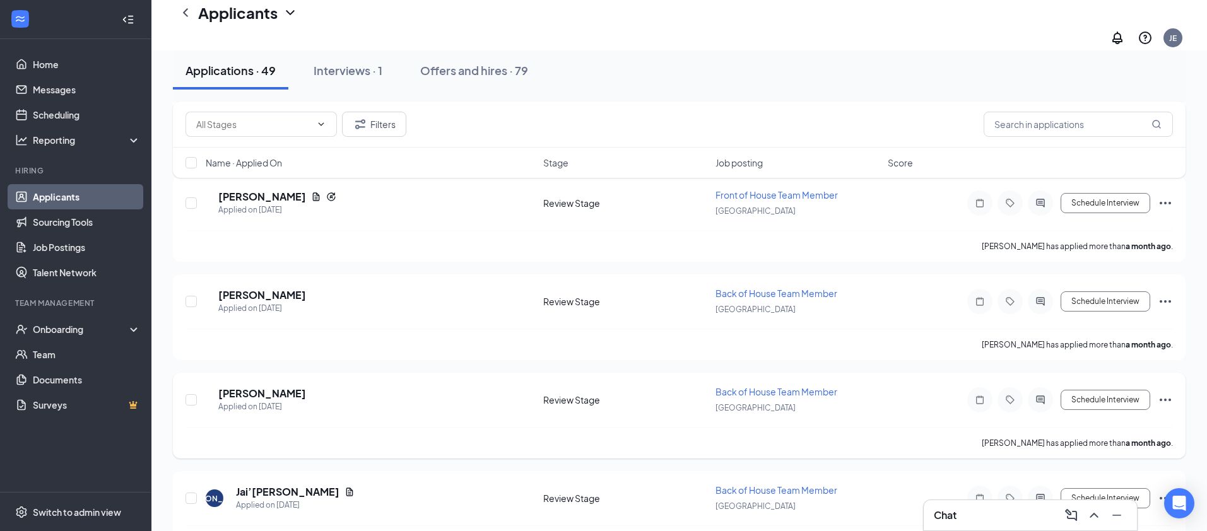
scroll to position [3908, 0]
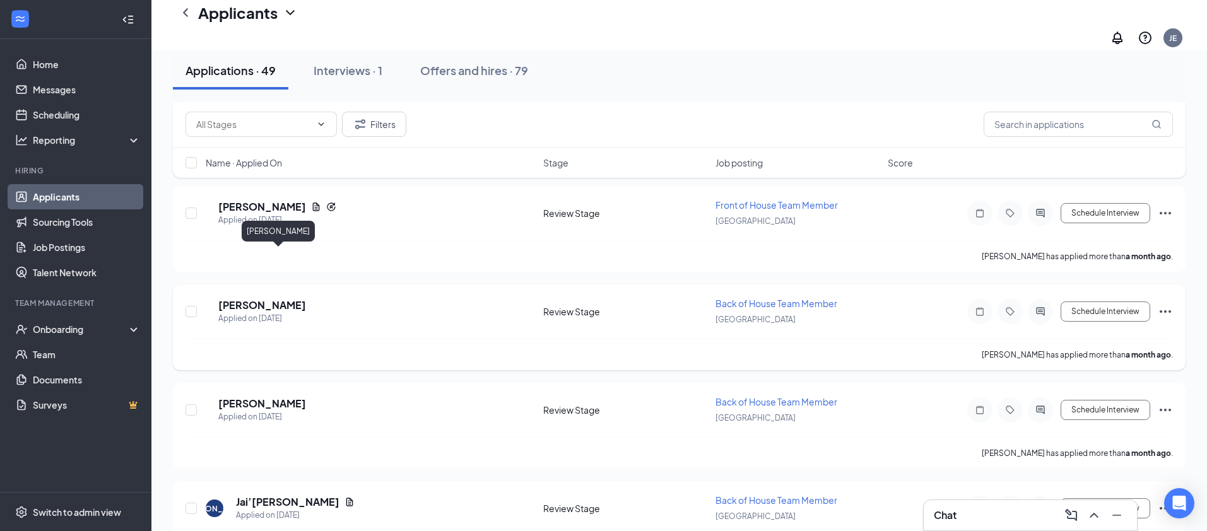
click at [286, 298] on h5 "[PERSON_NAME]" at bounding box center [262, 305] width 88 height 14
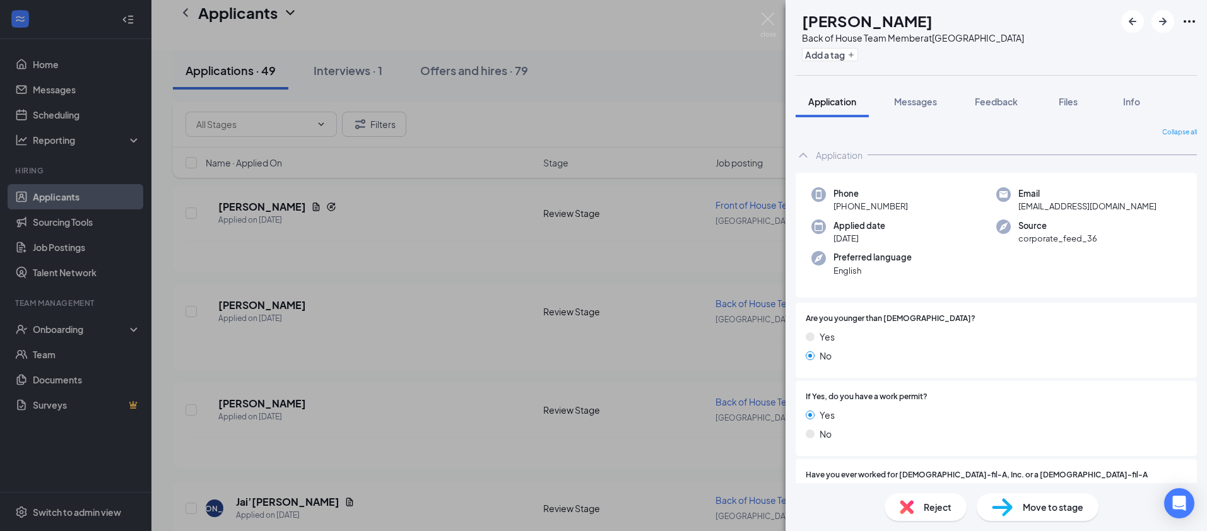
click at [375, 271] on div "NC [PERSON_NAME] Back of House Team Member at [GEOGRAPHIC_DATA] Add a tag Appli…" at bounding box center [603, 265] width 1207 height 531
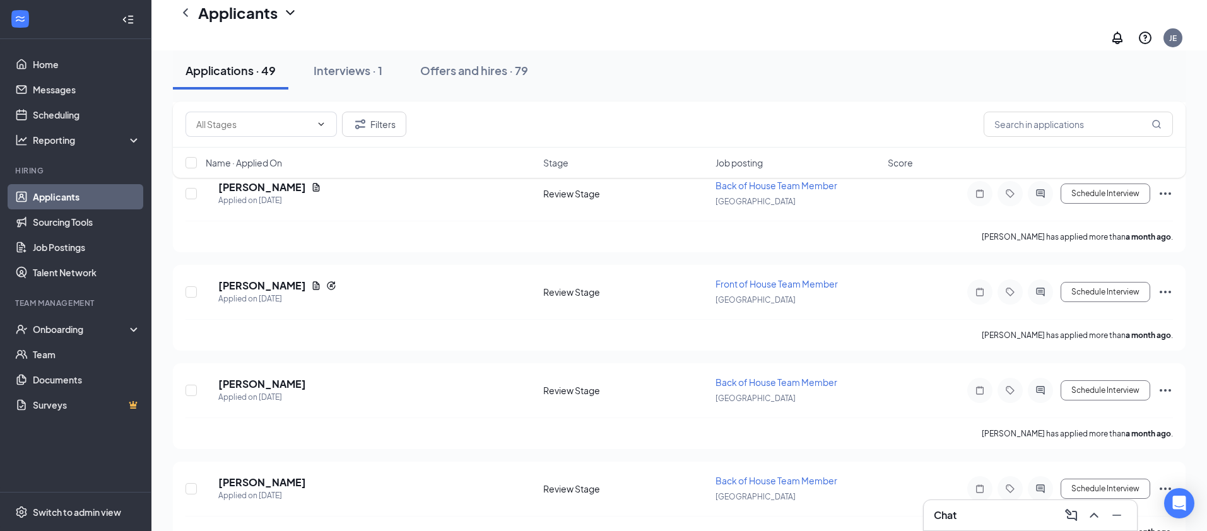
scroll to position [3825, 0]
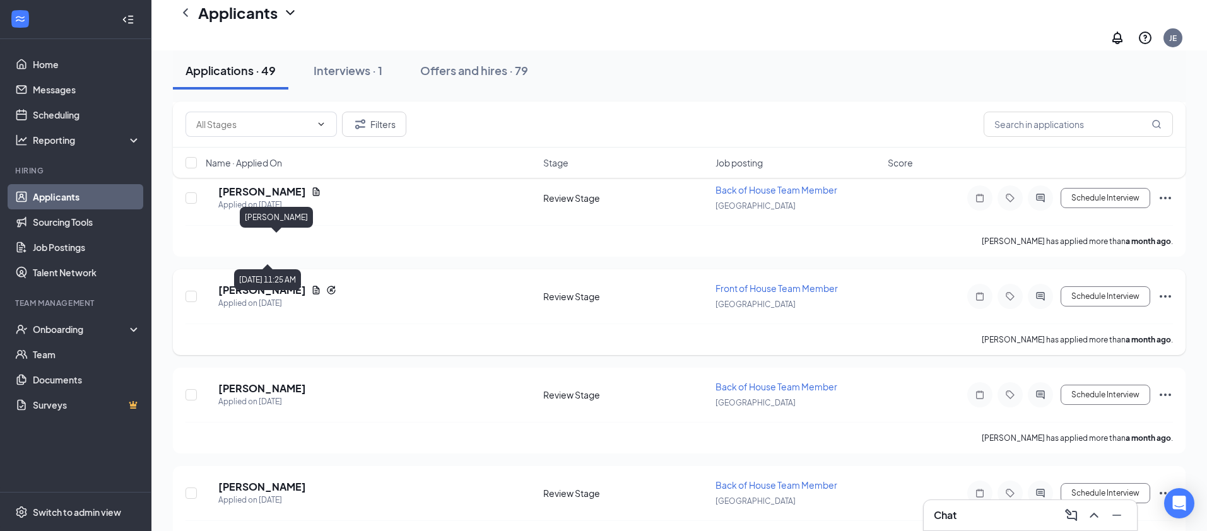
click at [273, 283] on h5 "[PERSON_NAME]" at bounding box center [262, 290] width 88 height 14
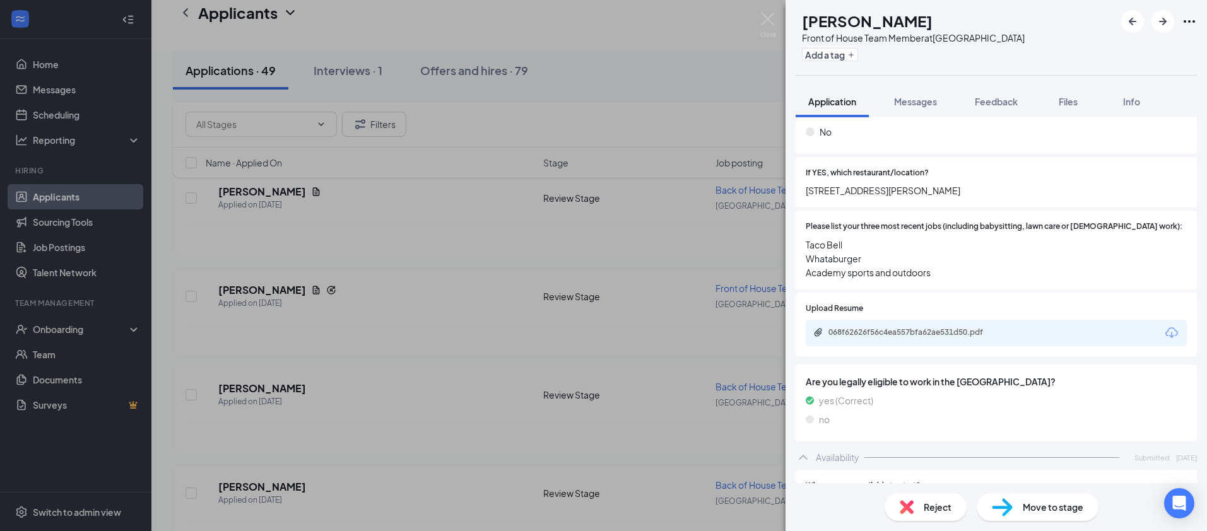
scroll to position [435, 0]
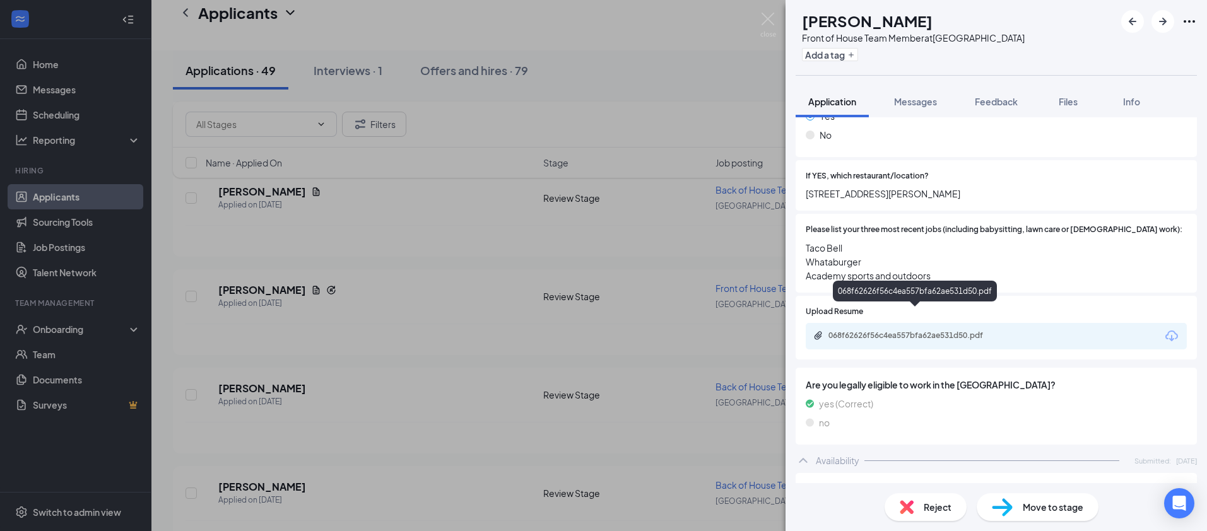
click at [888, 331] on div "068f62626f56c4ea557bfa62ae531d50.pdf" at bounding box center [916, 336] width 177 height 10
click at [765, 25] on img at bounding box center [768, 25] width 16 height 25
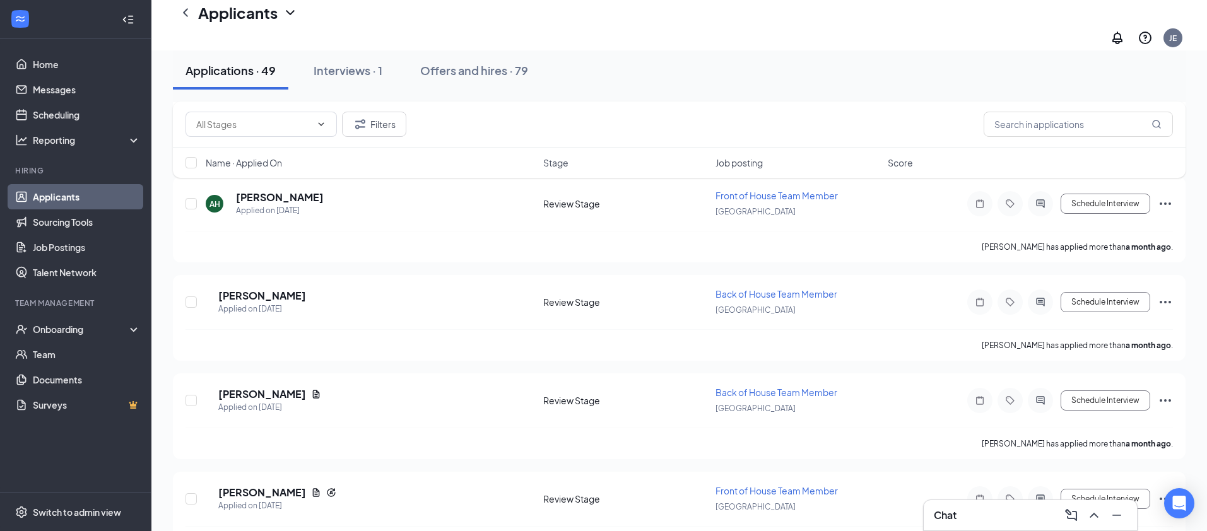
scroll to position [3606, 0]
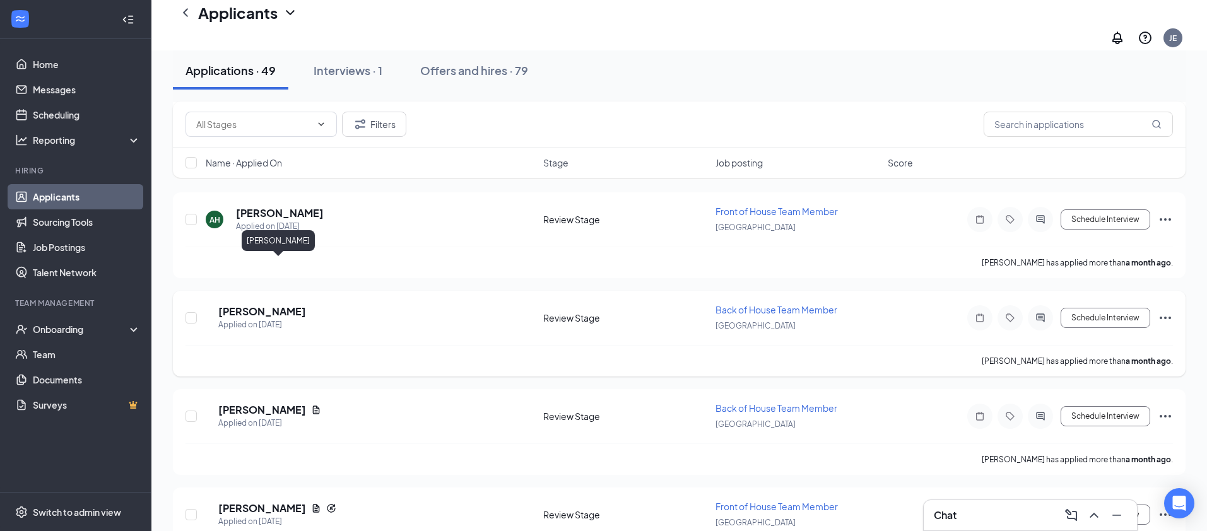
click at [293, 305] on h5 "[PERSON_NAME]" at bounding box center [262, 312] width 88 height 14
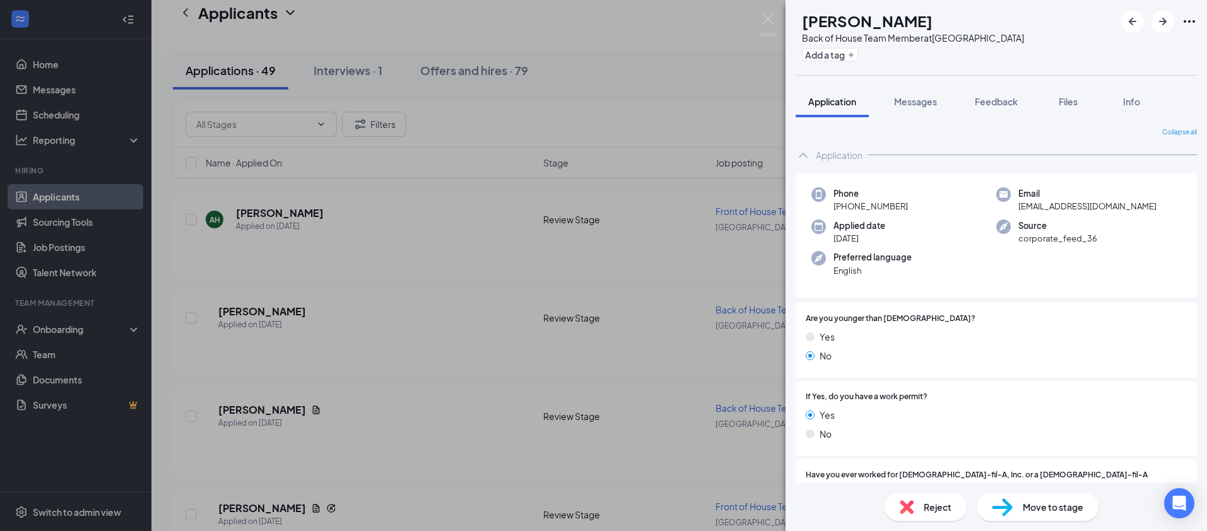
click at [1009, 512] on img at bounding box center [1002, 507] width 21 height 18
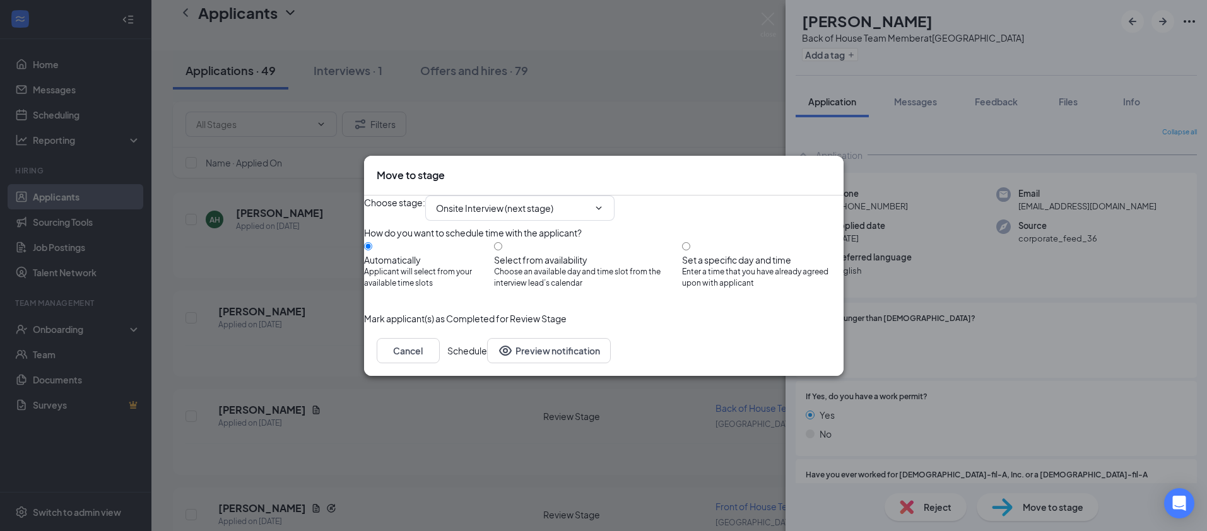
click at [691, 249] on div "Automatically Applicant will select from your available time slots Select from …" at bounding box center [604, 265] width 480 height 50
click at [690, 247] on input "Set a specific day and time Enter a time that you have already agreed upon with…" at bounding box center [686, 246] width 8 height 8
radio input "true"
radio input "false"
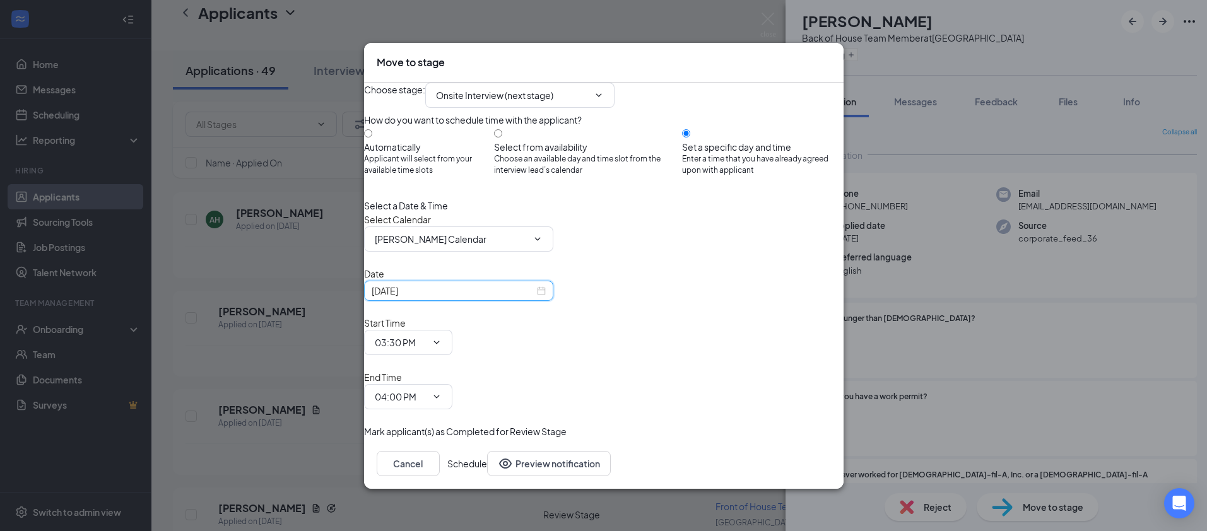
click at [534, 298] on input "[DATE]" at bounding box center [453, 291] width 163 height 14
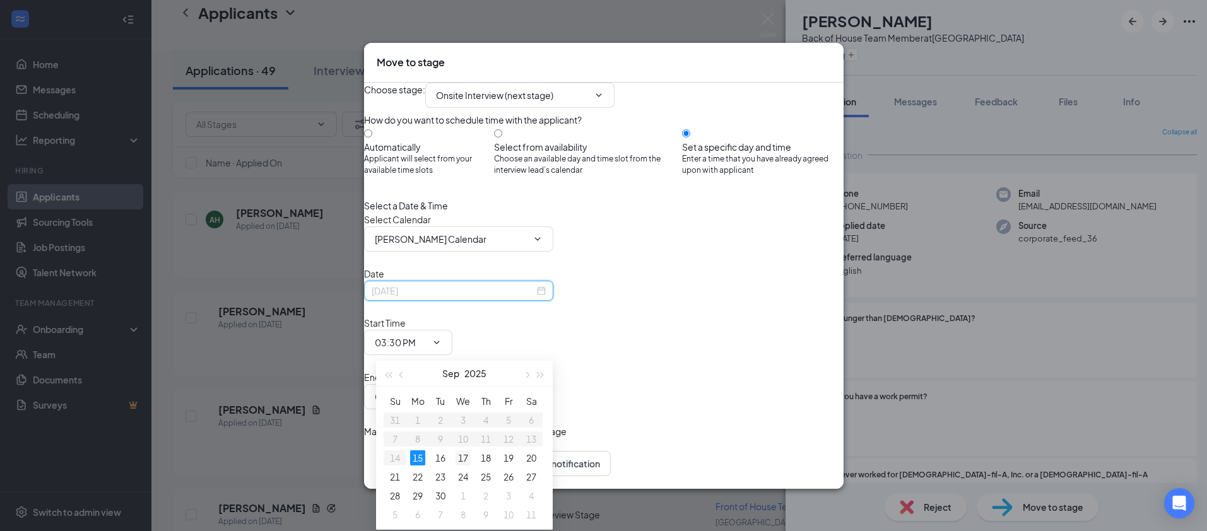
type input "[DATE]"
click at [466, 461] on div "17" at bounding box center [463, 457] width 15 height 15
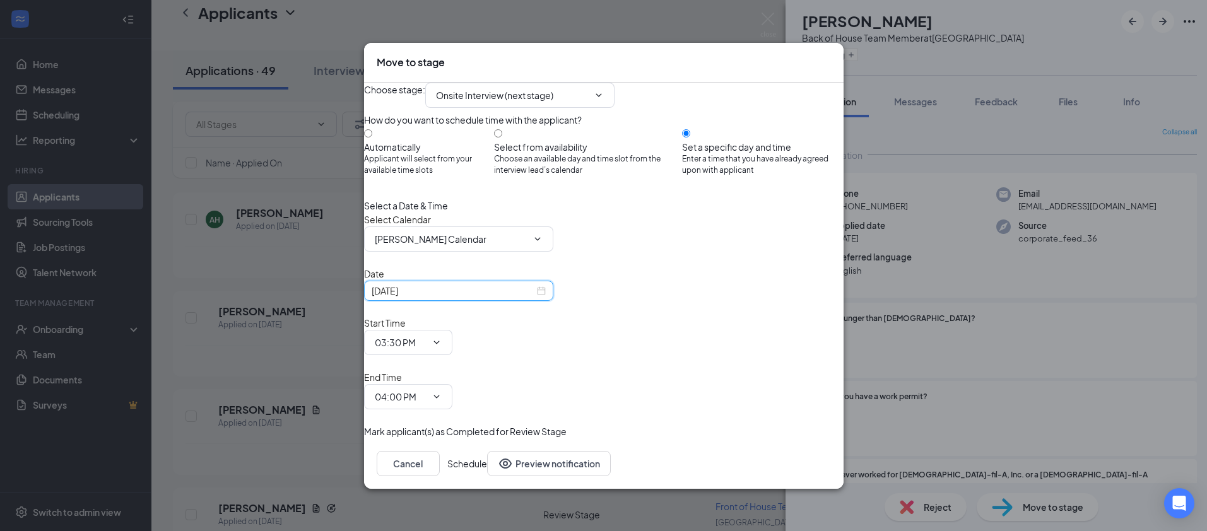
click at [590, 359] on div "Select a Date & Time Select Calendar [PERSON_NAME] Calendar Date [DATE] Start T…" at bounding box center [604, 304] width 480 height 211
click at [427, 348] on input "03:30 PM" at bounding box center [401, 343] width 52 height 14
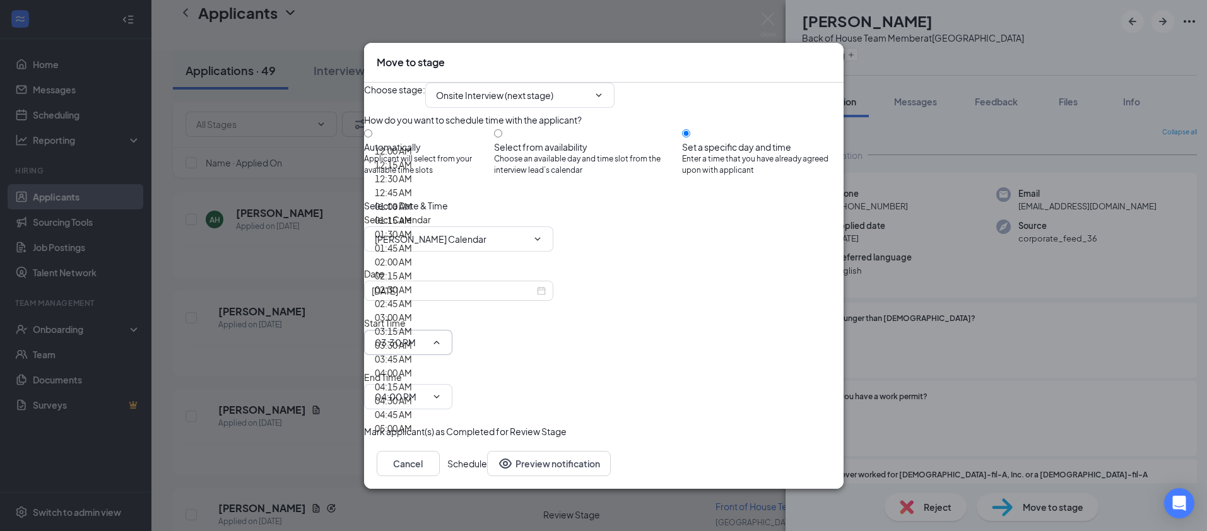
scroll to position [992, 0]
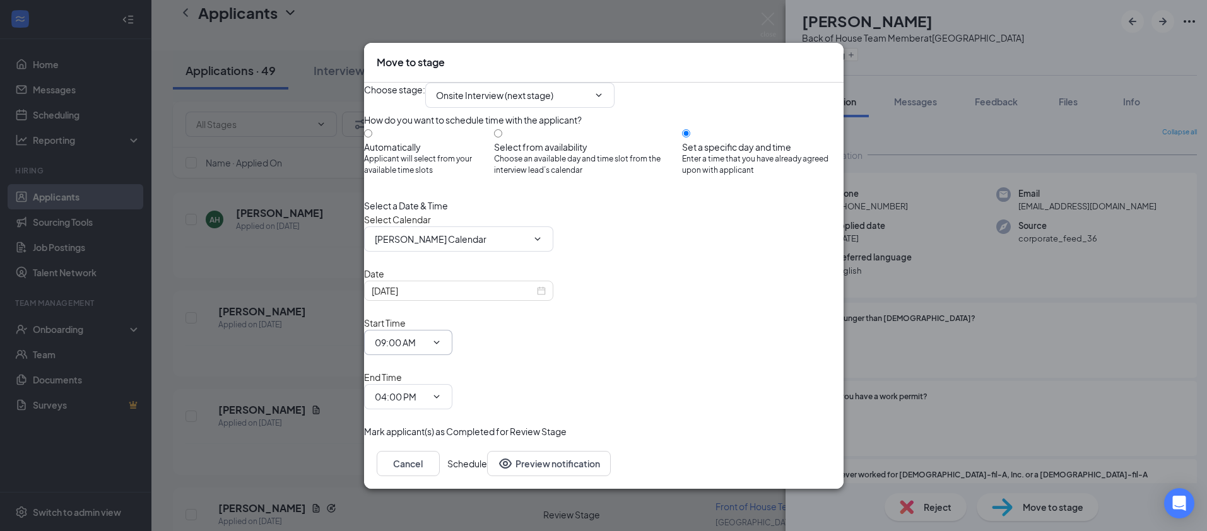
click at [427, 348] on input "09:00 AM" at bounding box center [401, 343] width 52 height 14
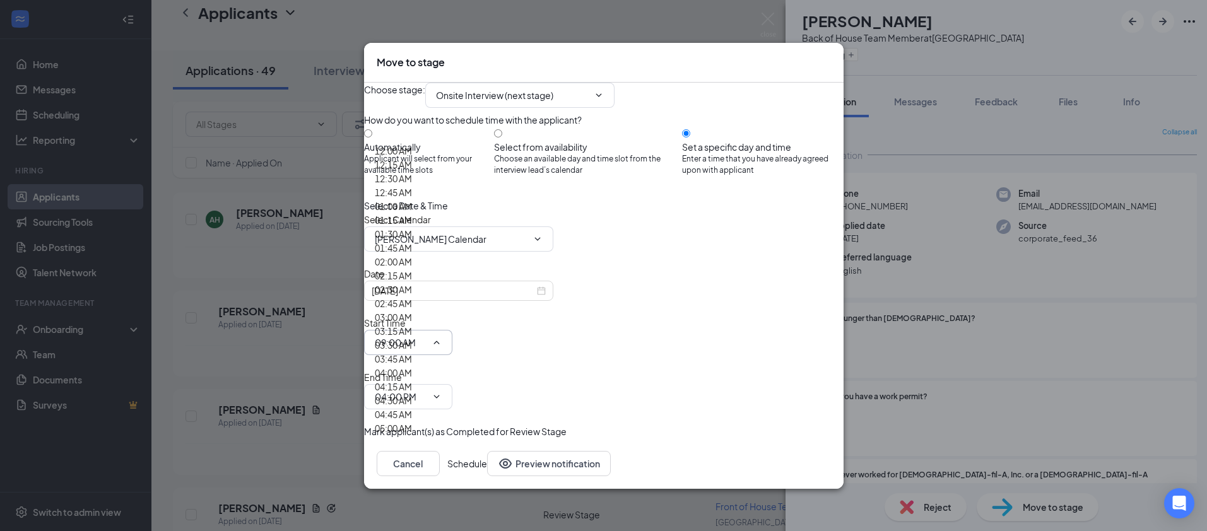
type input "09:15 AM"
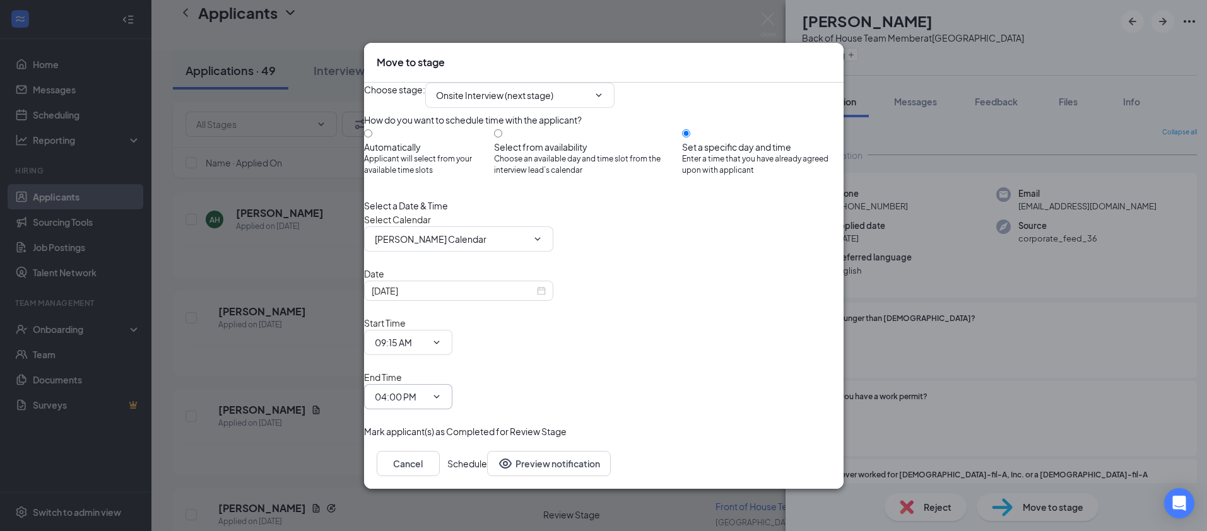
click at [427, 390] on input "04:00 PM" at bounding box center [401, 397] width 52 height 14
type input "09:30 AM"
click at [487, 451] on button "Schedule" at bounding box center [467, 463] width 40 height 25
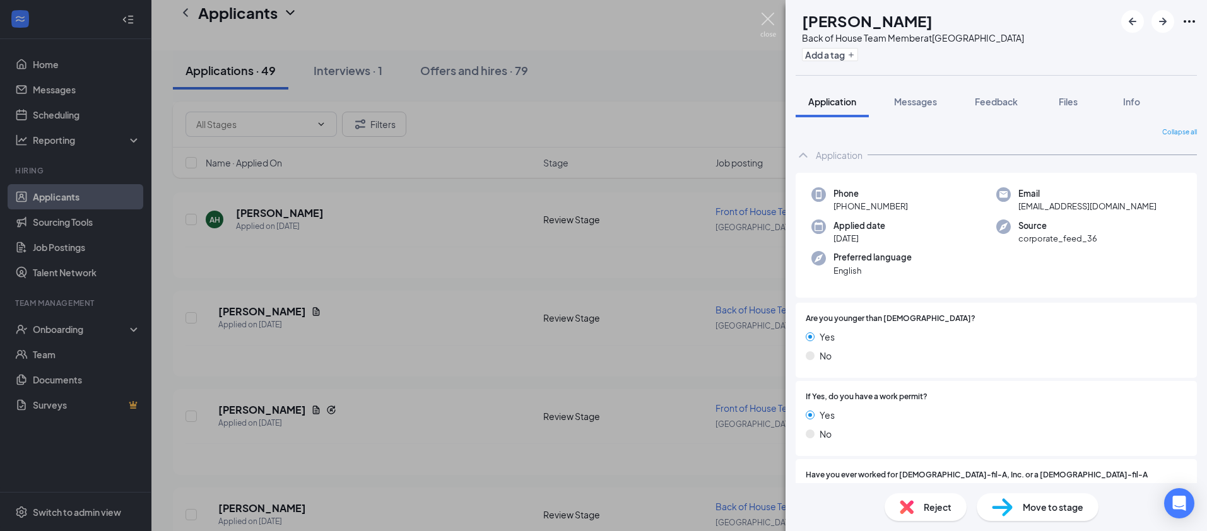
click at [762, 21] on img at bounding box center [768, 25] width 16 height 25
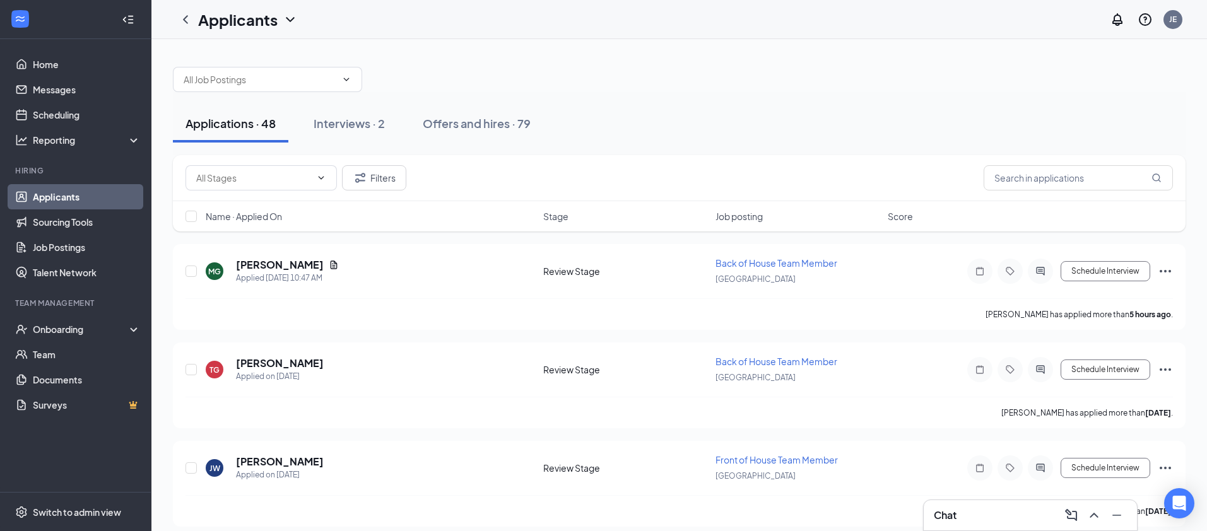
click at [287, 19] on icon "ChevronDown" at bounding box center [290, 19] width 15 height 15
click at [512, 74] on div at bounding box center [679, 73] width 1013 height 38
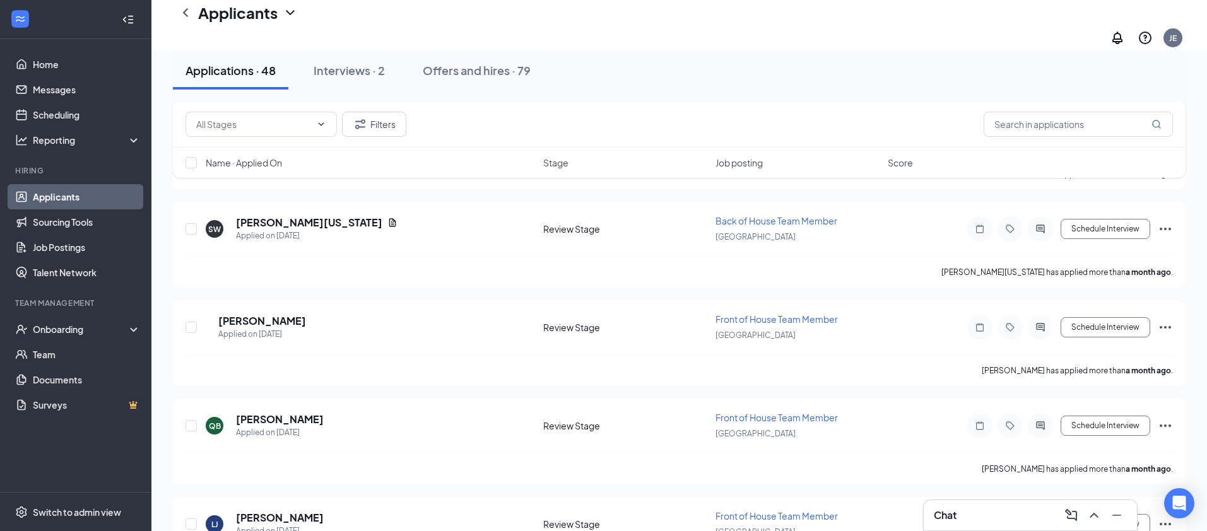
scroll to position [4394, 0]
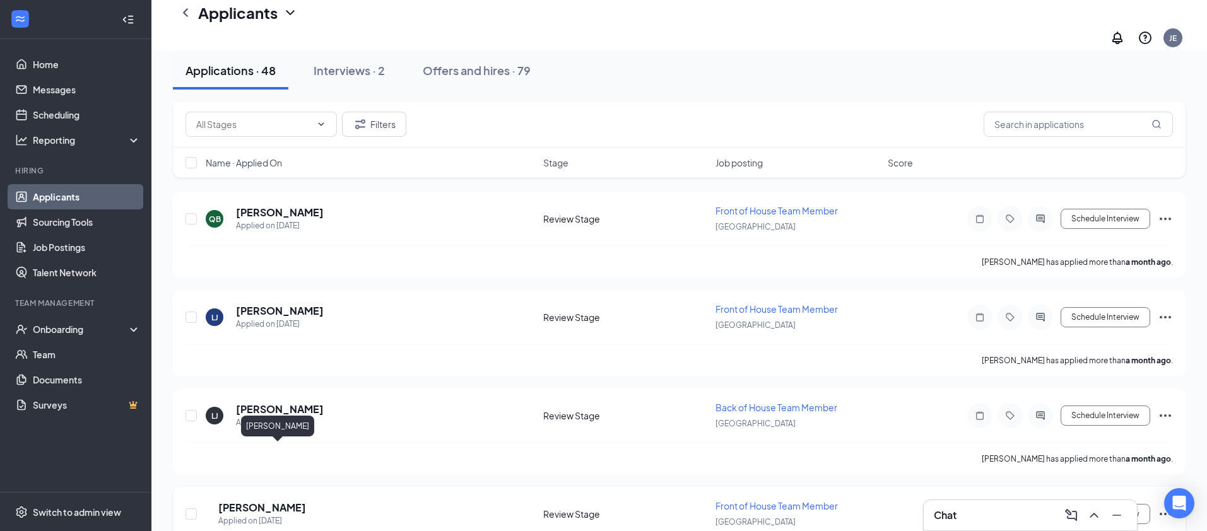
click at [268, 501] on h5 "[PERSON_NAME]" at bounding box center [262, 508] width 88 height 14
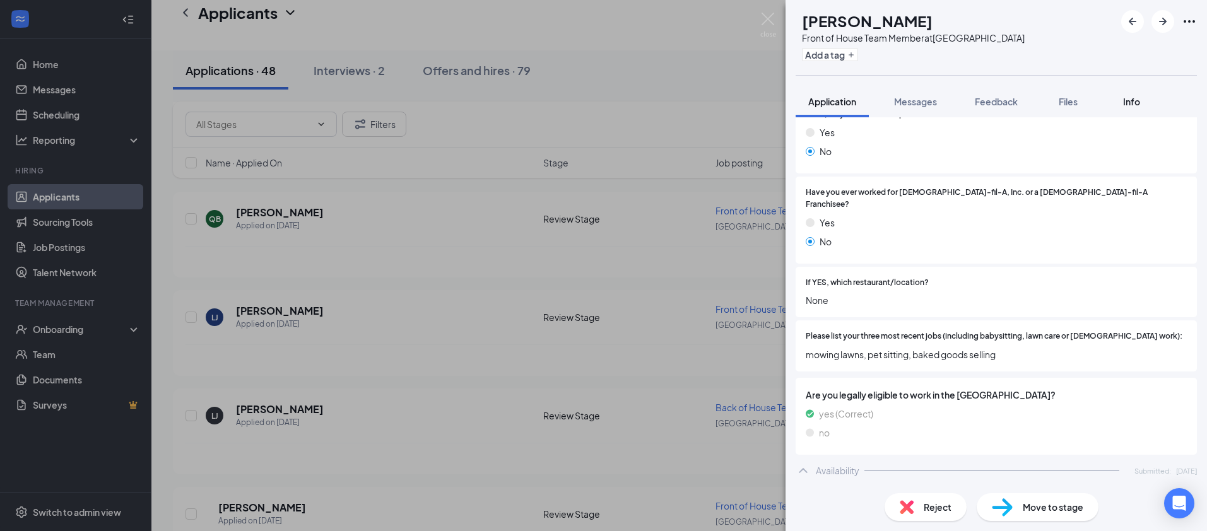
scroll to position [283, 0]
click at [1143, 100] on div "Info" at bounding box center [1131, 101] width 25 height 13
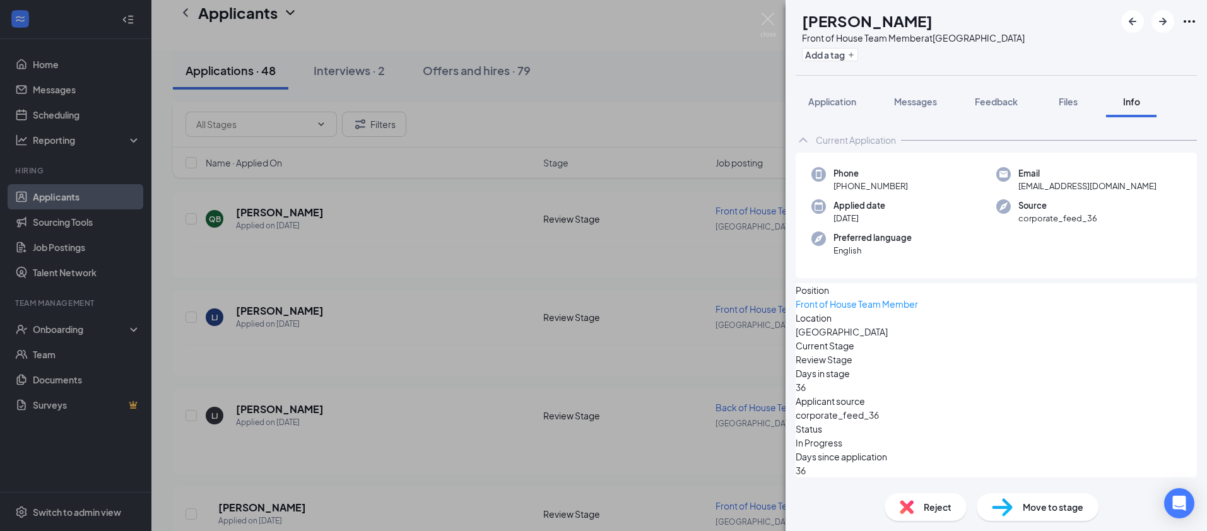
click at [584, 356] on div "[PERSON_NAME] Front of House Team Member at [GEOGRAPHIC_DATA] Add a tag Applica…" at bounding box center [603, 265] width 1207 height 531
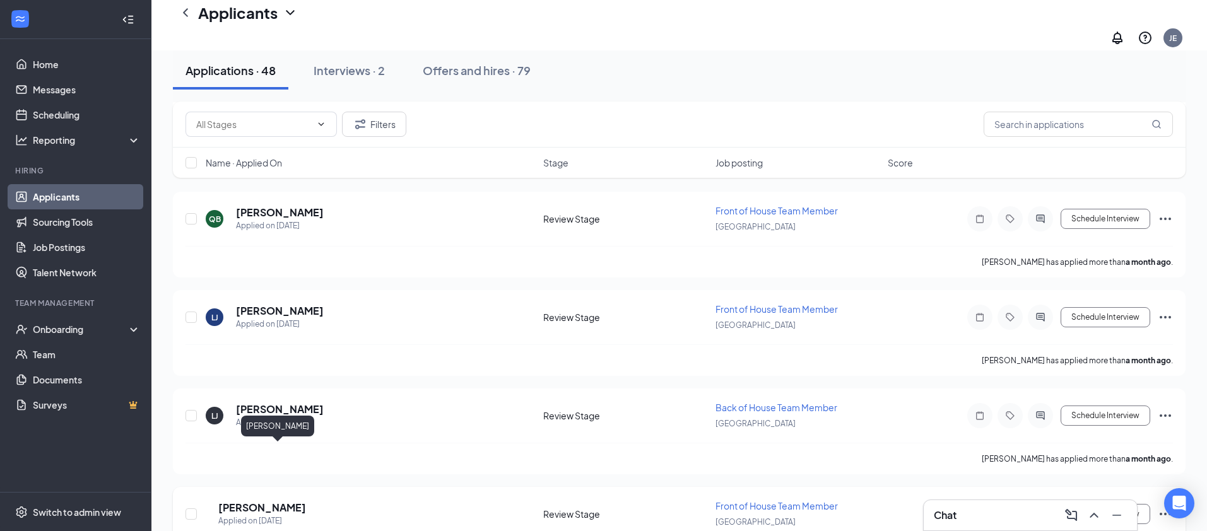
click at [281, 501] on h5 "[PERSON_NAME]" at bounding box center [262, 508] width 88 height 14
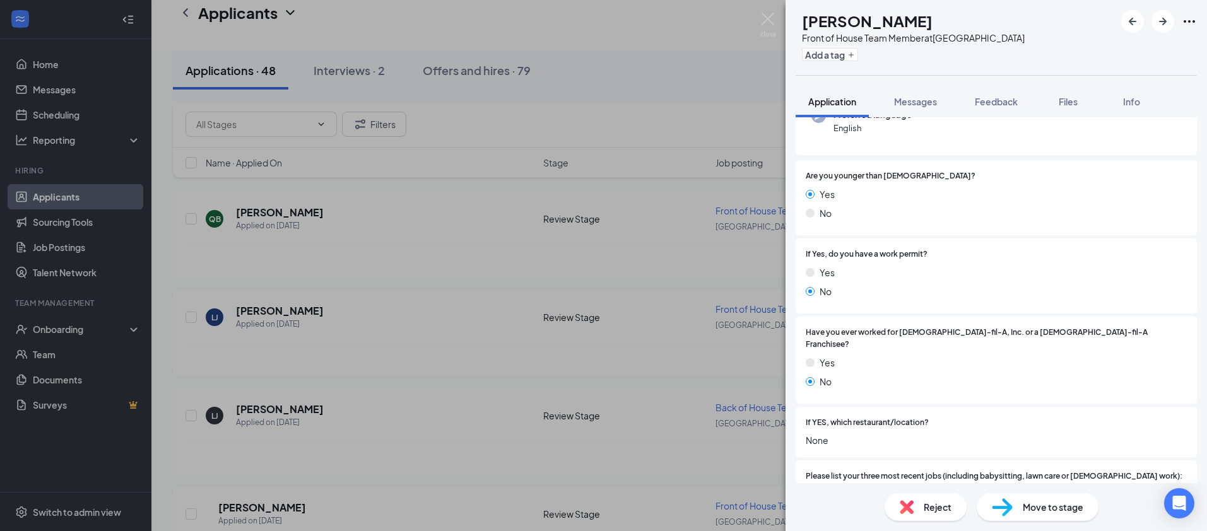
scroll to position [143, 0]
drag, startPoint x: 319, startPoint y: 326, endPoint x: 327, endPoint y: 323, distance: 8.6
click at [319, 325] on div "[PERSON_NAME] Front of House Team Member at [GEOGRAPHIC_DATA] Add a tag Applica…" at bounding box center [603, 265] width 1207 height 531
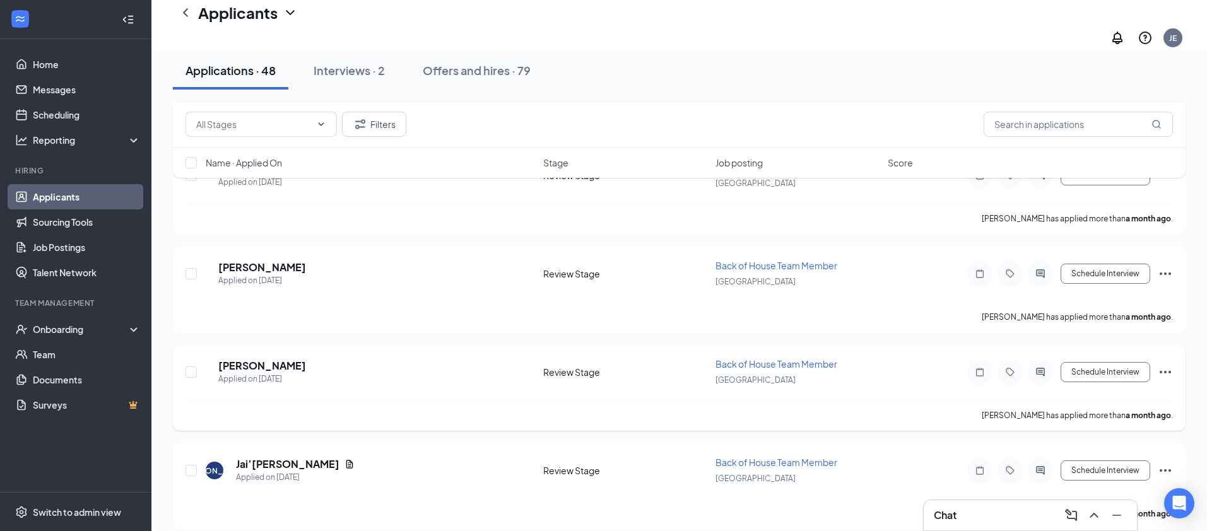
scroll to position [3847, 0]
click at [286, 360] on h5 "[PERSON_NAME]" at bounding box center [262, 367] width 88 height 14
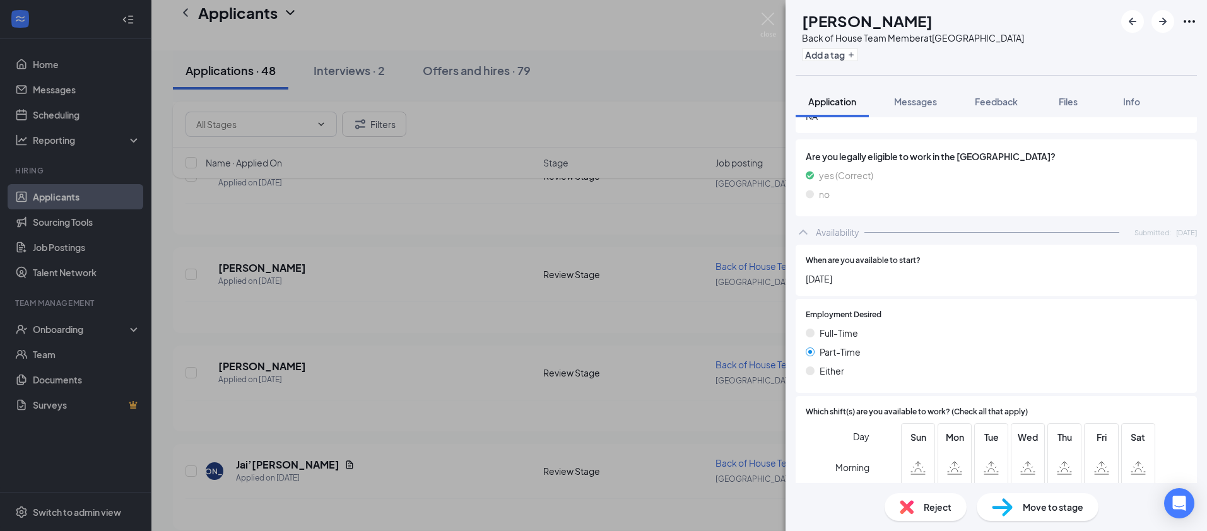
scroll to position [665, 0]
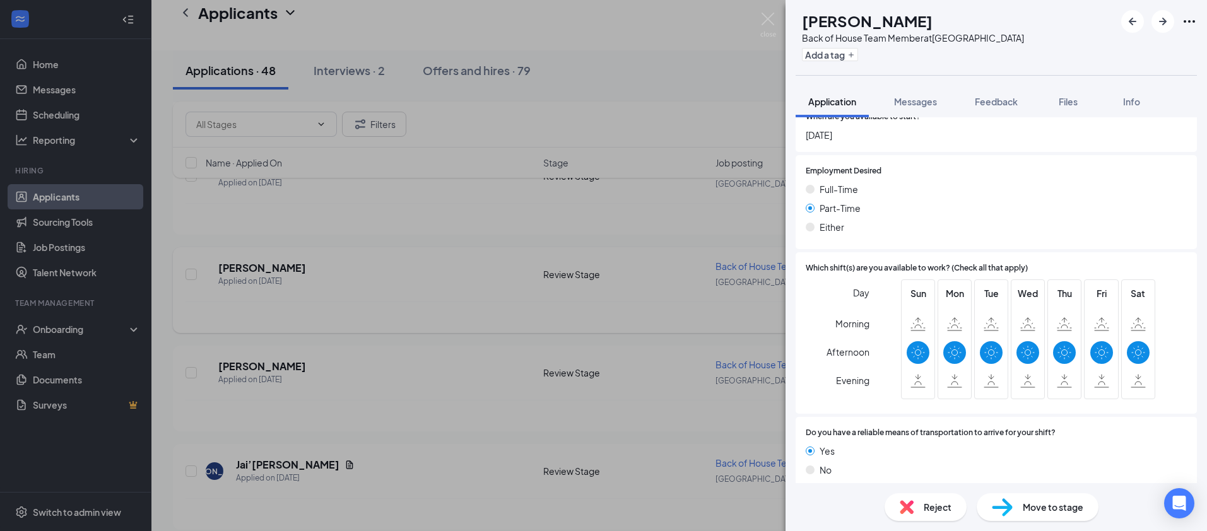
click at [367, 271] on div "[PERSON_NAME] Back of House Team Member at [GEOGRAPHIC_DATA] Add a tag Applicat…" at bounding box center [603, 265] width 1207 height 531
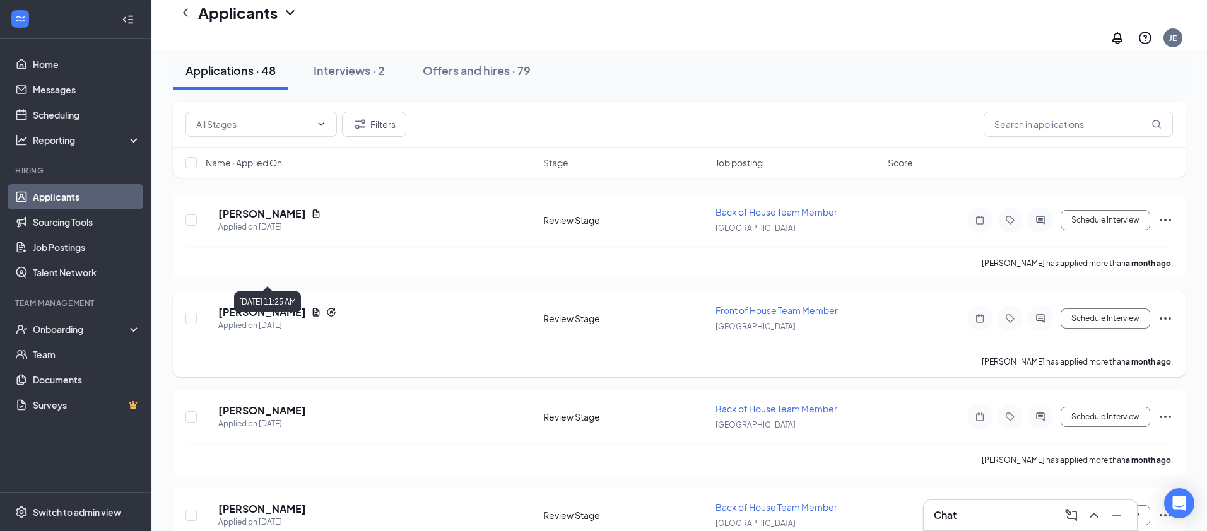
scroll to position [3704, 0]
click at [285, 306] on h5 "[PERSON_NAME]" at bounding box center [262, 313] width 88 height 14
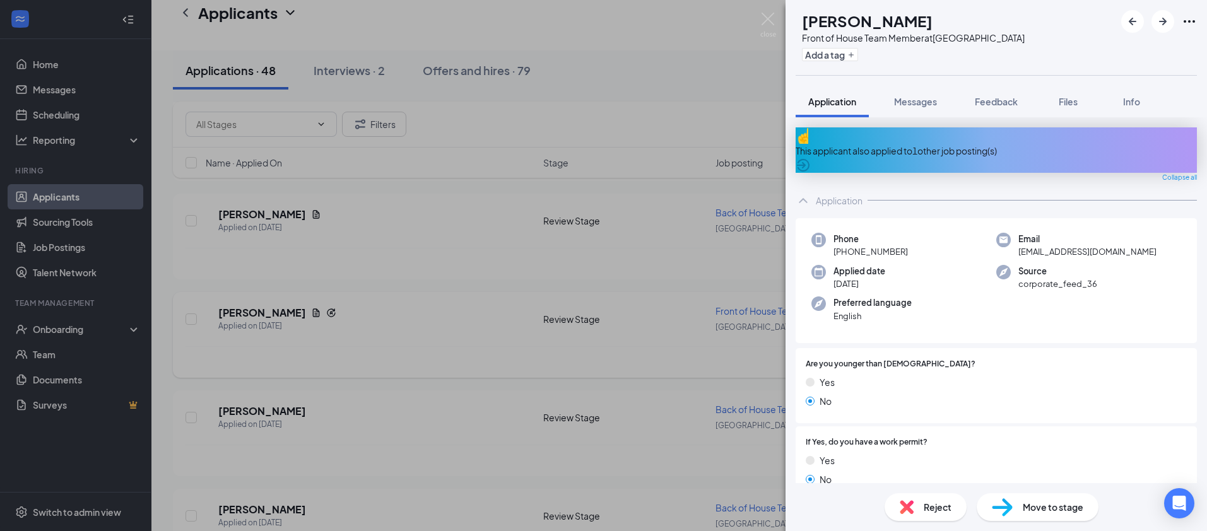
click at [285, 263] on div "KG [PERSON_NAME] Front of House Team Member at [GEOGRAPHIC_DATA] Add a tag Appl…" at bounding box center [603, 265] width 1207 height 531
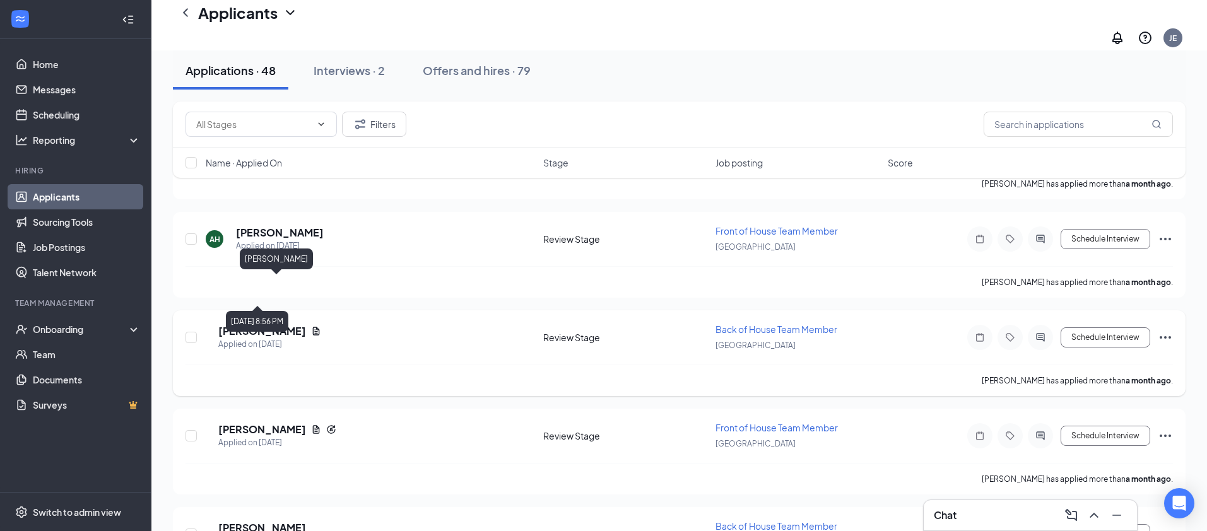
scroll to position [3584, 0]
click at [273, 327] on h5 "[PERSON_NAME]" at bounding box center [262, 334] width 88 height 14
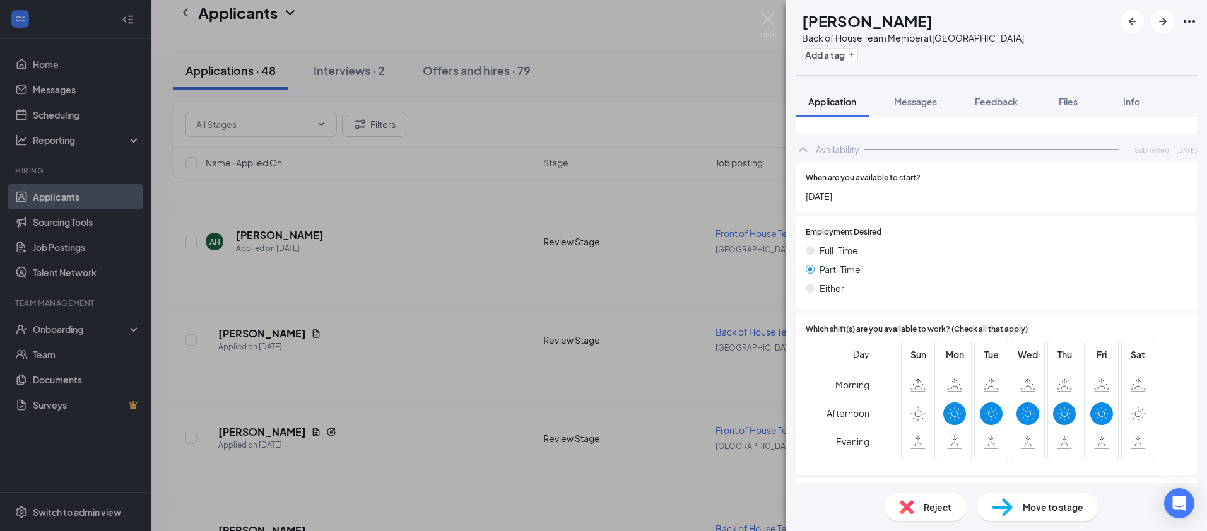
scroll to position [762, 0]
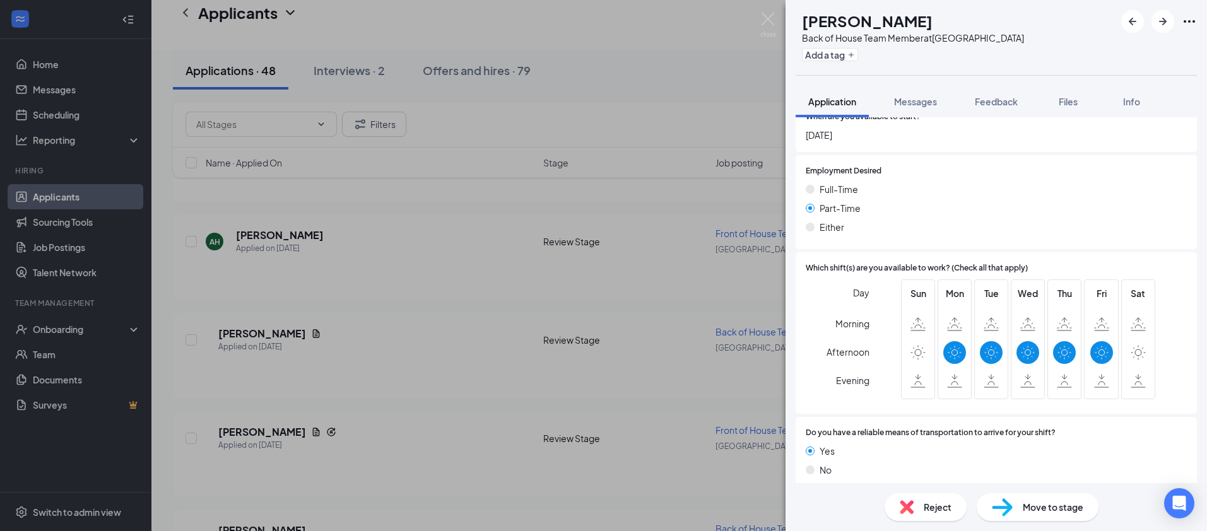
click at [928, 505] on span "Reject" at bounding box center [938, 507] width 28 height 14
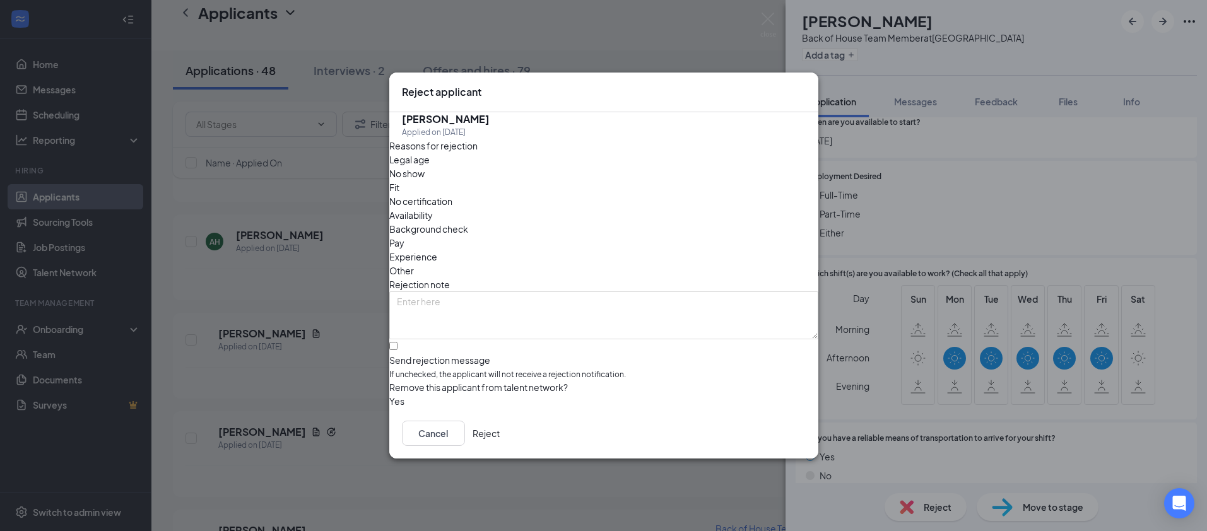
click at [433, 208] on span "Availability" at bounding box center [411, 215] width 44 height 14
click at [500, 442] on button "Reject" at bounding box center [486, 433] width 27 height 25
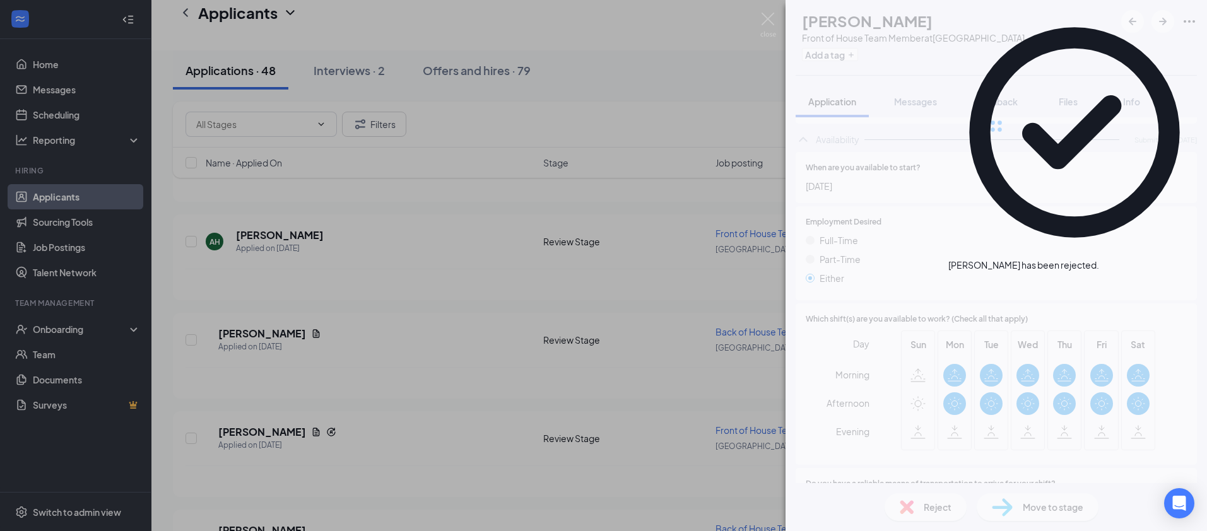
scroll to position [761, 0]
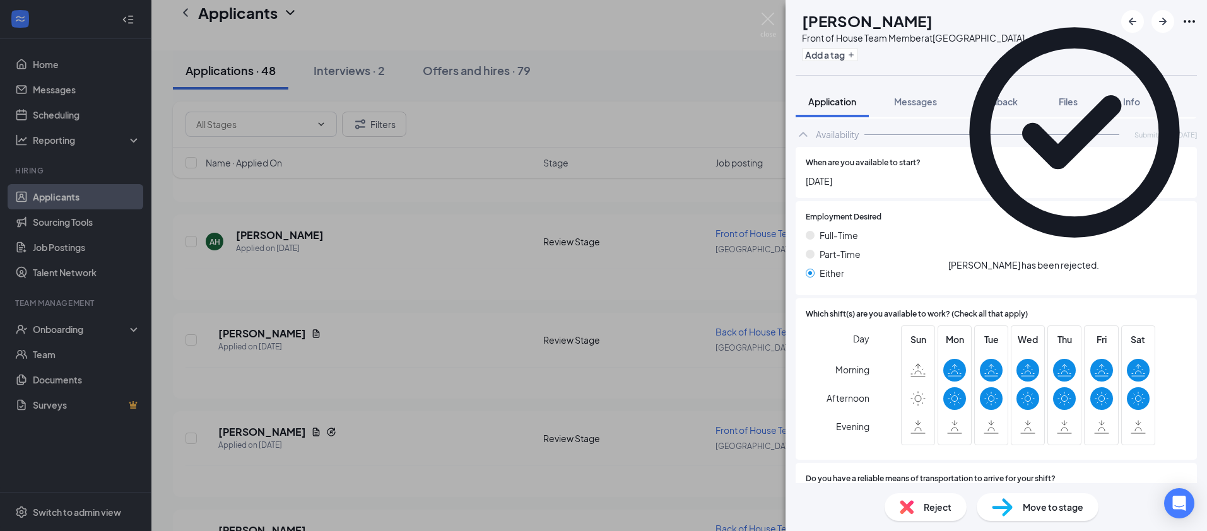
click at [261, 200] on div "KG [PERSON_NAME] Front of House Team Member at [GEOGRAPHIC_DATA] Add a tag Appl…" at bounding box center [603, 265] width 1207 height 531
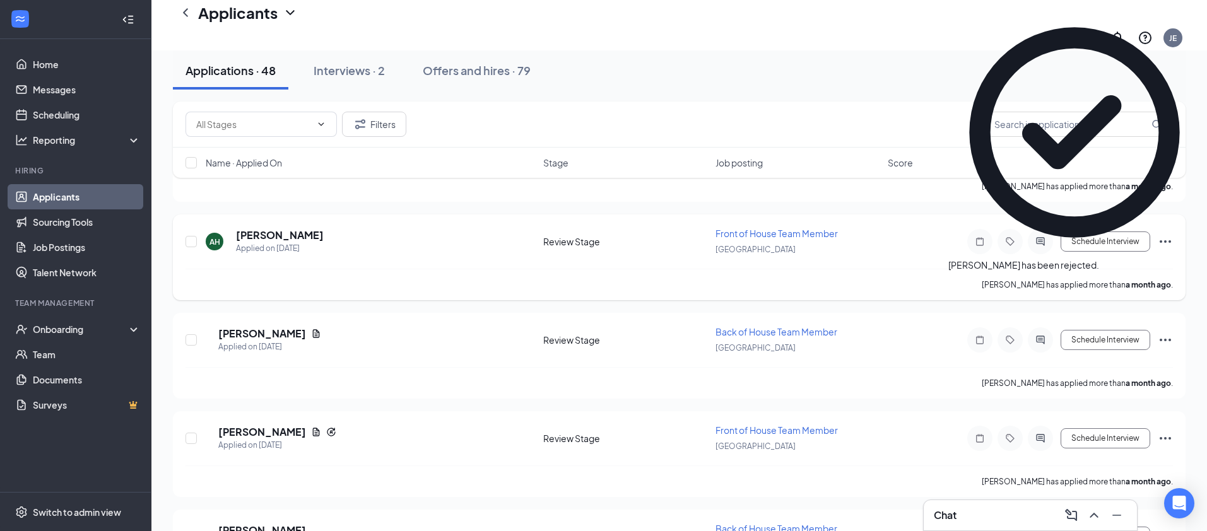
click at [262, 228] on h5 "[PERSON_NAME]" at bounding box center [280, 235] width 88 height 14
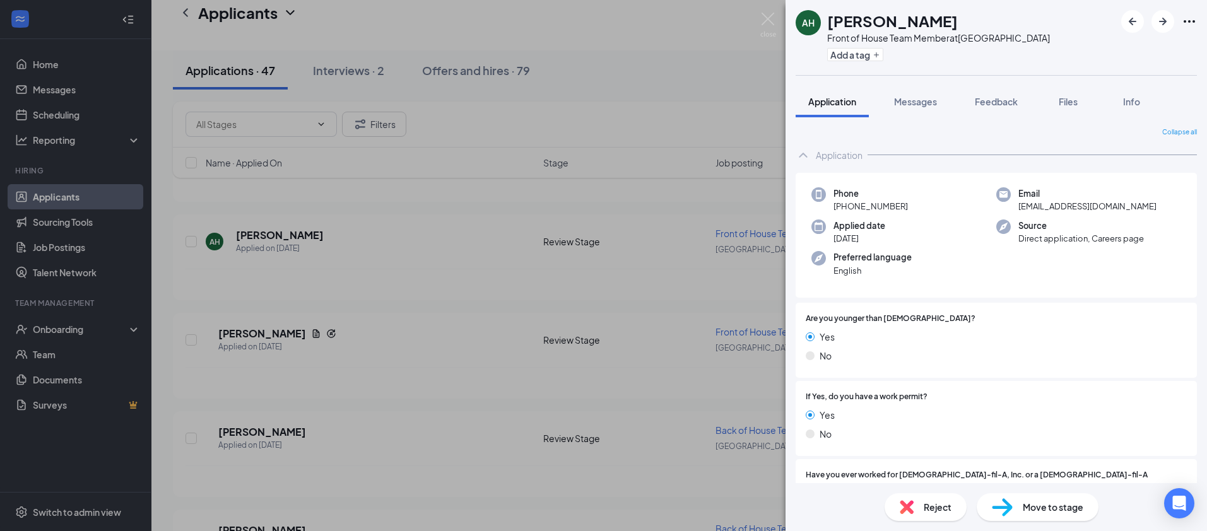
click at [372, 263] on div "AH [PERSON_NAME] Front of House Team Member at [GEOGRAPHIC_DATA] Add a tag Appl…" at bounding box center [603, 265] width 1207 height 531
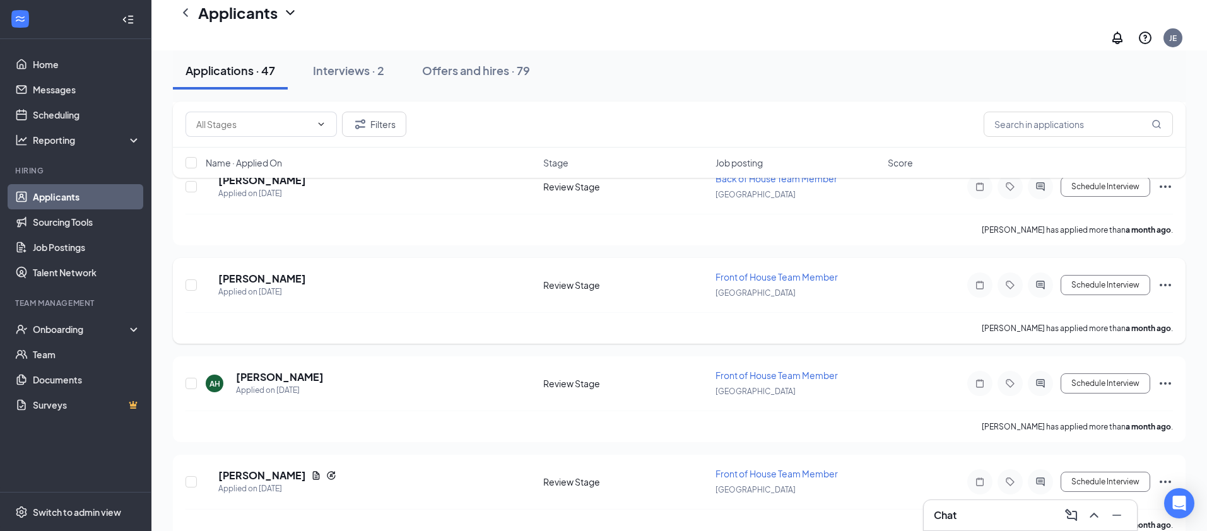
scroll to position [3439, 0]
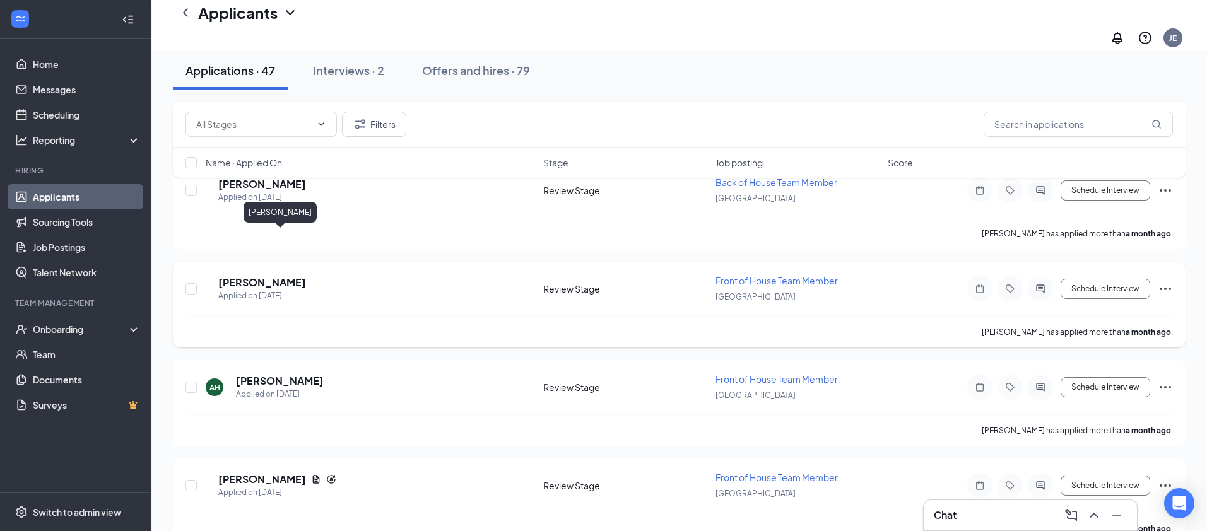
click at [304, 276] on h5 "[PERSON_NAME]" at bounding box center [262, 283] width 88 height 14
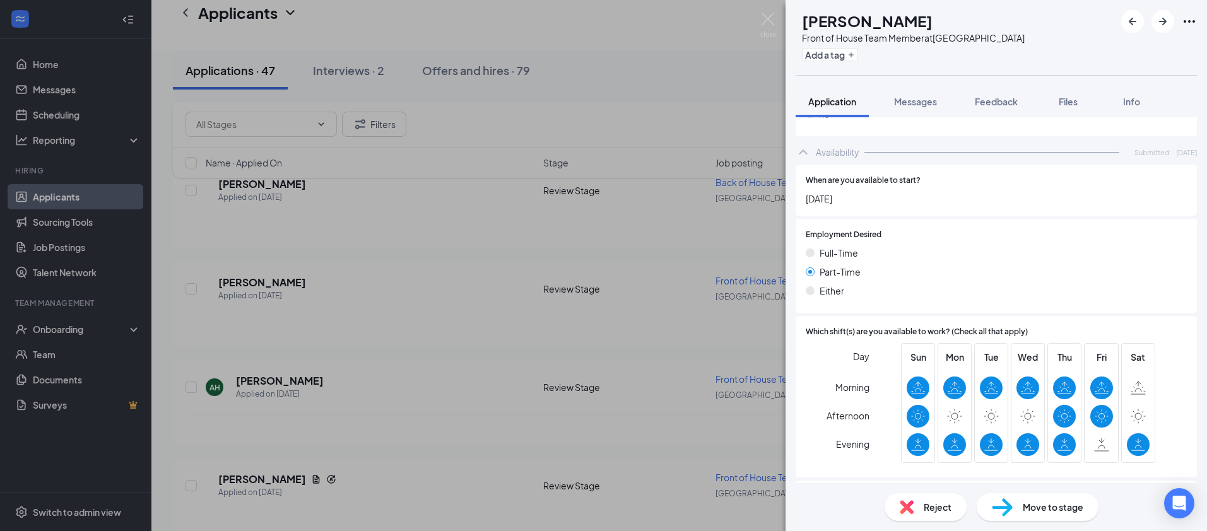
scroll to position [665, 0]
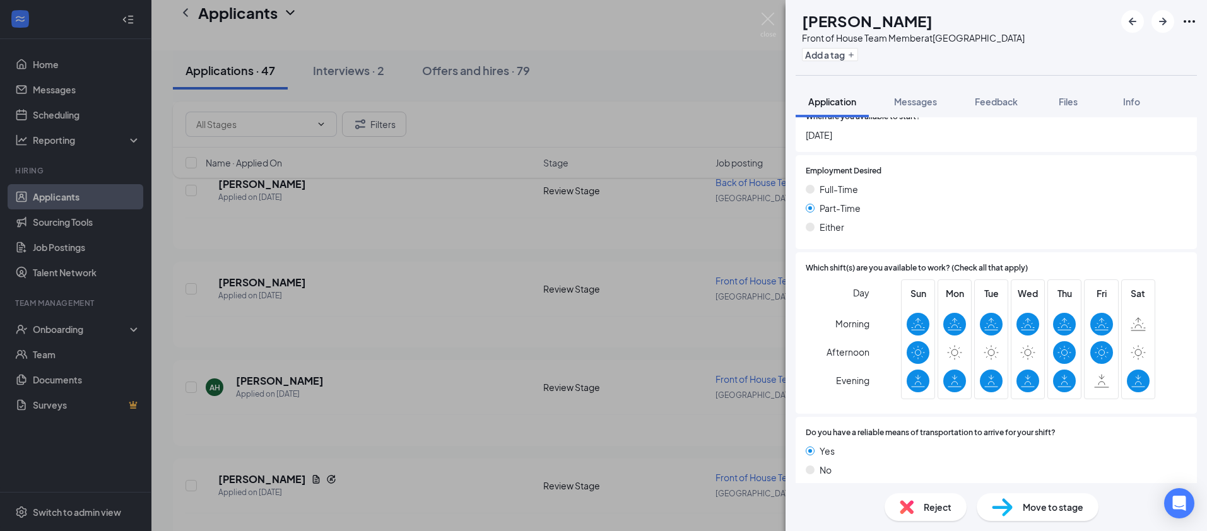
click at [227, 387] on div "AP [PERSON_NAME] Front of House Team Member at [GEOGRAPHIC_DATA] Add a tag Appl…" at bounding box center [603, 265] width 1207 height 531
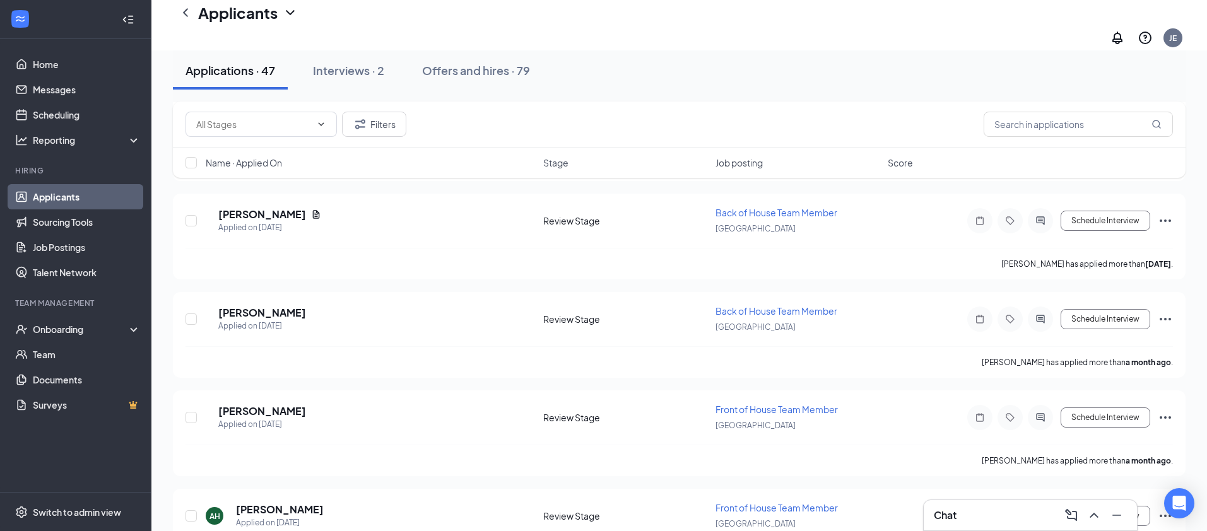
scroll to position [3316, 0]
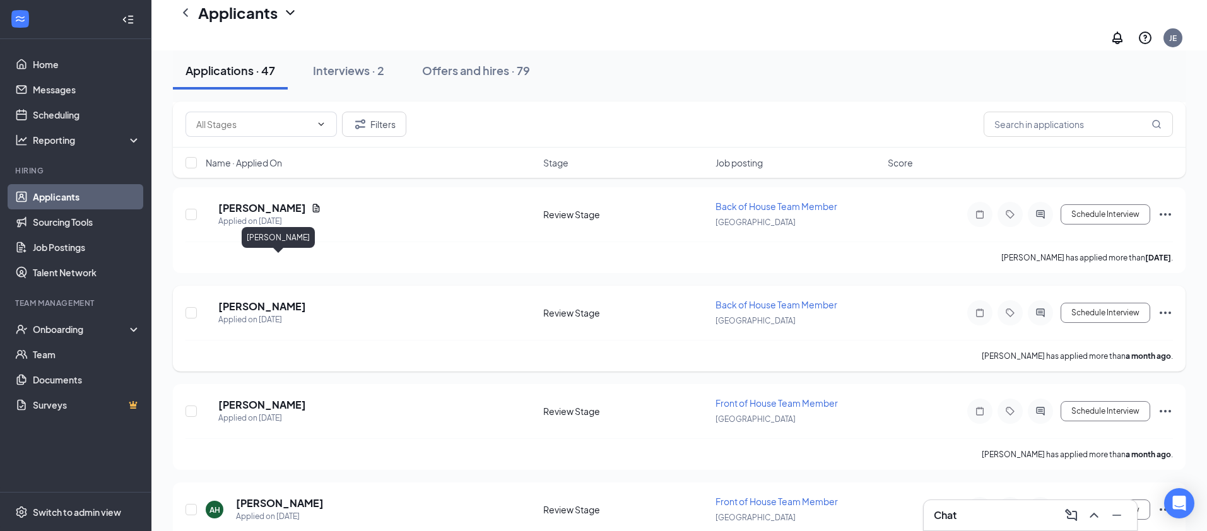
click at [299, 300] on h5 "[PERSON_NAME]" at bounding box center [262, 307] width 88 height 14
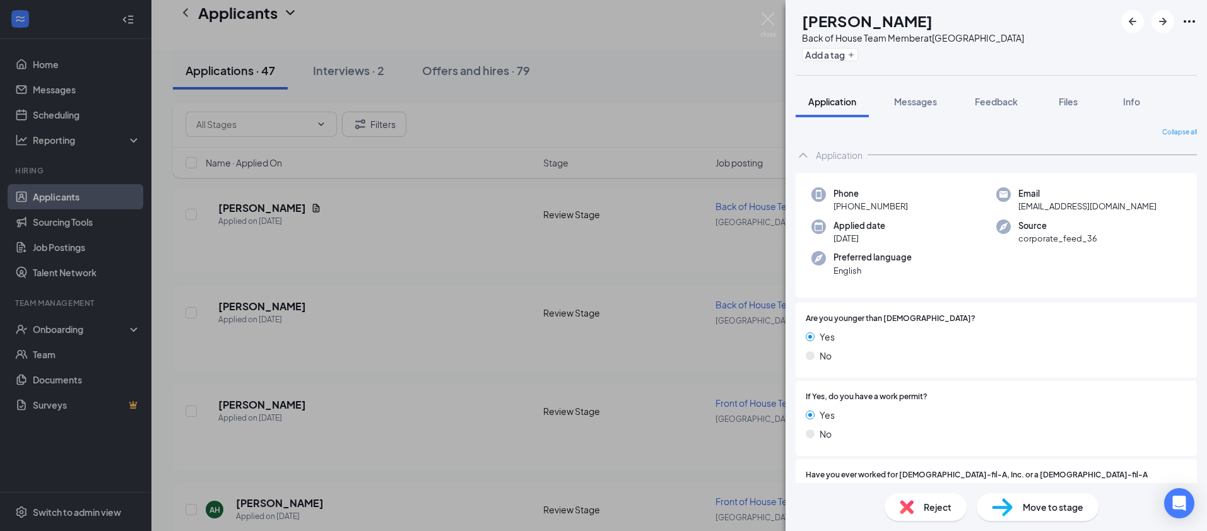
click at [909, 215] on div "Phone [PHONE_NUMBER] Email [EMAIL_ADDRESS][DOMAIN_NAME] Applied date [DATE] Sou…" at bounding box center [996, 236] width 401 height 126
drag, startPoint x: 909, startPoint y: 216, endPoint x: 845, endPoint y: 210, distance: 64.0
click at [845, 210] on div "Phone [PHONE_NUMBER] Email [EMAIL_ADDRESS][DOMAIN_NAME] Applied date [DATE] Sou…" at bounding box center [996, 236] width 401 height 126
click at [866, 215] on div "Phone [PHONE_NUMBER] Email [EMAIL_ADDRESS][DOMAIN_NAME] Applied date [DATE] Sou…" at bounding box center [996, 236] width 401 height 126
drag, startPoint x: 907, startPoint y: 204, endPoint x: 844, endPoint y: 204, distance: 63.1
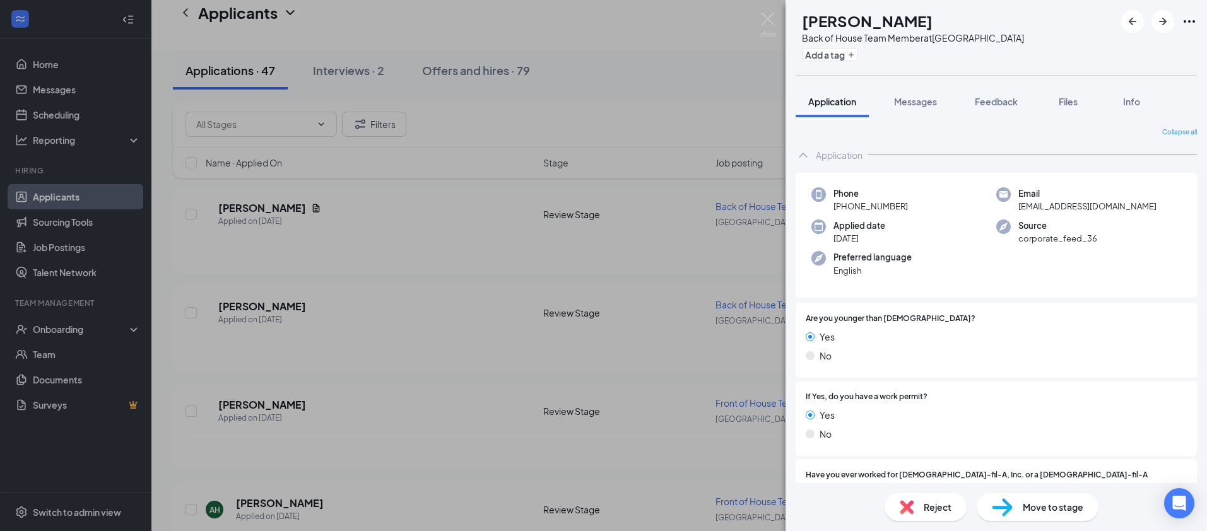
click at [844, 204] on div "Phone [PHONE_NUMBER]" at bounding box center [903, 200] width 185 height 26
copy span "[PHONE_NUMBER]"
click at [397, 281] on div "SR [PERSON_NAME] Back of House Team Member at [GEOGRAPHIC_DATA] Add a tag Appli…" at bounding box center [603, 265] width 1207 height 531
click at [495, 244] on div "SR [PERSON_NAME] Back of House Team Member at [GEOGRAPHIC_DATA] Add a tag Appli…" at bounding box center [603, 265] width 1207 height 531
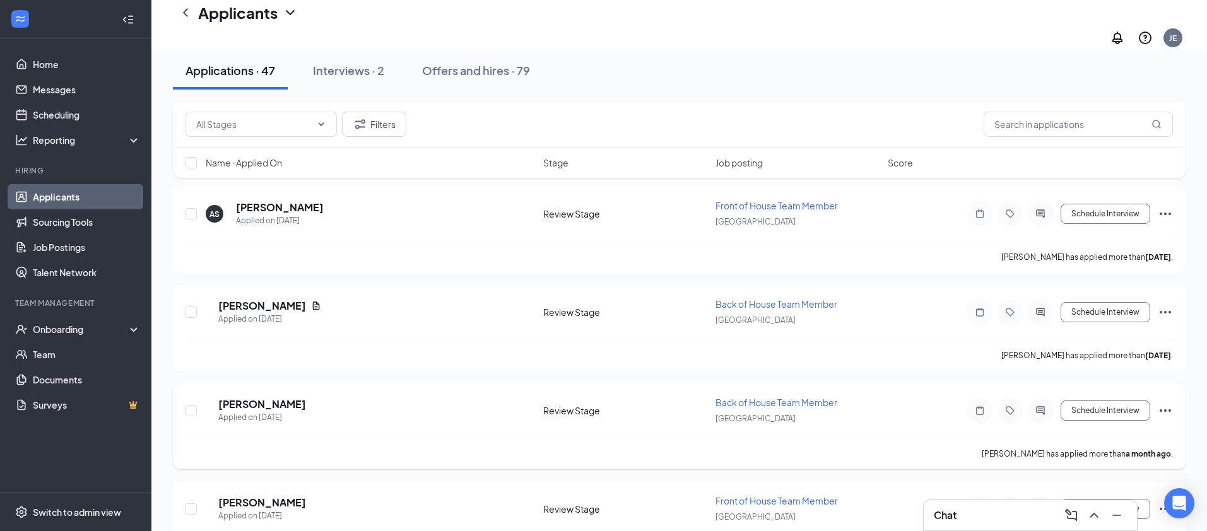
scroll to position [3215, 0]
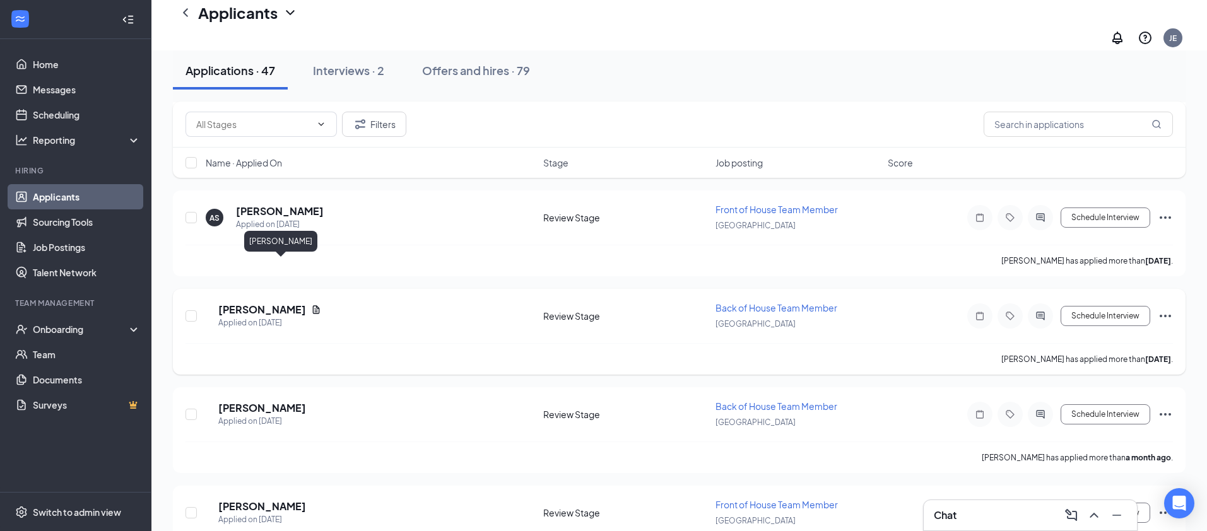
click at [257, 303] on h5 "[PERSON_NAME]" at bounding box center [262, 310] width 88 height 14
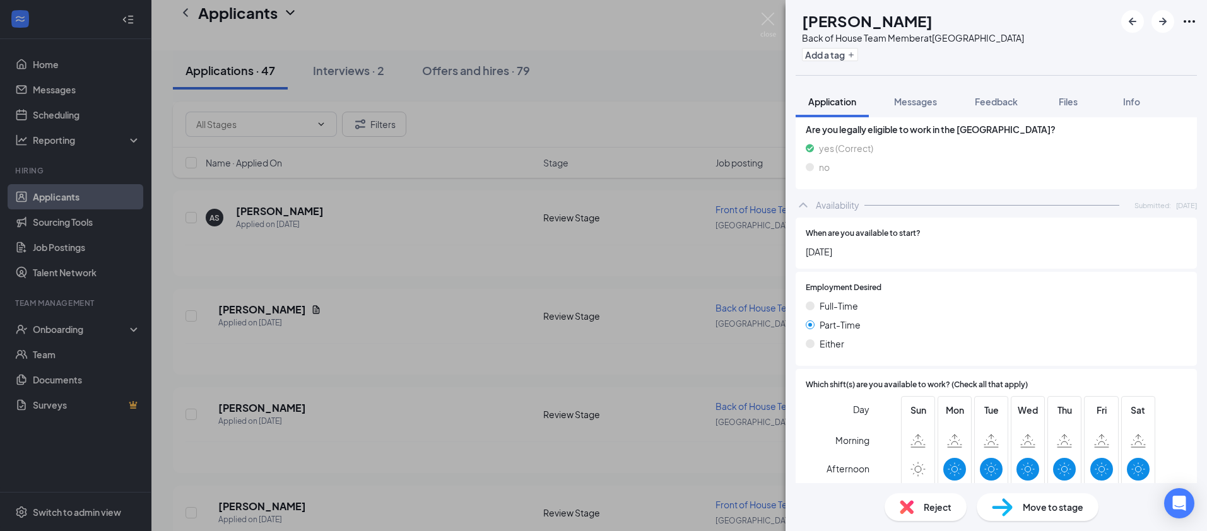
scroll to position [1039, 0]
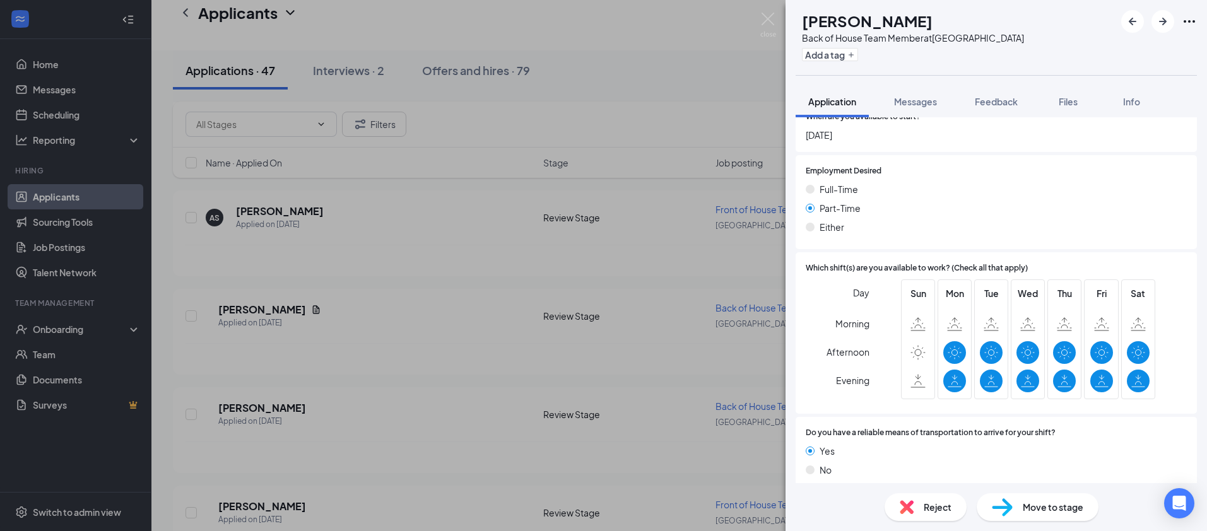
click at [465, 246] on div "[PERSON_NAME] [PERSON_NAME] Back of House Team Member at [GEOGRAPHIC_DATA] Add …" at bounding box center [603, 265] width 1207 height 531
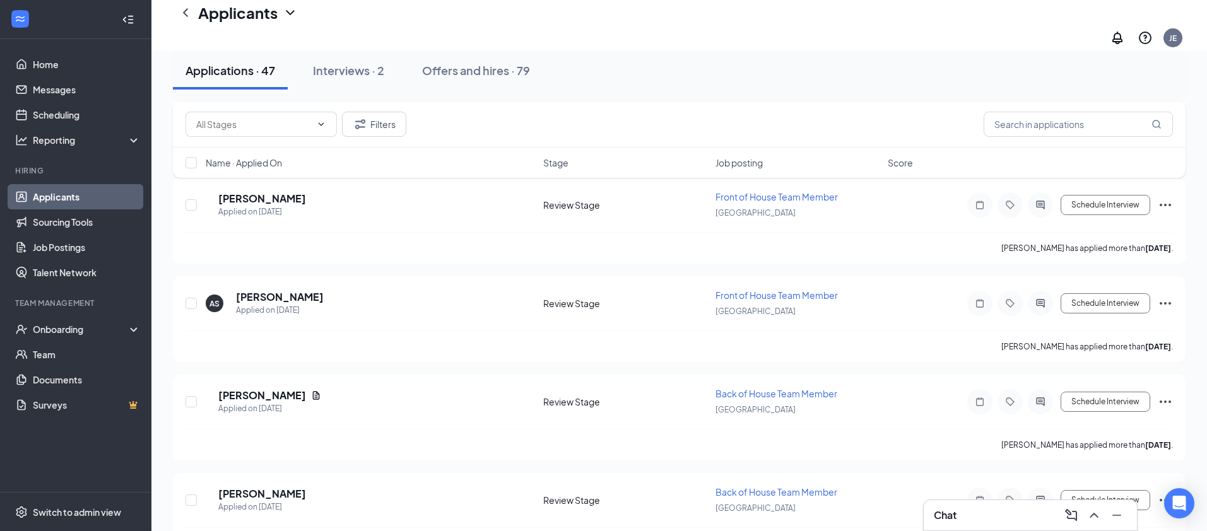
scroll to position [3108, 0]
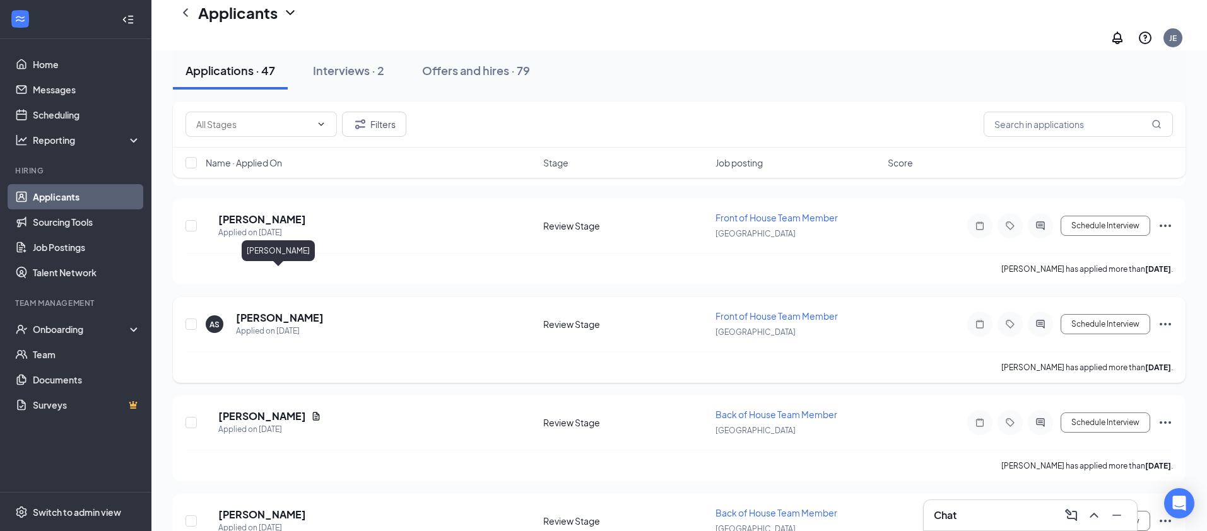
click at [269, 311] on h5 "[PERSON_NAME]" at bounding box center [280, 318] width 88 height 14
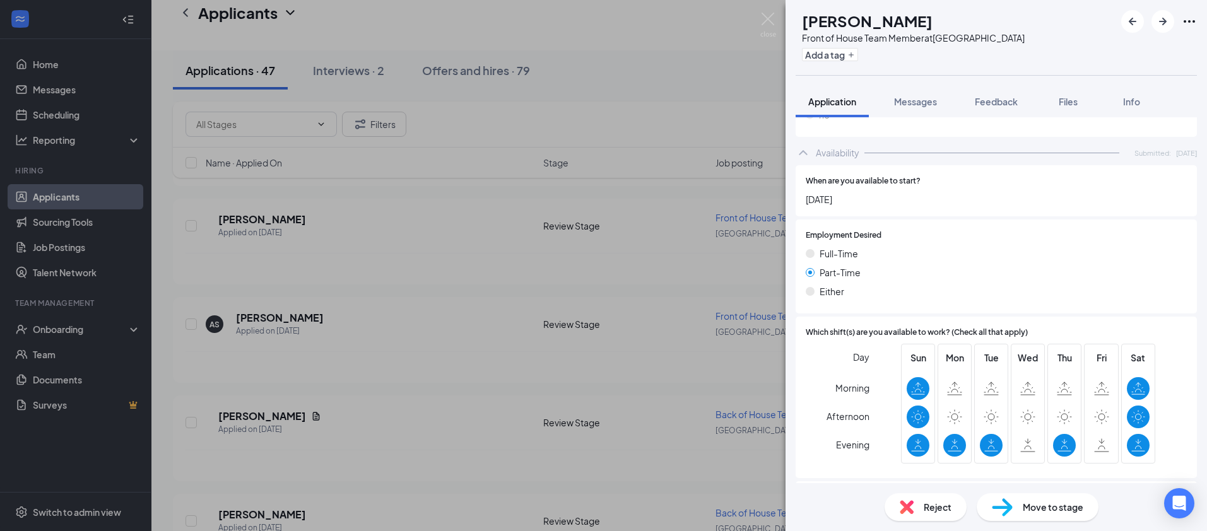
scroll to position [679, 0]
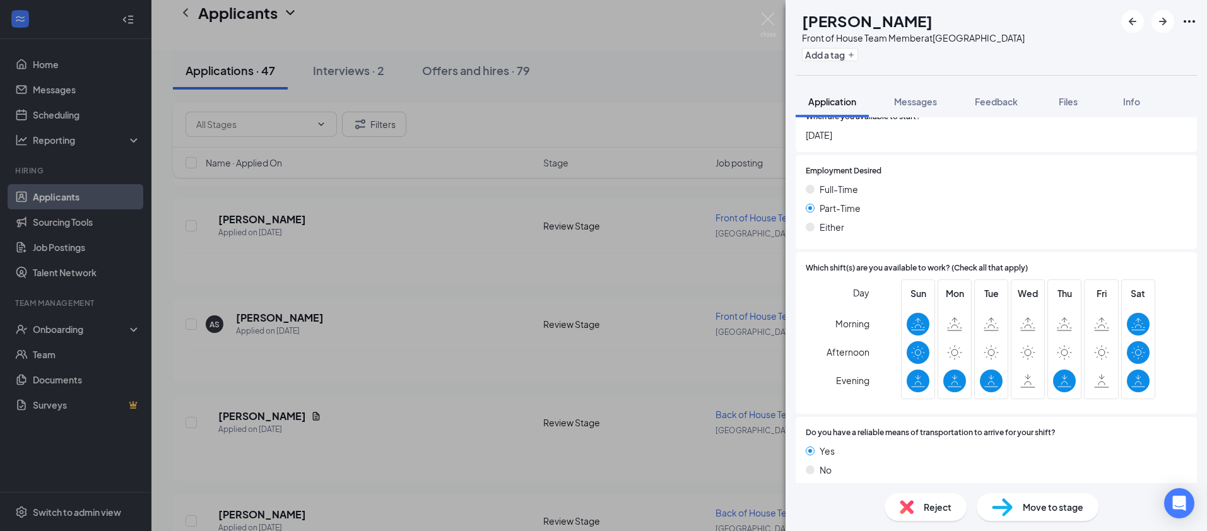
click at [471, 259] on div "AS [PERSON_NAME] Front of House Team Member at [GEOGRAPHIC_DATA] Add a tag Appl…" at bounding box center [603, 265] width 1207 height 531
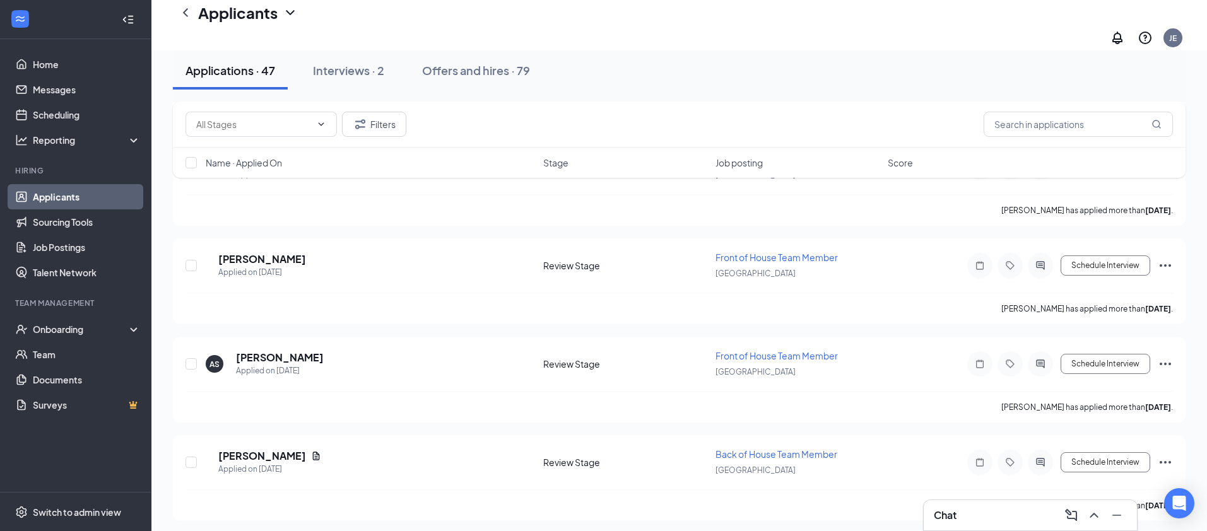
scroll to position [3067, 0]
click at [247, 254] on h5 "[PERSON_NAME]" at bounding box center [262, 261] width 88 height 14
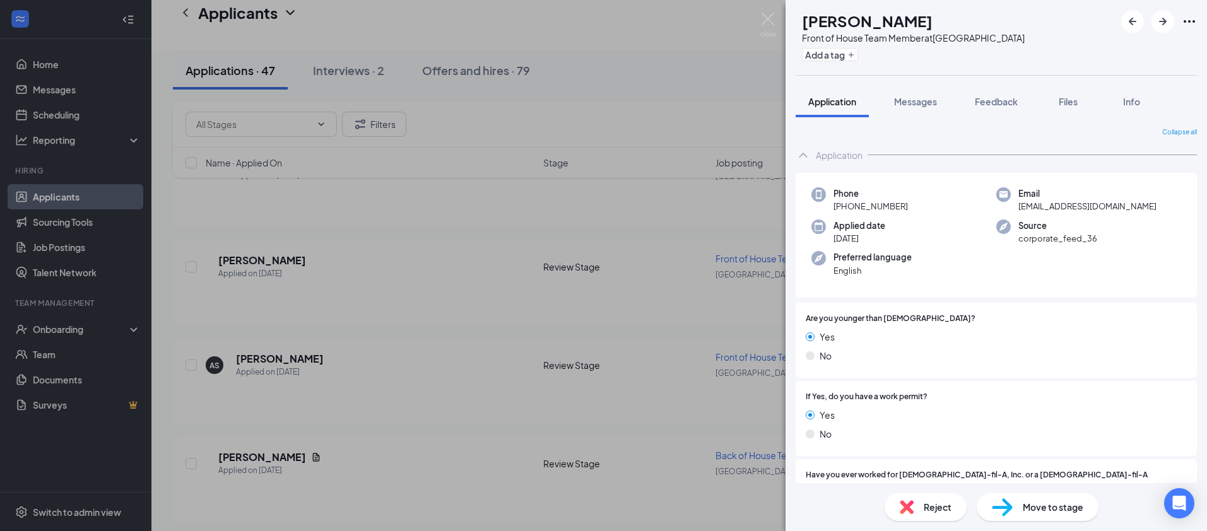
drag, startPoint x: 883, startPoint y: 205, endPoint x: 844, endPoint y: 205, distance: 39.1
click at [844, 205] on div "Phone [PHONE_NUMBER]" at bounding box center [903, 200] width 185 height 26
copy span "[PHONE_NUMBER]"
click at [180, 310] on div "LG [PERSON_NAME] Front of House Team Member at [GEOGRAPHIC_DATA] Add a tag Appl…" at bounding box center [603, 265] width 1207 height 531
click at [173, 305] on div "LG [PERSON_NAME] Front of House Team Member at [GEOGRAPHIC_DATA] Add a tag Appl…" at bounding box center [603, 265] width 1207 height 531
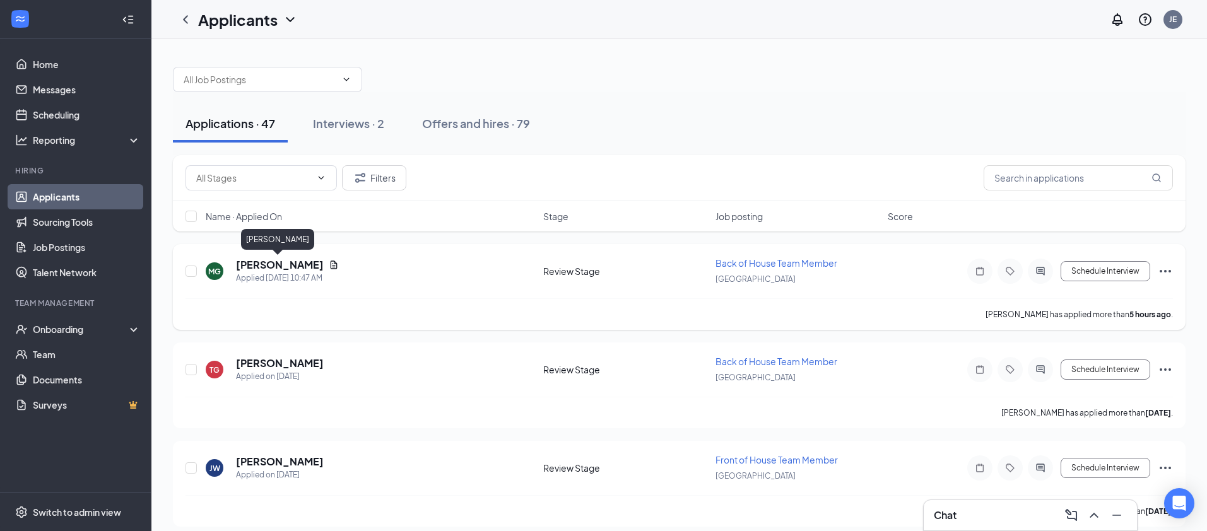
click at [277, 269] on h5 "[PERSON_NAME]" at bounding box center [280, 265] width 88 height 14
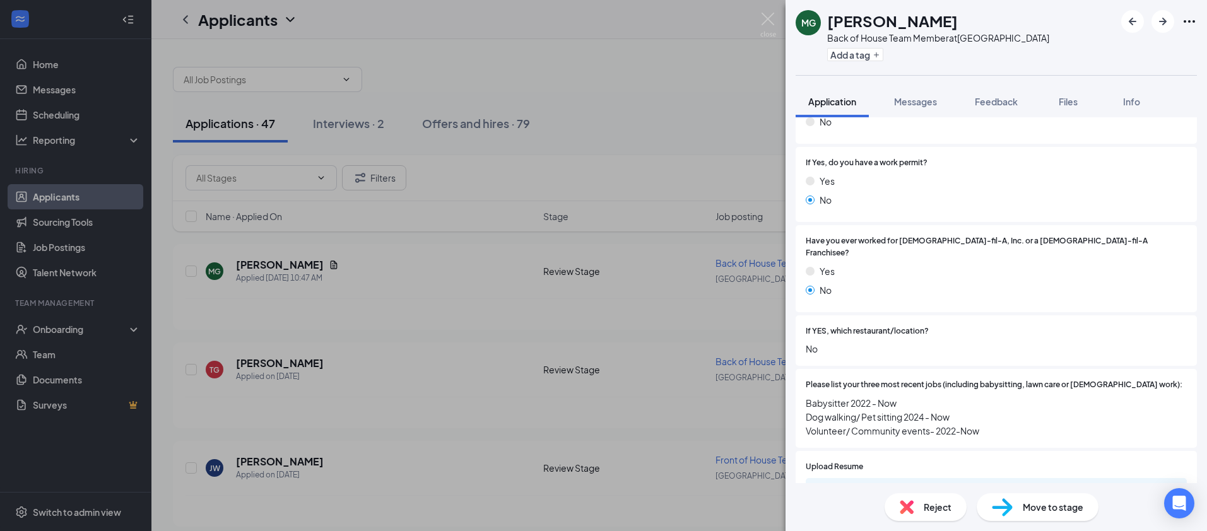
scroll to position [762, 0]
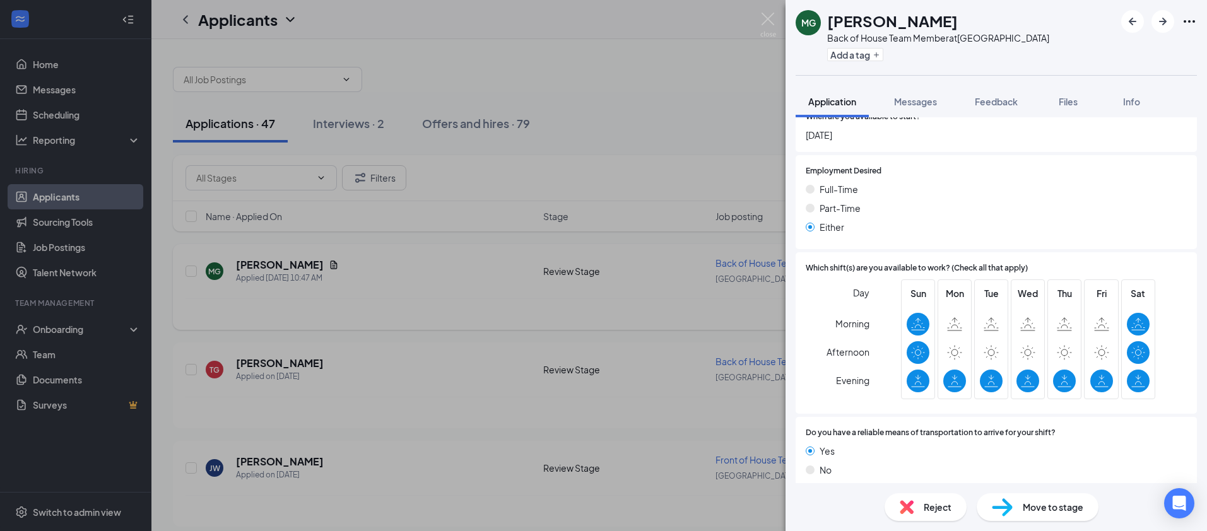
drag, startPoint x: 499, startPoint y: 236, endPoint x: 519, endPoint y: 252, distance: 26.0
click at [499, 236] on div "MG [PERSON_NAME] Back of House Team Member at [GEOGRAPHIC_DATA] Add a tag Appli…" at bounding box center [603, 265] width 1207 height 531
